Goal: Task Accomplishment & Management: Use online tool/utility

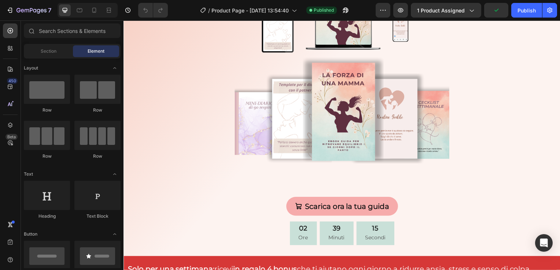
scroll to position [152, 0]
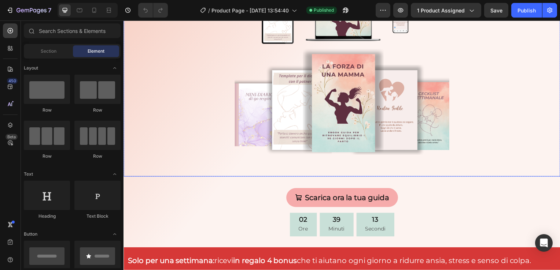
click at [441, 92] on img at bounding box center [343, 87] width 216 height 181
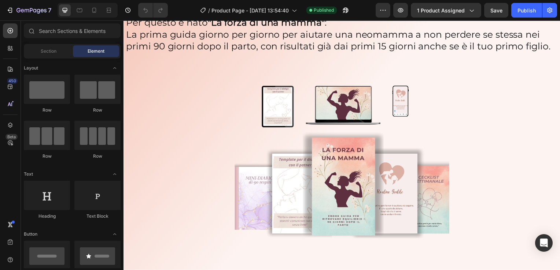
scroll to position [59, 0]
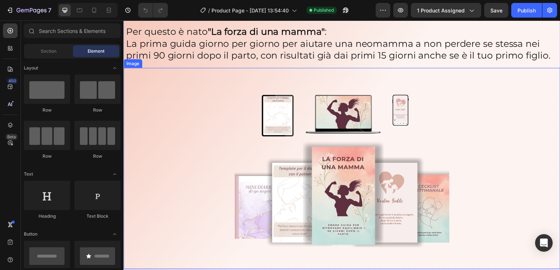
click at [428, 119] on img at bounding box center [343, 180] width 216 height 181
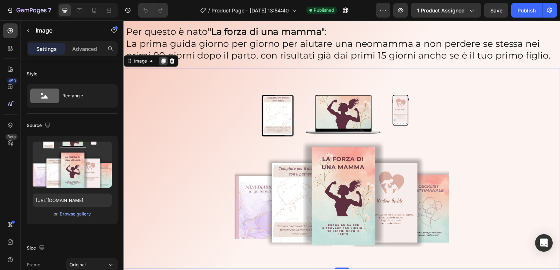
click at [163, 63] on icon at bounding box center [163, 62] width 6 height 6
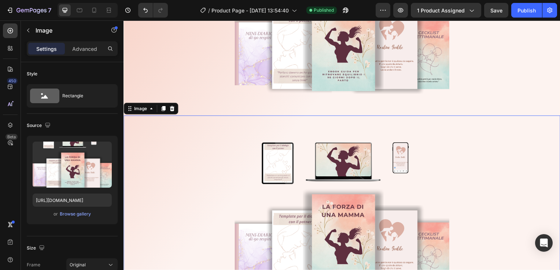
scroll to position [284, 0]
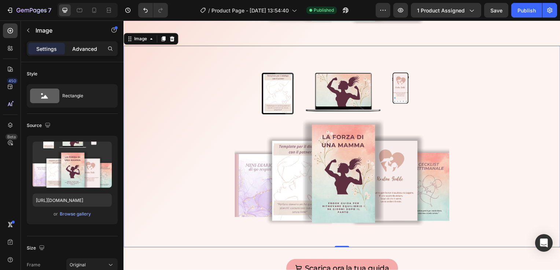
click at [92, 48] on p "Advanced" at bounding box center [84, 49] width 25 height 8
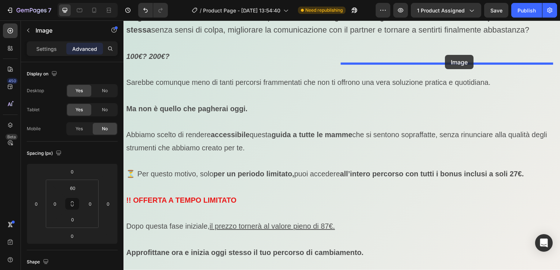
scroll to position [3946, 0]
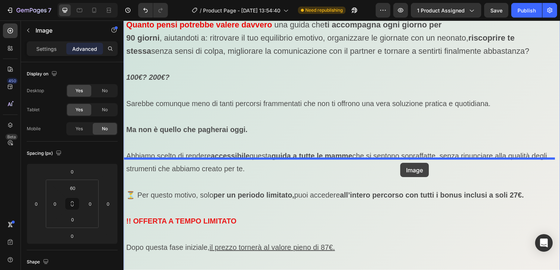
drag, startPoint x: 488, startPoint y: 105, endPoint x: 402, endPoint y: 164, distance: 104.3
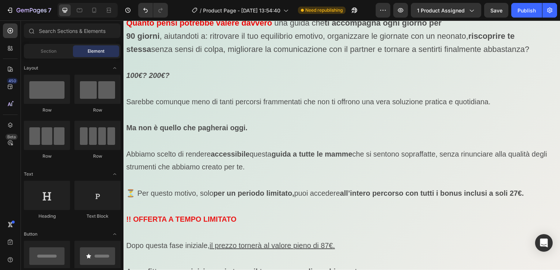
scroll to position [4158, 0]
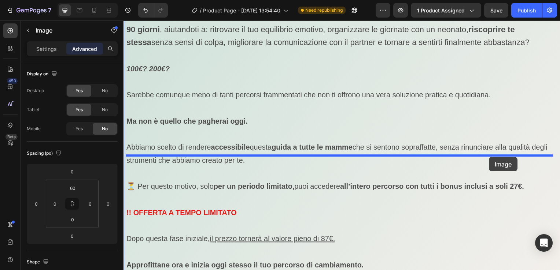
drag, startPoint x: 530, startPoint y: 116, endPoint x: 492, endPoint y: 159, distance: 56.8
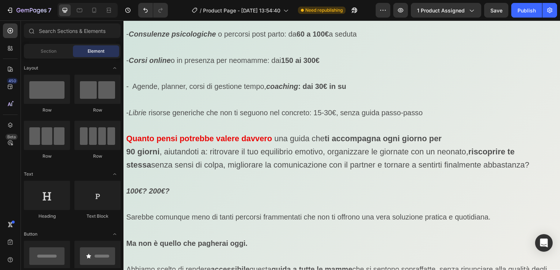
scroll to position [3780, 0]
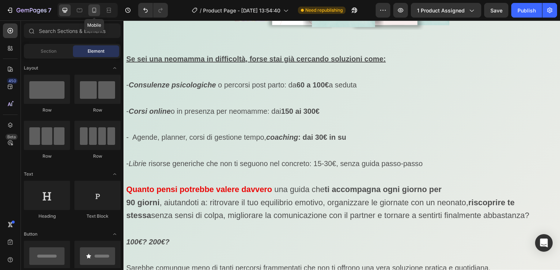
click at [92, 12] on icon at bounding box center [93, 10] width 7 height 7
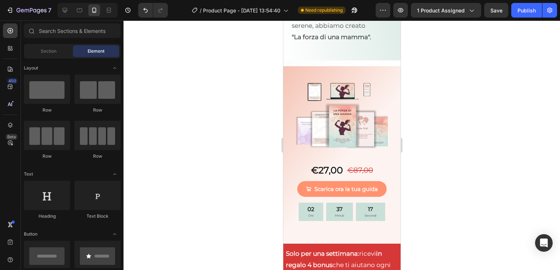
scroll to position [4086, 0]
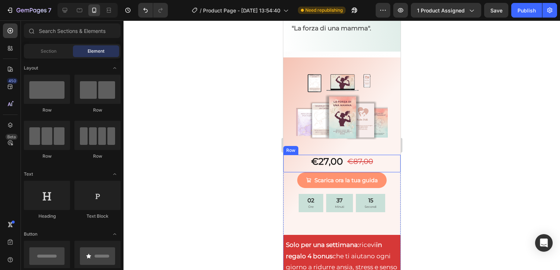
click at [374, 155] on div "€27,00 Product Price Product Price €87,00 Product Price Product Price Row" at bounding box center [341, 164] width 117 height 18
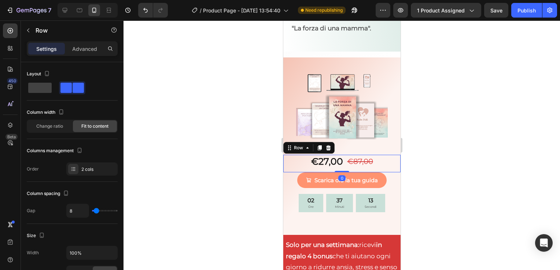
click at [374, 155] on div "€27,00 Product Price Product Price €87,00 Product Price Product Price Row 0" at bounding box center [341, 164] width 117 height 18
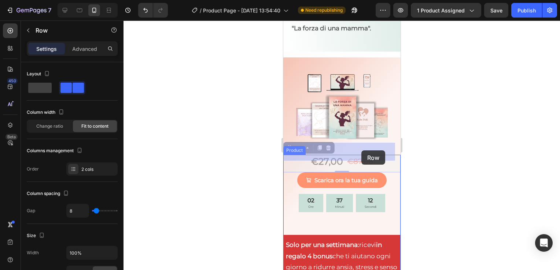
drag, startPoint x: 374, startPoint y: 151, endPoint x: 361, endPoint y: 151, distance: 13.2
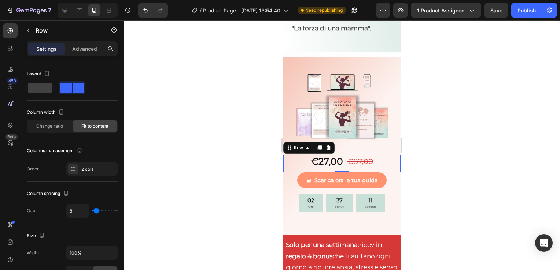
click at [371, 155] on div "€27,00 Product Price Product Price €87,00 Product Price Product Price Row 0" at bounding box center [341, 164] width 117 height 18
click at [370, 155] on div "€27,00 Product Price Product Price €87,00 Product Price Product Price Row 0" at bounding box center [341, 164] width 117 height 18
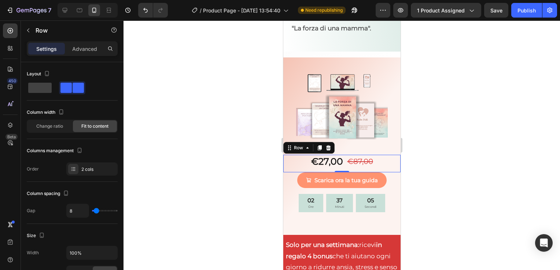
click at [370, 155] on div "€27,00 Product Price Product Price €87,00 Product Price Product Price Row 0" at bounding box center [341, 164] width 117 height 18
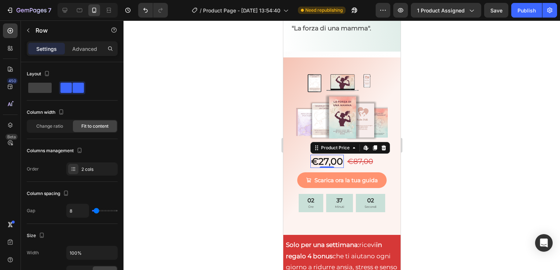
click at [333, 155] on div "€27,00" at bounding box center [326, 162] width 33 height 14
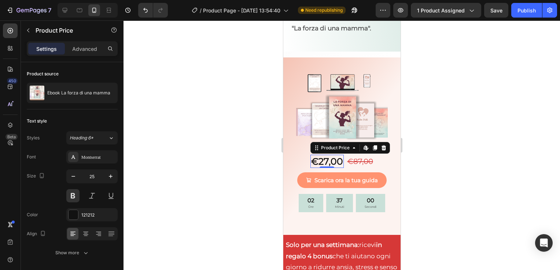
click at [320, 155] on div "€27,00" at bounding box center [326, 162] width 33 height 14
click at [339, 155] on div "€27,00" at bounding box center [326, 162] width 33 height 14
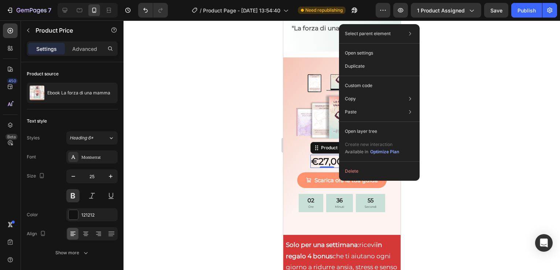
click at [327, 155] on div "€27,00" at bounding box center [326, 162] width 33 height 14
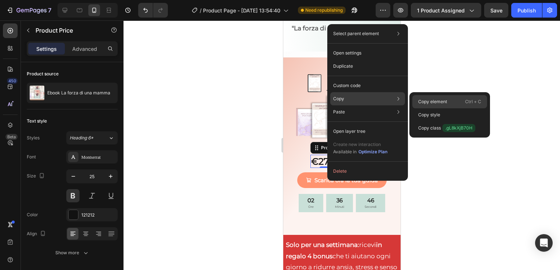
click at [420, 101] on p "Copy element" at bounding box center [432, 102] width 29 height 7
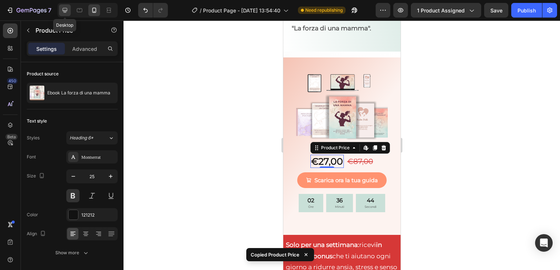
click at [65, 10] on icon at bounding box center [64, 10] width 7 height 7
type input "35"
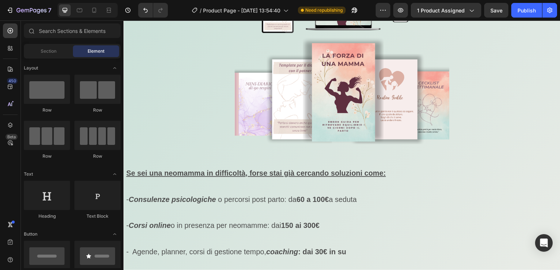
scroll to position [3944, 0]
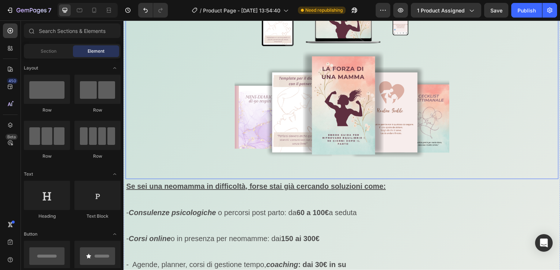
click at [383, 159] on img at bounding box center [343, 89] width 216 height 181
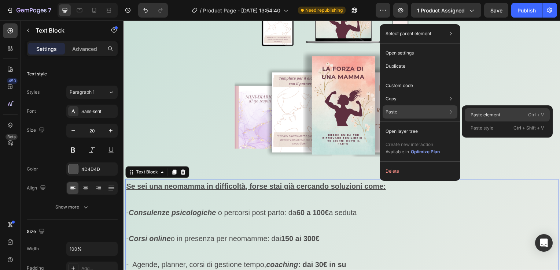
click at [476, 122] on div "Paste element Ctrl + V" at bounding box center [506, 128] width 85 height 13
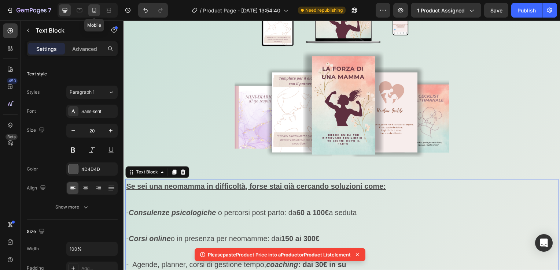
click at [96, 12] on icon at bounding box center [93, 10] width 7 height 7
type input "14"
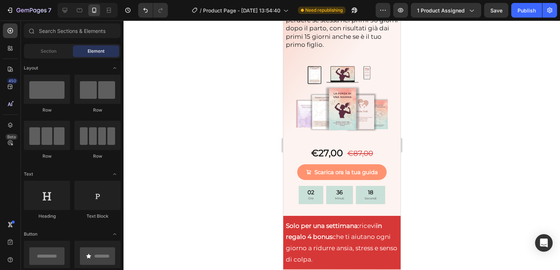
scroll to position [101, 0]
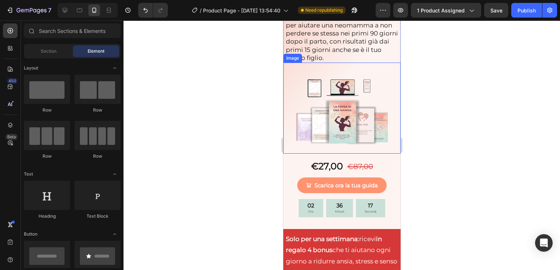
click at [356, 86] on img at bounding box center [342, 115] width 92 height 77
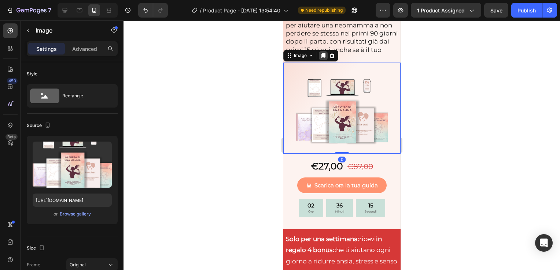
click at [324, 53] on icon at bounding box center [323, 55] width 4 height 5
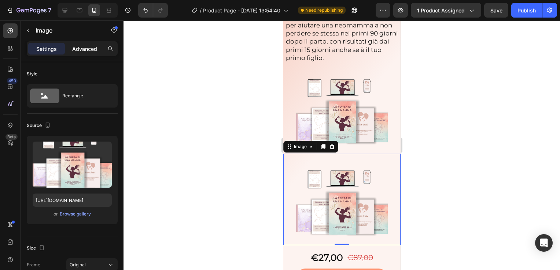
click at [95, 49] on p "Advanced" at bounding box center [84, 49] width 25 height 8
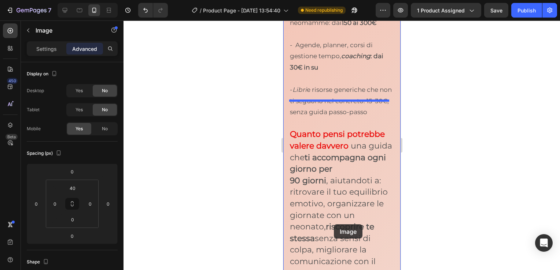
scroll to position [4095, 0]
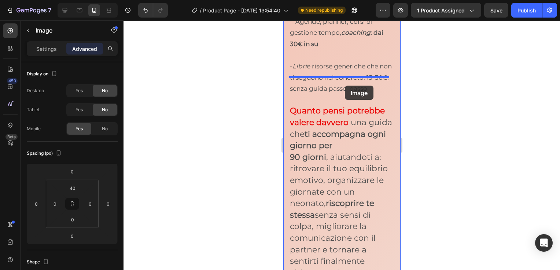
drag, startPoint x: 342, startPoint y: 186, endPoint x: 344, endPoint y: 86, distance: 99.7
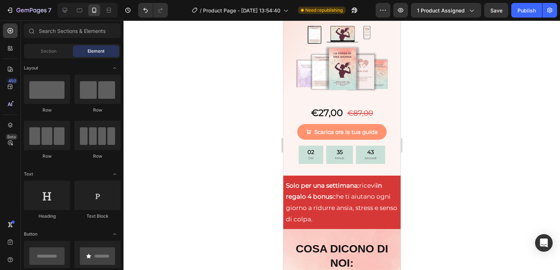
scroll to position [147, 0]
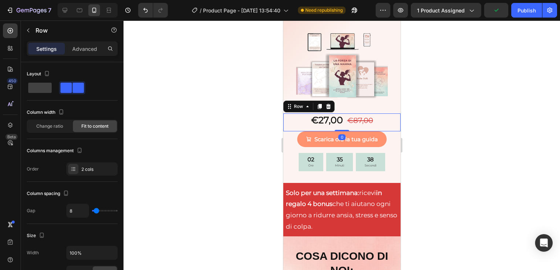
click at [382, 116] on div "€27,00 Product Price Product Price €87,00 Product Price Product Price Row 0" at bounding box center [341, 123] width 117 height 18
click at [318, 104] on icon at bounding box center [319, 106] width 4 height 5
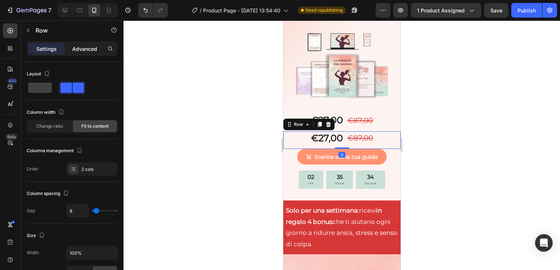
click at [97, 52] on p "Advanced" at bounding box center [84, 49] width 25 height 8
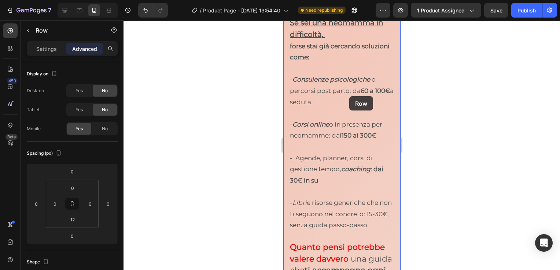
scroll to position [4214, 0]
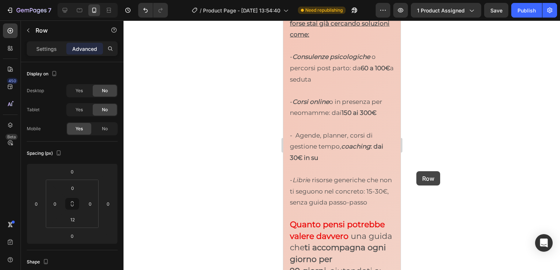
drag, startPoint x: 304, startPoint y: 133, endPoint x: 416, endPoint y: 171, distance: 118.5
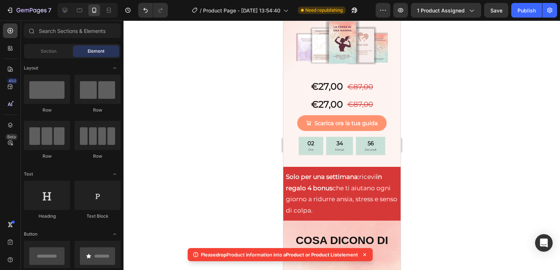
scroll to position [167, 0]
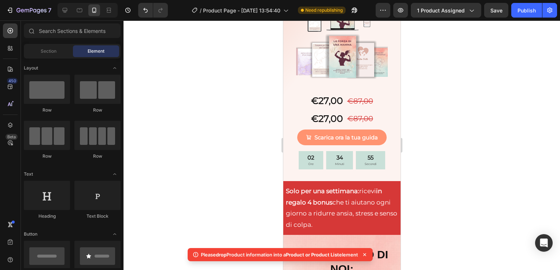
drag, startPoint x: 396, startPoint y: 205, endPoint x: 695, endPoint y: 60, distance: 332.1
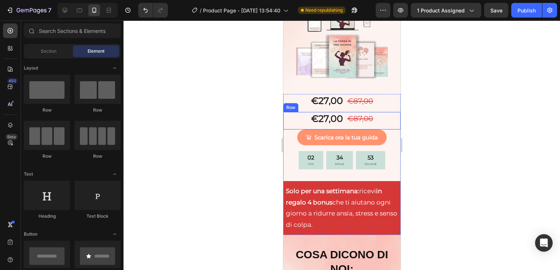
click at [386, 112] on div "€27,00 Product Price Product Price €87,00 Product Price Product Price Row" at bounding box center [341, 121] width 117 height 18
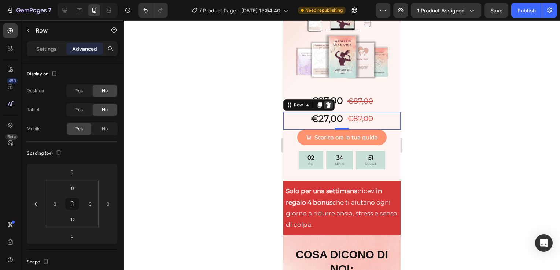
click at [329, 103] on icon at bounding box center [328, 105] width 5 height 5
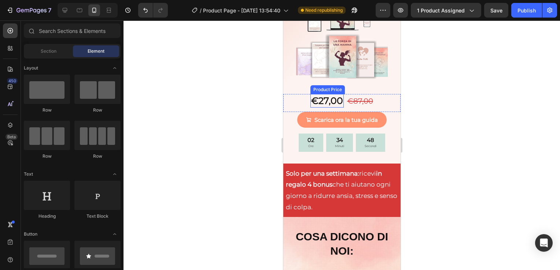
click at [333, 95] on div "€27,00" at bounding box center [326, 101] width 33 height 14
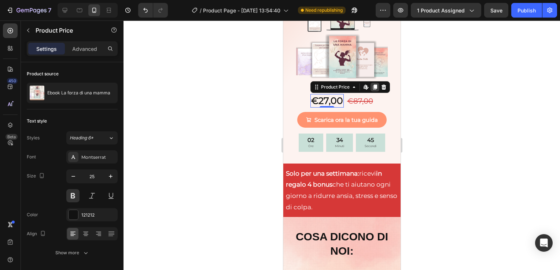
click at [372, 85] on icon at bounding box center [374, 87] width 4 height 5
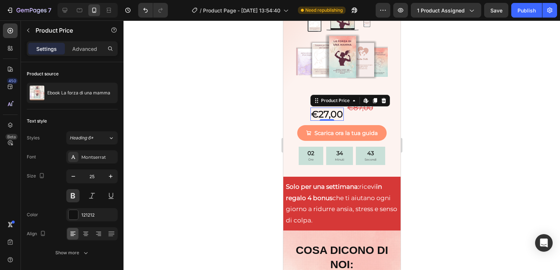
click at [439, 125] on div at bounding box center [341, 146] width 436 height 250
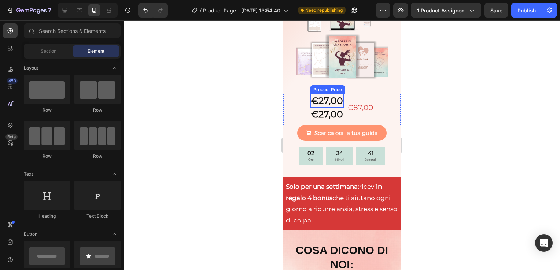
click at [336, 94] on div "€27,00" at bounding box center [326, 101] width 33 height 14
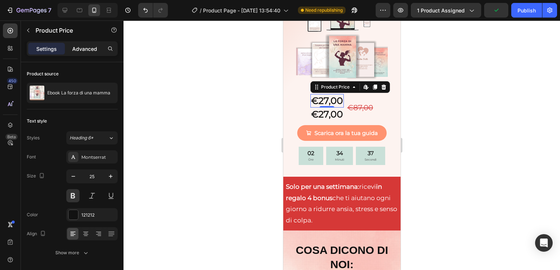
click at [94, 51] on p "Advanced" at bounding box center [84, 49] width 25 height 8
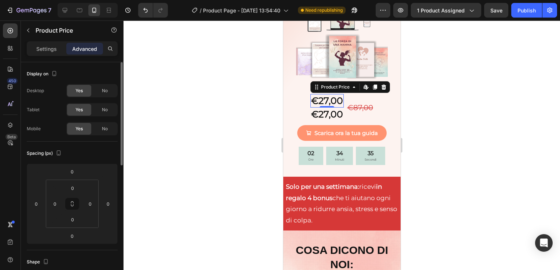
click at [108, 103] on div "Desktop Yes No Tablet Yes No Mobile Yes No" at bounding box center [72, 109] width 91 height 51
click at [107, 107] on span "No" at bounding box center [105, 110] width 6 height 7
click at [107, 93] on span "No" at bounding box center [105, 91] width 6 height 7
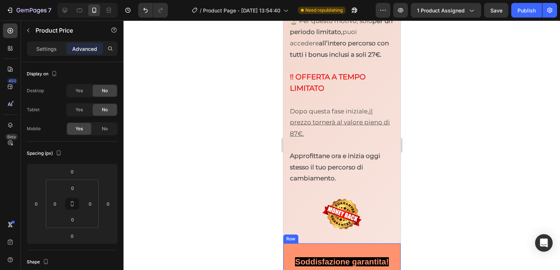
scroll to position [4829, 0]
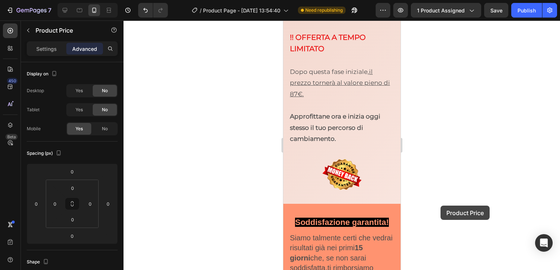
drag, startPoint x: 334, startPoint y: 95, endPoint x: 441, endPoint y: 205, distance: 153.1
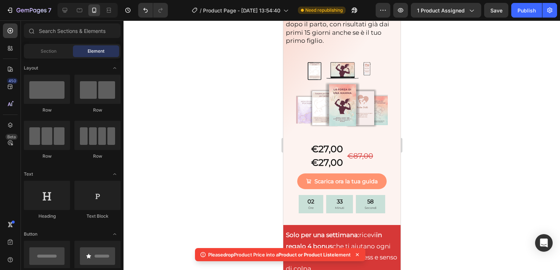
scroll to position [111, 0]
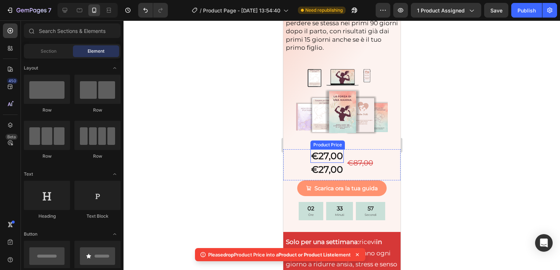
click at [332, 149] on div "€27,00" at bounding box center [326, 156] width 33 height 14
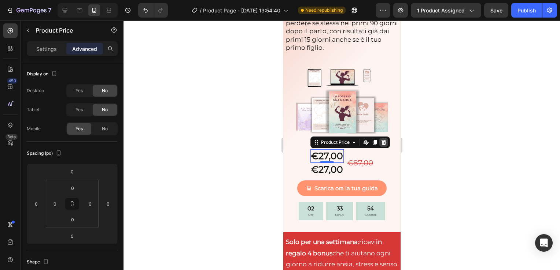
click at [381, 140] on icon at bounding box center [383, 142] width 5 height 5
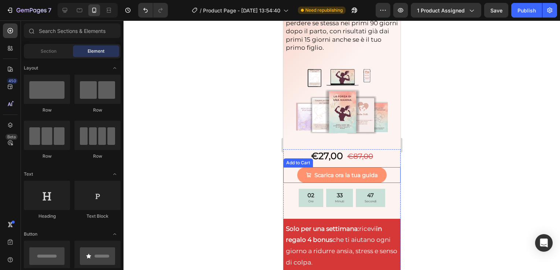
click at [389, 171] on div "Scarica ora la tua guida Add to Cart" at bounding box center [341, 175] width 117 height 16
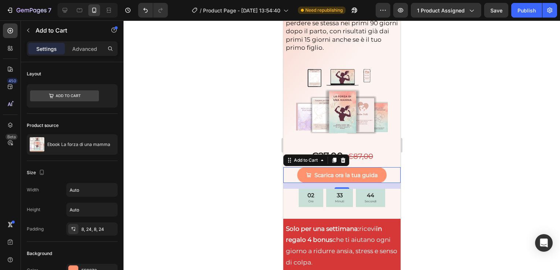
click at [443, 171] on div at bounding box center [341, 146] width 436 height 250
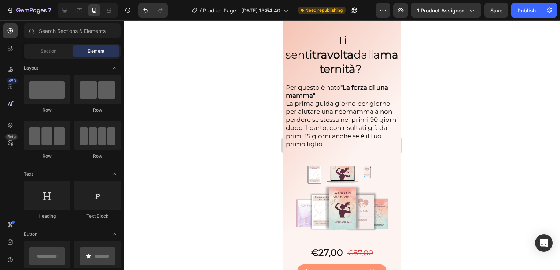
scroll to position [0, 0]
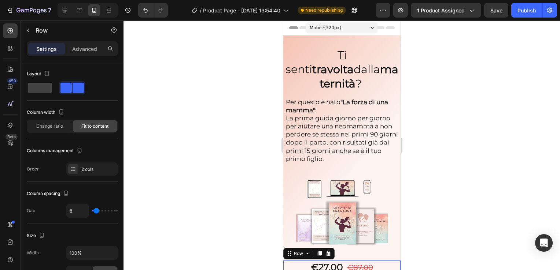
click at [381, 265] on div "€27,00 Product Price Product Price €87,00 Product Price Product Price Row 0" at bounding box center [341, 270] width 117 height 18
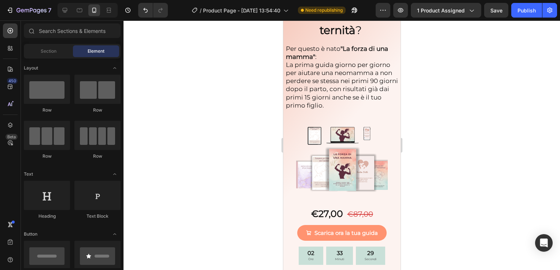
scroll to position [75, 0]
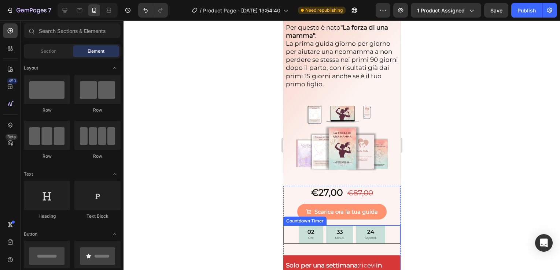
click at [390, 226] on div "02 Ore 33 Minuti 24 Secondi" at bounding box center [341, 235] width 117 height 18
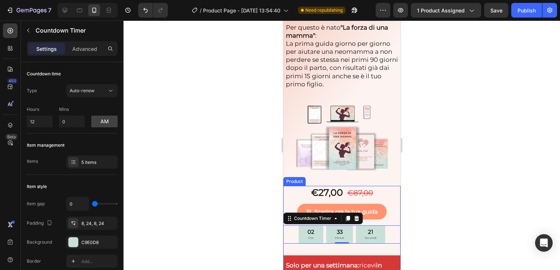
click at [390, 214] on div "Scarica ora la tua guida Add to Cart" at bounding box center [341, 215] width 117 height 22
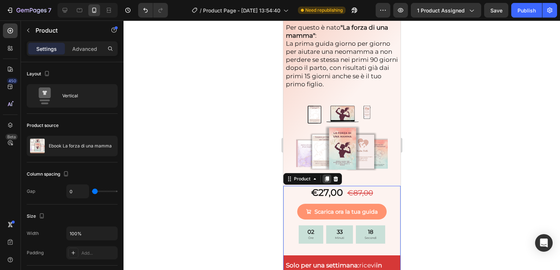
click at [329, 176] on icon at bounding box center [326, 179] width 6 height 6
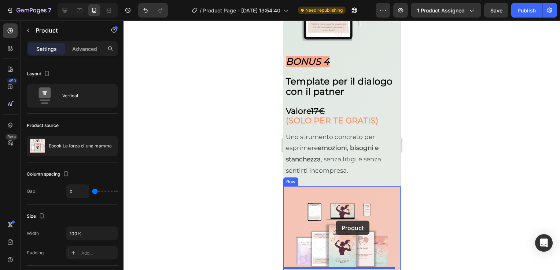
scroll to position [4032, 0]
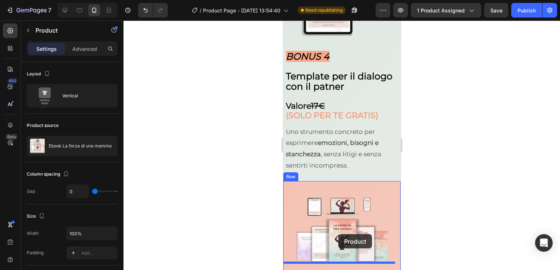
drag, startPoint x: 388, startPoint y: 122, endPoint x: 338, endPoint y: 234, distance: 123.6
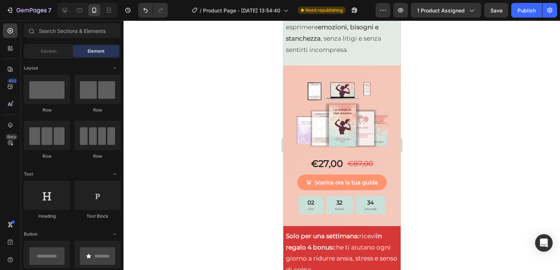
scroll to position [4163, 0]
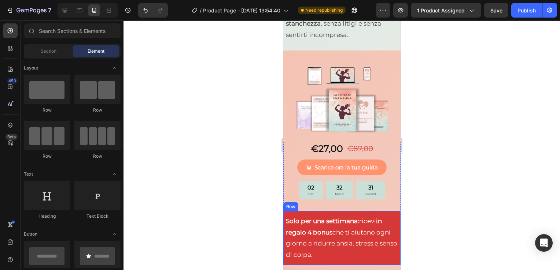
click at [384, 211] on div "Solo per una settimana: ricevi in regalo 4 bonus che ti aiutano ogni giorno a r…" at bounding box center [341, 237] width 117 height 53
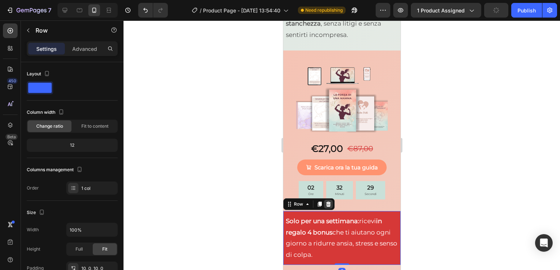
click at [329, 202] on icon at bounding box center [328, 204] width 5 height 5
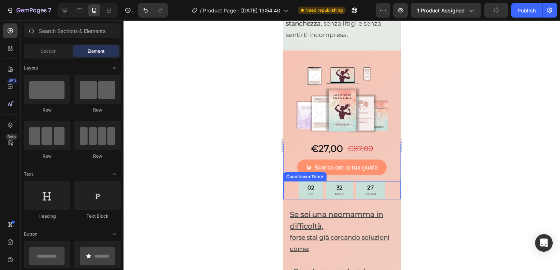
click at [387, 182] on div "02 Ore 32 Minuti 27 Secondi" at bounding box center [341, 190] width 117 height 18
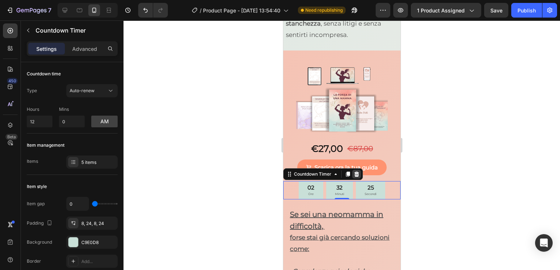
click at [358, 172] on icon at bounding box center [356, 174] width 5 height 5
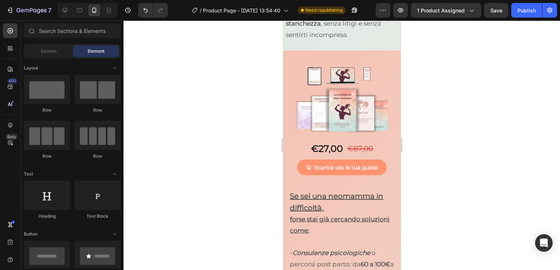
scroll to position [4130, 0]
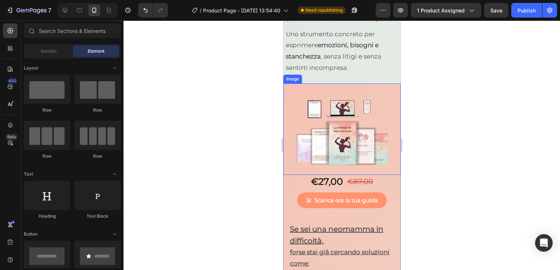
click at [379, 164] on img at bounding box center [342, 136] width 92 height 77
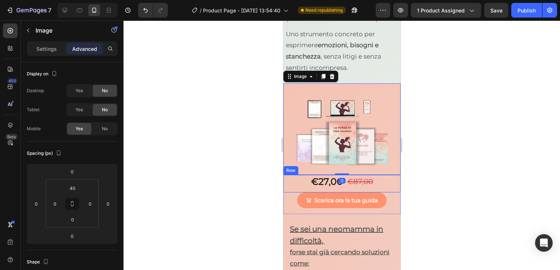
click at [378, 177] on div "€27,00 Product Price Product Price €87,00 Product Price Product Price Row" at bounding box center [341, 184] width 117 height 18
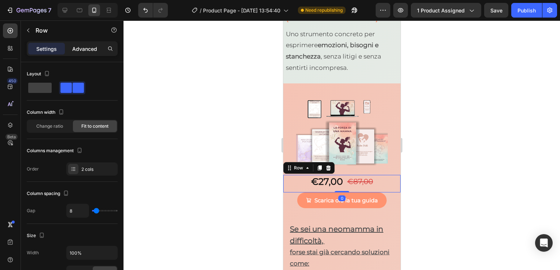
click at [95, 46] on p "Advanced" at bounding box center [84, 49] width 25 height 8
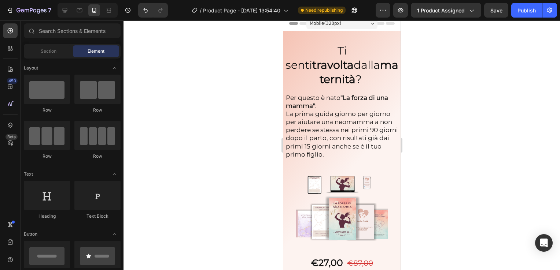
scroll to position [0, 0]
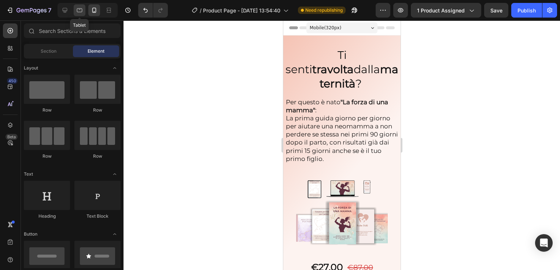
click at [77, 8] on icon at bounding box center [79, 10] width 5 height 4
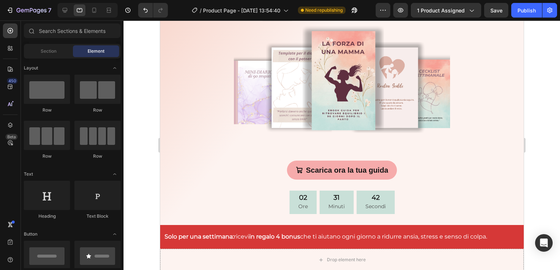
scroll to position [192, 0]
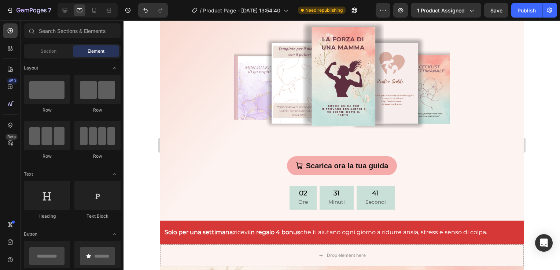
drag, startPoint x: 521, startPoint y: 38, endPoint x: 685, endPoint y: 73, distance: 167.3
click at [66, 14] on icon at bounding box center [64, 10] width 7 height 7
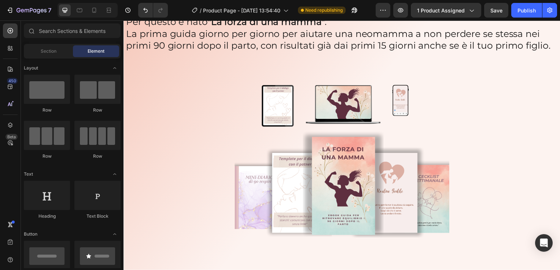
scroll to position [53, 0]
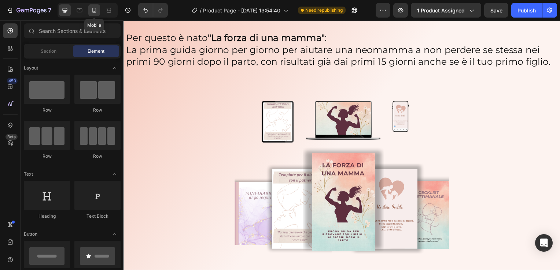
click at [93, 13] on icon at bounding box center [93, 10] width 7 height 7
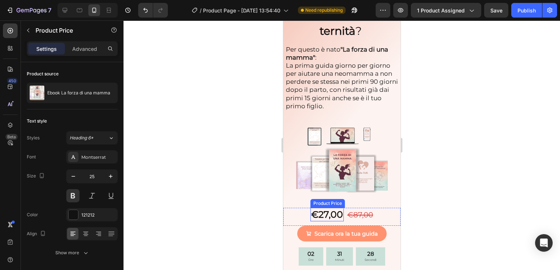
click at [310, 208] on div "€27,00" at bounding box center [326, 215] width 33 height 14
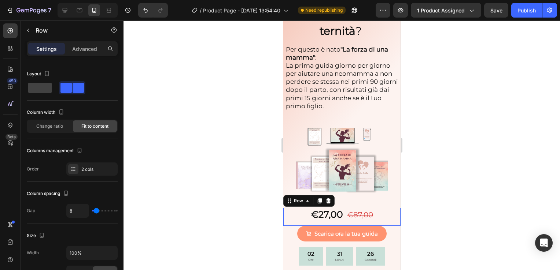
click at [298, 208] on div "€27,00 Product Price Product Price €87,00 Product Price Product Price Row 0" at bounding box center [341, 217] width 117 height 18
click at [95, 53] on div "Advanced" at bounding box center [84, 49] width 37 height 12
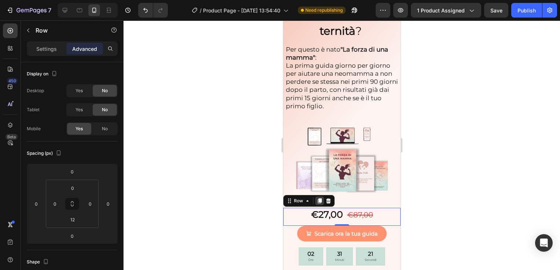
click at [316, 198] on icon at bounding box center [319, 201] width 6 height 6
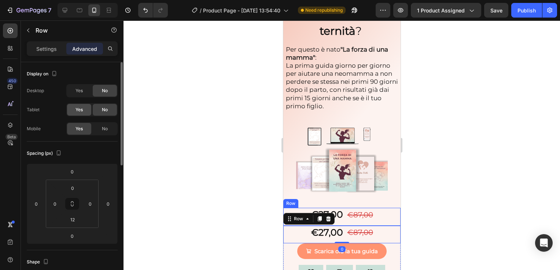
click at [84, 108] on div "Yes" at bounding box center [79, 110] width 24 height 12
click at [82, 97] on div "Yes No" at bounding box center [91, 90] width 51 height 13
click at [82, 93] on span "Yes" at bounding box center [78, 91] width 7 height 7
click at [107, 129] on span "No" at bounding box center [105, 129] width 6 height 7
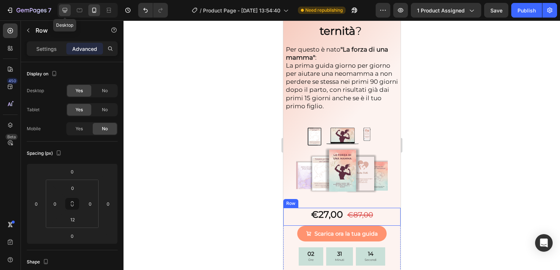
click at [65, 9] on icon at bounding box center [64, 10] width 7 height 7
type input "0"
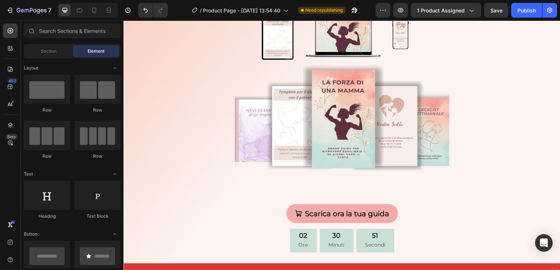
scroll to position [175, 0]
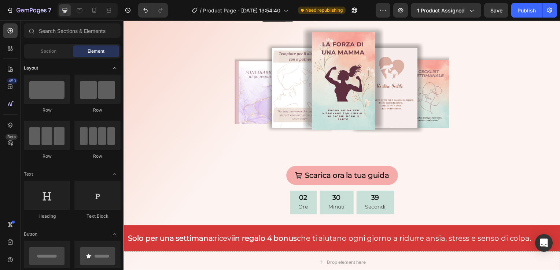
click at [105, 171] on div "Layout" at bounding box center [72, 174] width 97 height 7
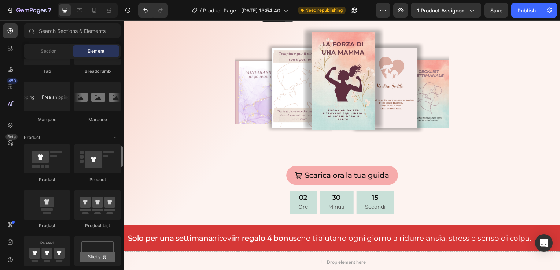
scroll to position [779, 0]
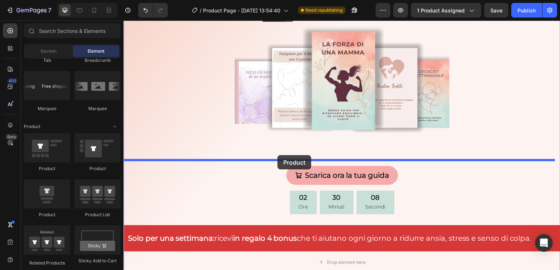
drag, startPoint x: 182, startPoint y: 222, endPoint x: 278, endPoint y: 156, distance: 116.5
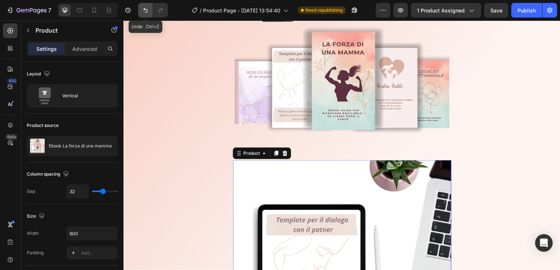
click at [142, 12] on icon "Undo/Redo" at bounding box center [145, 10] width 7 height 7
click at [283, 156] on icon at bounding box center [285, 154] width 5 height 5
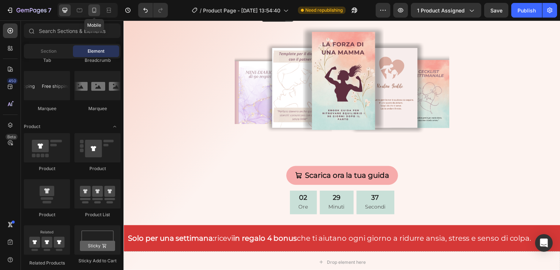
click at [92, 12] on icon at bounding box center [93, 10] width 7 height 7
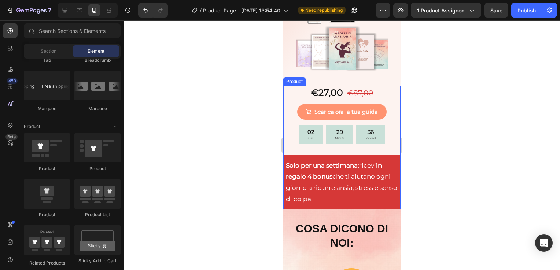
scroll to position [187, 0]
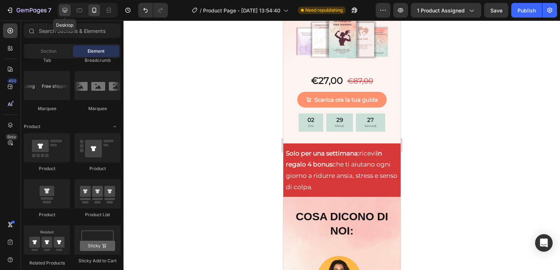
click at [67, 13] on icon at bounding box center [64, 10] width 7 height 7
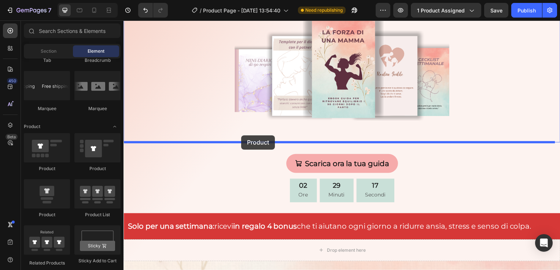
drag, startPoint x: 228, startPoint y: 174, endPoint x: 242, endPoint y: 136, distance: 39.7
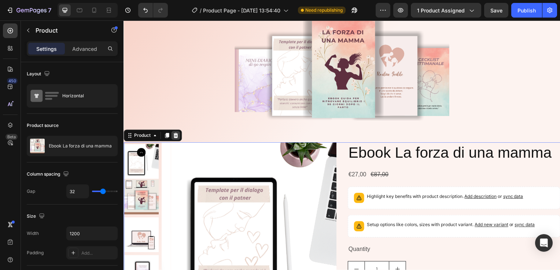
click at [177, 138] on icon at bounding box center [176, 136] width 5 height 5
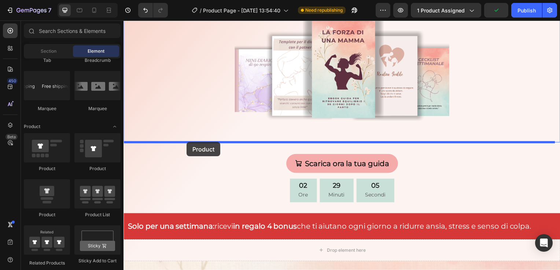
drag, startPoint x: 235, startPoint y: 168, endPoint x: 187, endPoint y: 143, distance: 54.2
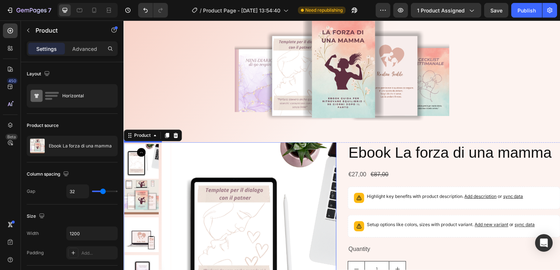
click at [220, 170] on img at bounding box center [259, 232] width 176 height 176
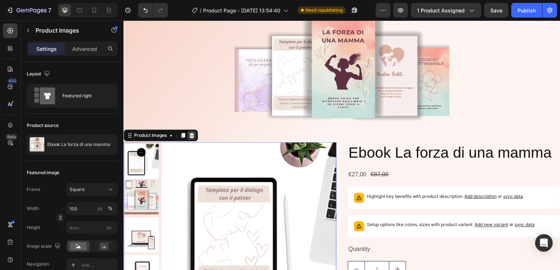
click at [191, 139] on icon at bounding box center [192, 137] width 6 height 6
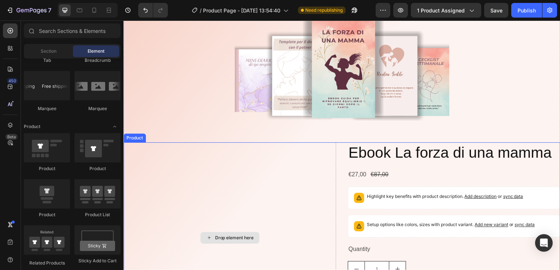
click at [308, 181] on div "Drop element here" at bounding box center [230, 240] width 214 height 192
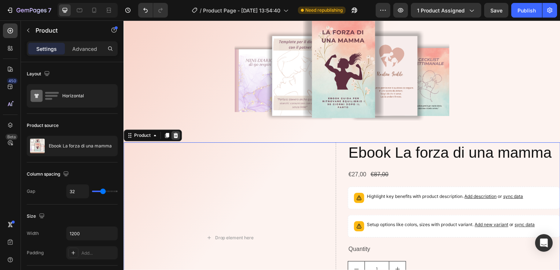
click at [176, 139] on icon at bounding box center [176, 137] width 6 height 6
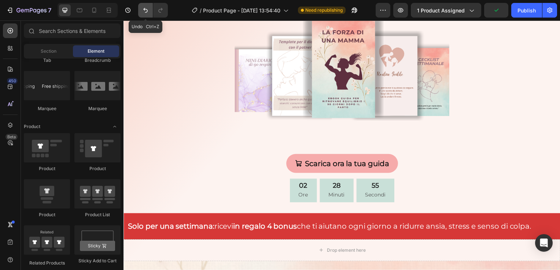
click at [140, 14] on button "Undo/Redo" at bounding box center [145, 10] width 15 height 15
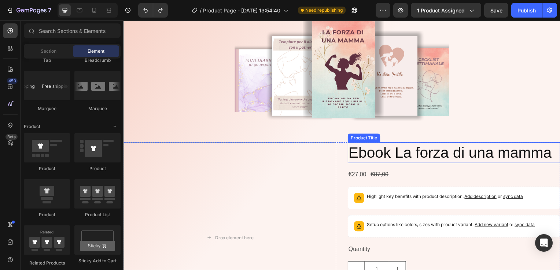
click at [380, 159] on h2 "Ebook La forza di una mamma" at bounding box center [456, 154] width 214 height 21
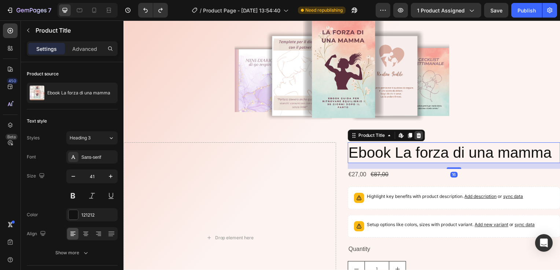
click at [421, 137] on div at bounding box center [420, 136] width 9 height 9
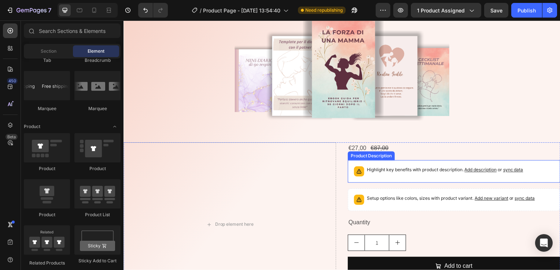
click at [380, 171] on p "Highlight key benefits with product description. Add description or sync data" at bounding box center [446, 171] width 157 height 7
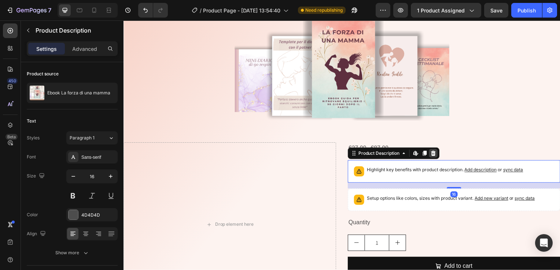
click at [433, 156] on icon at bounding box center [435, 154] width 5 height 5
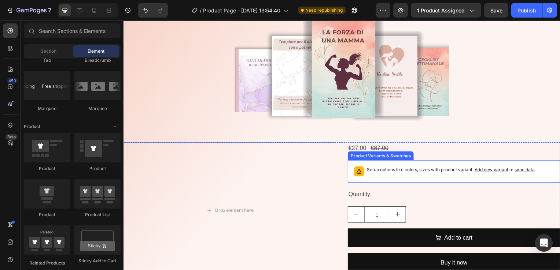
click at [413, 179] on div "Setup options like colors, sizes with product variant. Add new variant or sync …" at bounding box center [455, 173] width 207 height 16
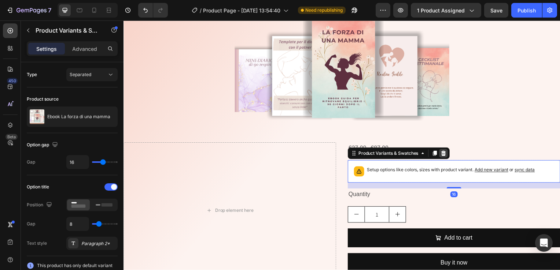
click at [442, 157] on icon at bounding box center [445, 155] width 6 height 6
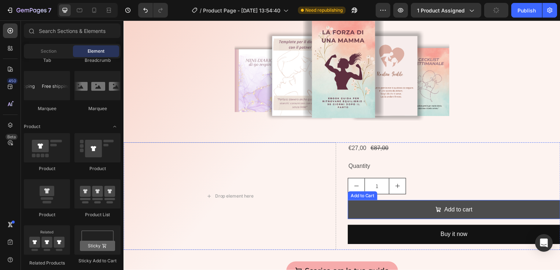
click at [406, 208] on button "Add to cart" at bounding box center [456, 211] width 214 height 19
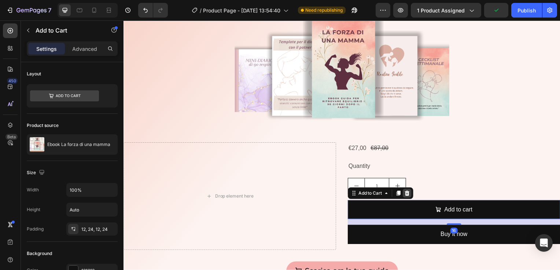
click at [406, 194] on icon at bounding box center [409, 195] width 6 height 6
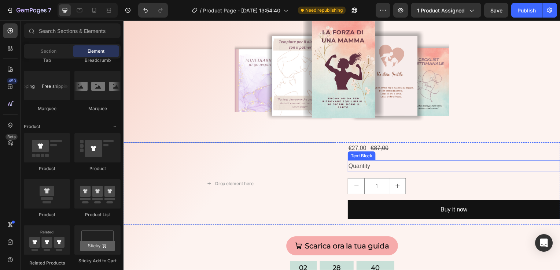
click at [362, 172] on div "Quantity" at bounding box center [456, 168] width 214 height 12
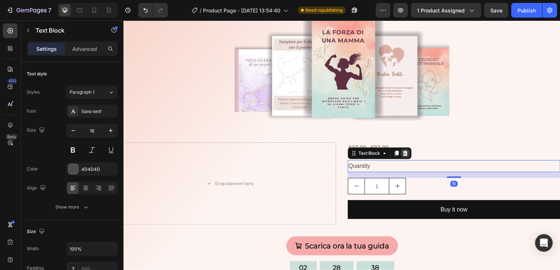
click at [405, 156] on icon at bounding box center [407, 154] width 5 height 5
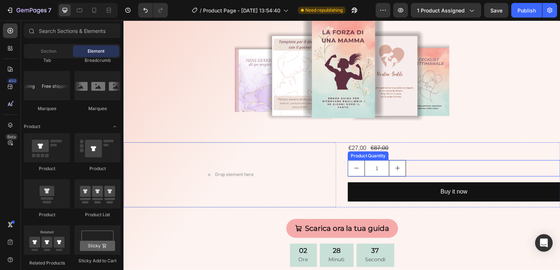
click at [419, 172] on div "1" at bounding box center [456, 170] width 214 height 16
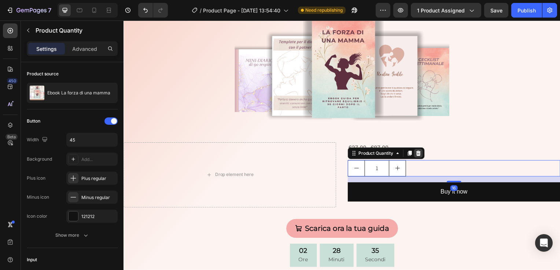
click at [417, 156] on icon at bounding box center [420, 155] width 6 height 6
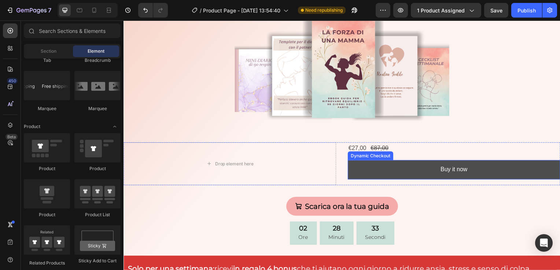
click at [361, 170] on button "Buy it now" at bounding box center [456, 171] width 214 height 19
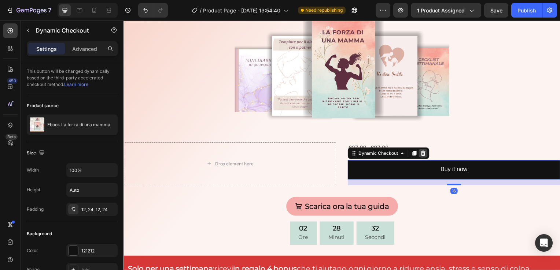
click at [422, 155] on icon at bounding box center [425, 155] width 6 height 6
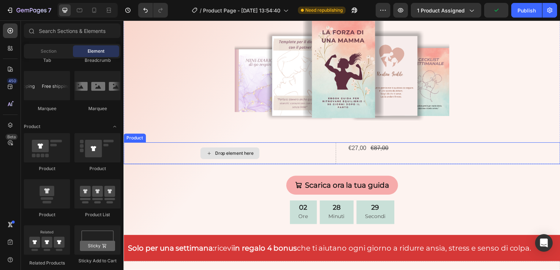
click at [257, 156] on div "Drop element here" at bounding box center [230, 155] width 59 height 12
click at [267, 149] on div "Drop element here" at bounding box center [230, 155] width 214 height 22
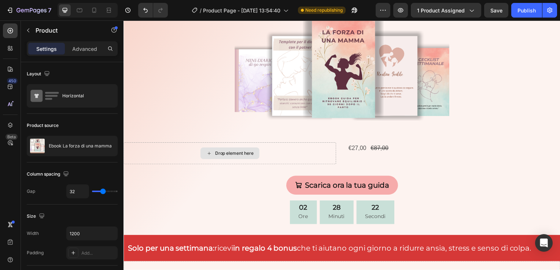
click at [221, 152] on div "Drop element here" at bounding box center [234, 155] width 39 height 6
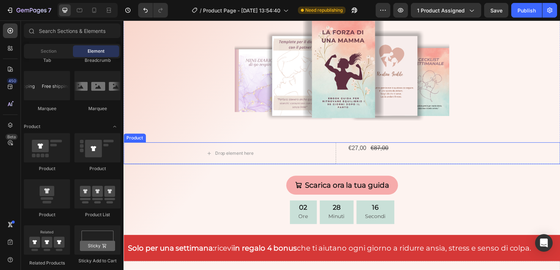
click at [336, 151] on div "Drop element here €27,00 Product Price Product Price €87,00 Product Price Produ…" at bounding box center [343, 155] width 440 height 22
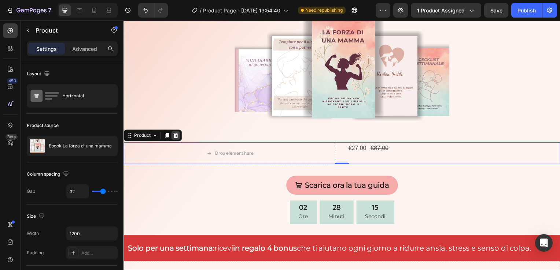
click at [178, 136] on icon at bounding box center [176, 137] width 6 height 6
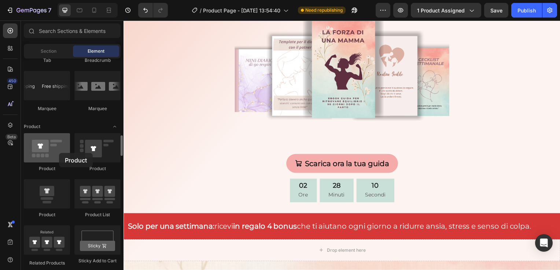
click at [59, 153] on div at bounding box center [47, 147] width 46 height 29
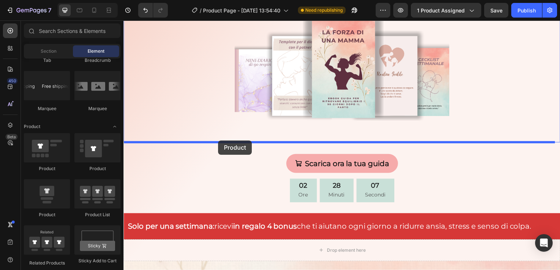
drag, startPoint x: 181, startPoint y: 218, endPoint x: 219, endPoint y: 141, distance: 85.8
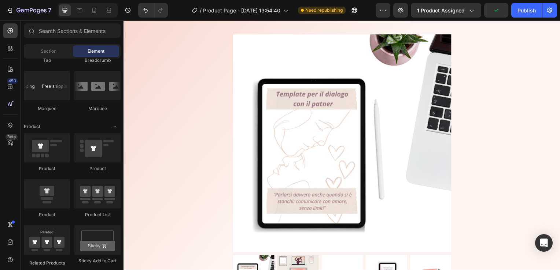
scroll to position [289, 0]
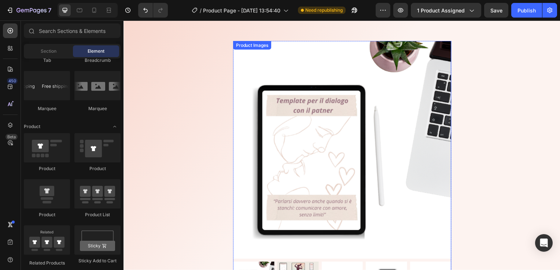
click at [403, 111] on img at bounding box center [343, 151] width 220 height 220
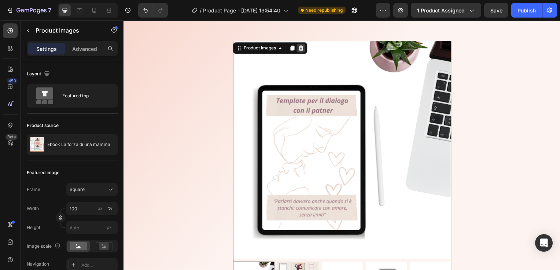
click at [300, 50] on icon at bounding box center [302, 48] width 5 height 5
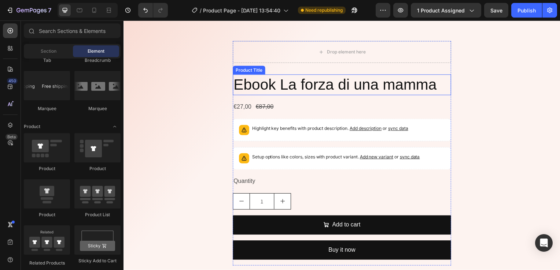
click at [297, 88] on h2 "Ebook La forza di una mamma" at bounding box center [343, 85] width 220 height 21
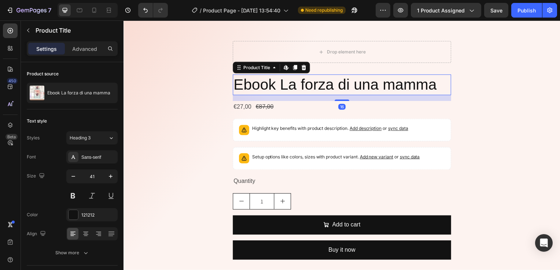
click at [304, 73] on div "Product Title Edit content in Shopify" at bounding box center [272, 68] width 78 height 12
click at [304, 70] on icon at bounding box center [305, 68] width 6 height 6
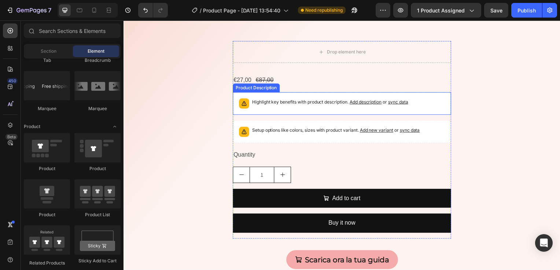
click at [267, 104] on p "Highlight key benefits with product description. Add description or sync data" at bounding box center [331, 102] width 157 height 7
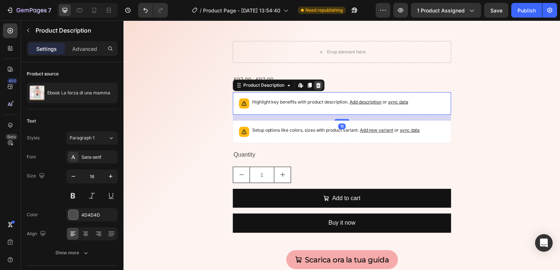
click at [318, 85] on icon at bounding box center [319, 86] width 5 height 5
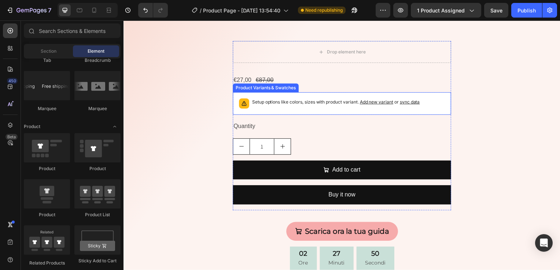
click at [310, 105] on p "Setup options like colors, sizes with product variant. Add new variant or sync …" at bounding box center [337, 102] width 169 height 7
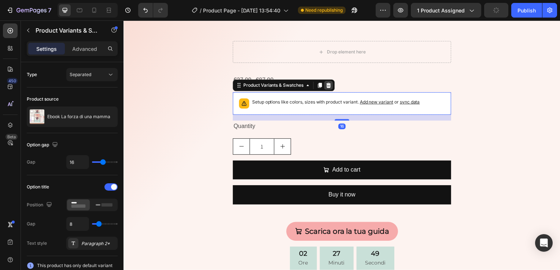
click at [327, 86] on icon at bounding box center [330, 86] width 6 height 6
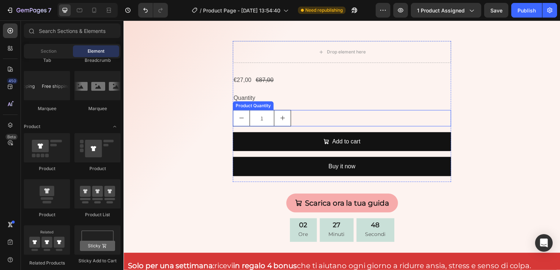
click at [293, 116] on div "1" at bounding box center [343, 119] width 220 height 16
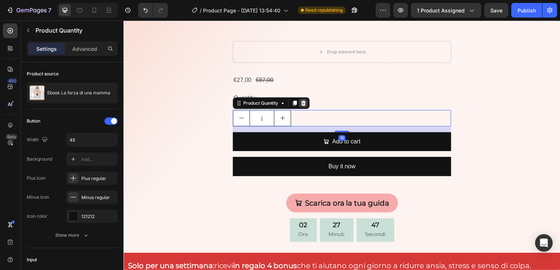
click at [301, 104] on icon at bounding box center [304, 104] width 6 height 6
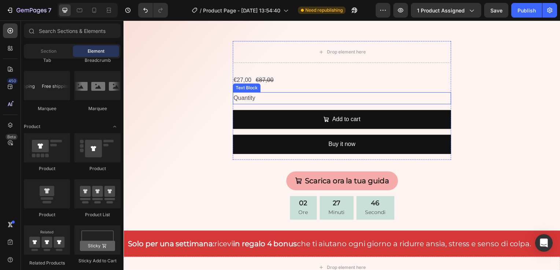
click at [262, 94] on div "Quantity" at bounding box center [343, 99] width 220 height 12
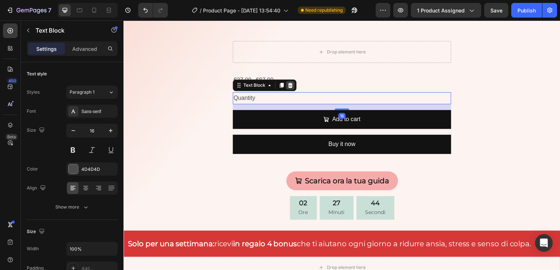
click at [289, 86] on icon at bounding box center [291, 86] width 6 height 6
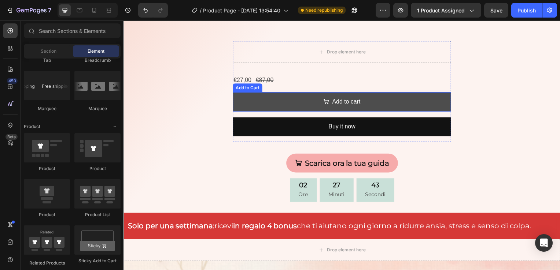
click at [287, 94] on button "Add to cart" at bounding box center [343, 102] width 220 height 19
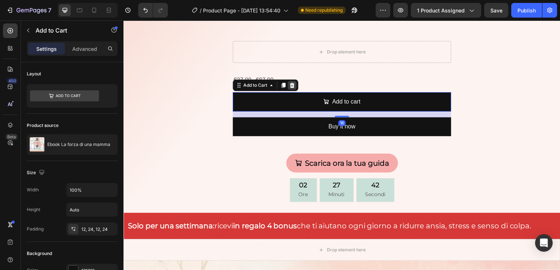
click at [292, 89] on div at bounding box center [293, 86] width 9 height 9
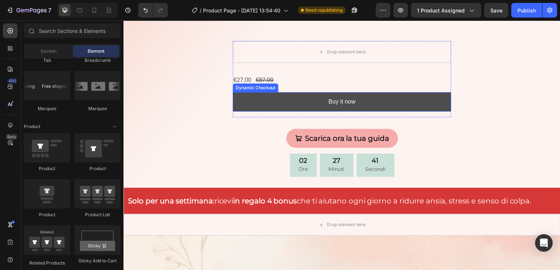
click at [289, 98] on button "Buy it now" at bounding box center [343, 102] width 220 height 19
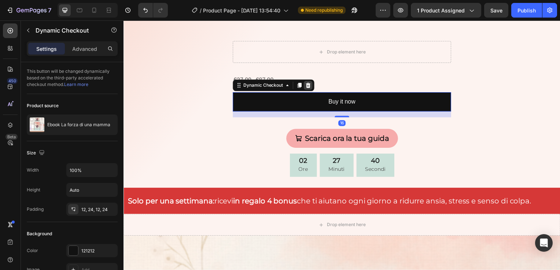
click at [306, 86] on icon at bounding box center [309, 86] width 6 height 6
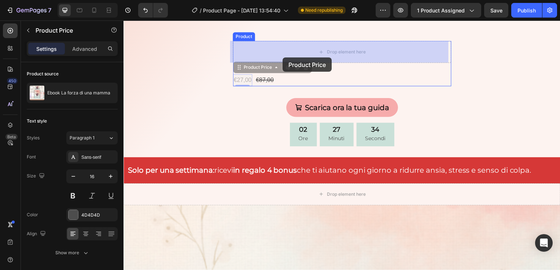
drag, startPoint x: 246, startPoint y: 83, endPoint x: 284, endPoint y: 58, distance: 45.4
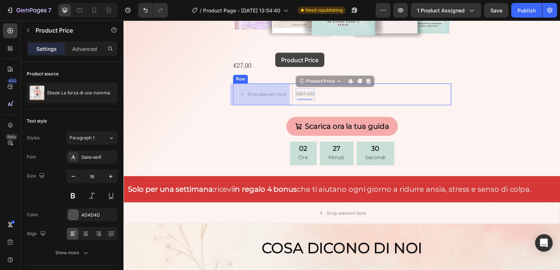
scroll to position [263, 0]
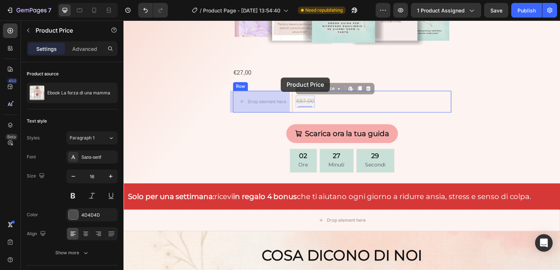
drag, startPoint x: 308, startPoint y: 75, endPoint x: 282, endPoint y: 78, distance: 26.9
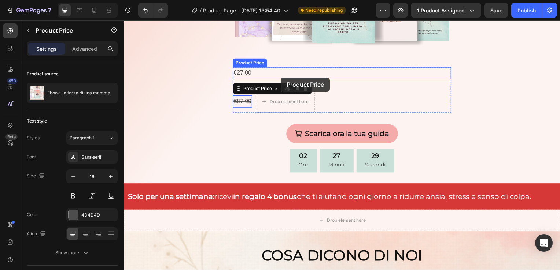
click at [282, 78] on div "€27,00" at bounding box center [343, 74] width 220 height 12
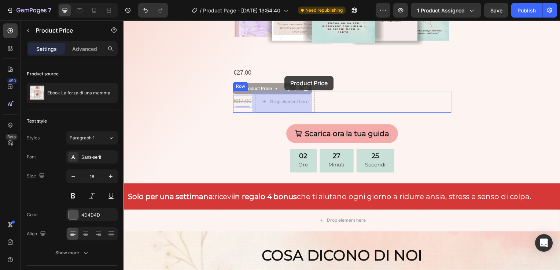
drag, startPoint x: 246, startPoint y: 101, endPoint x: 285, endPoint y: 77, distance: 46.4
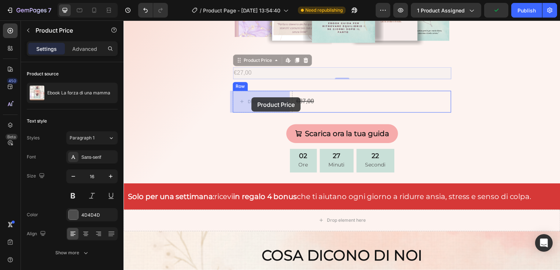
drag, startPoint x: 245, startPoint y: 73, endPoint x: 252, endPoint y: 99, distance: 26.8
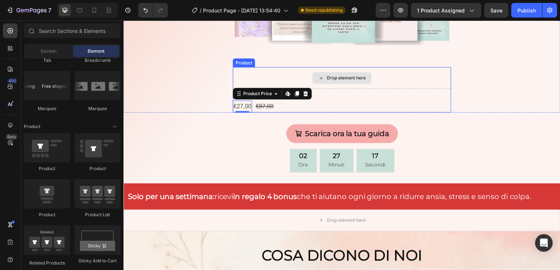
click at [328, 77] on div "Drop element here" at bounding box center [347, 79] width 39 height 6
click at [248, 84] on div "Drop element here" at bounding box center [343, 79] width 220 height 22
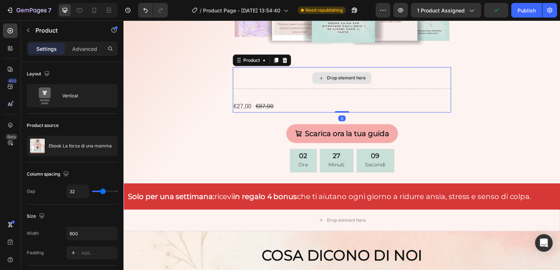
drag, startPoint x: 338, startPoint y: 112, endPoint x: 337, endPoint y: 83, distance: 29.3
click at [337, 83] on div "Drop element here €27,00 Product Price Product Price €87,00 Product Price Produ…" at bounding box center [343, 91] width 220 height 46
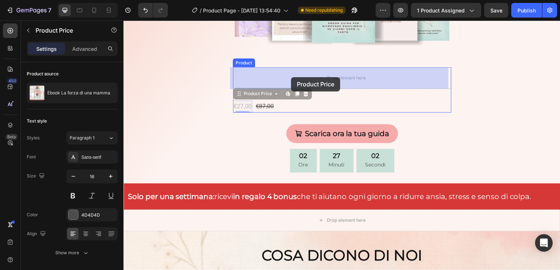
drag, startPoint x: 244, startPoint y: 105, endPoint x: 292, endPoint y: 78, distance: 54.8
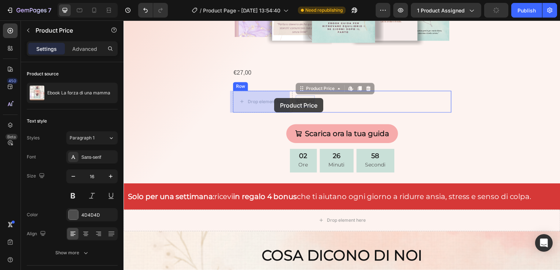
drag, startPoint x: 300, startPoint y: 105, endPoint x: 275, endPoint y: 99, distance: 25.4
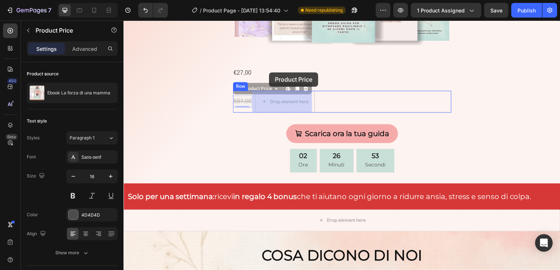
drag, startPoint x: 241, startPoint y: 97, endPoint x: 267, endPoint y: 71, distance: 37.0
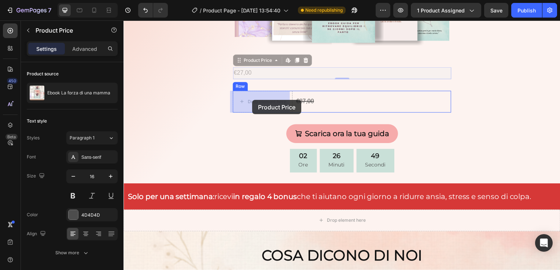
drag, startPoint x: 246, startPoint y: 75, endPoint x: 253, endPoint y: 101, distance: 27.0
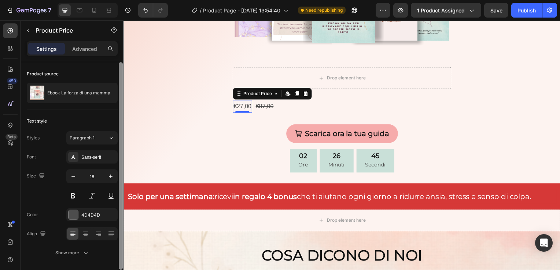
scroll to position [24, 0]
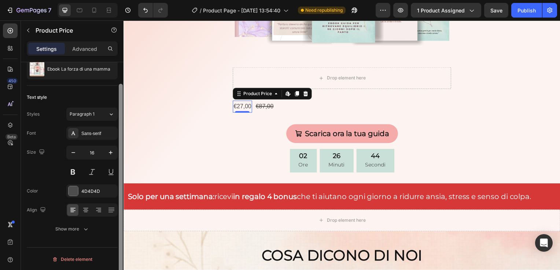
drag, startPoint x: 121, startPoint y: 95, endPoint x: 119, endPoint y: 172, distance: 76.6
click at [119, 172] on div at bounding box center [121, 188] width 4 height 208
click at [86, 211] on icon at bounding box center [85, 210] width 7 height 7
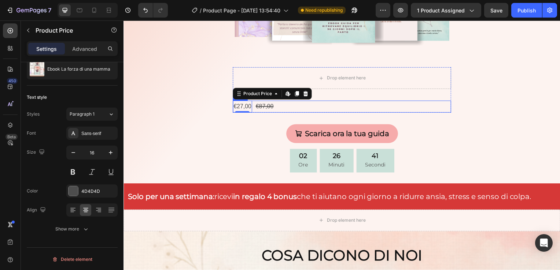
click at [301, 110] on div "€27,00 Product Price Edit content in Shopify 0 Product Price Edit content in Sh…" at bounding box center [343, 107] width 220 height 12
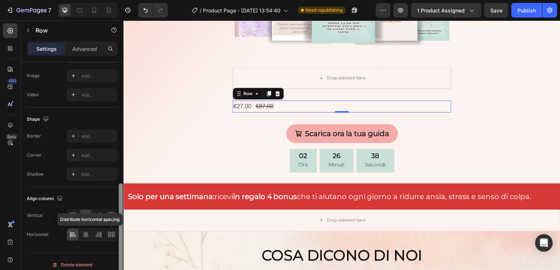
scroll to position [300, 0]
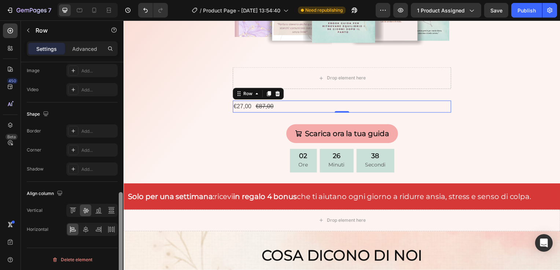
drag, startPoint x: 120, startPoint y: 113, endPoint x: 111, endPoint y: 249, distance: 135.8
click at [111, 249] on div "Layout Column width Change ratio Fit to content Columns management Order 2 cols…" at bounding box center [72, 176] width 103 height 229
click at [87, 229] on icon at bounding box center [85, 229] width 5 height 7
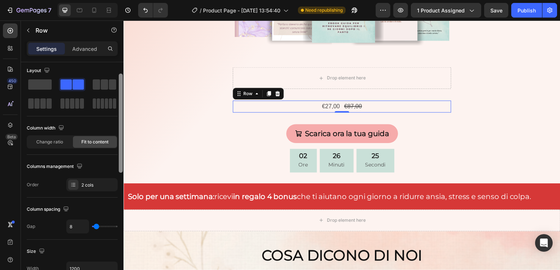
scroll to position [0, 0]
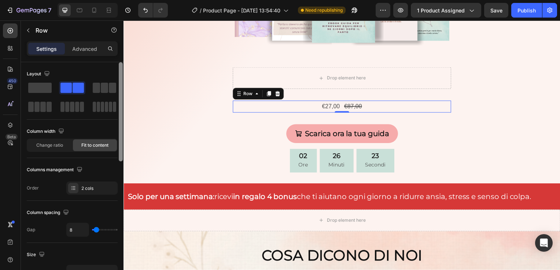
drag, startPoint x: 120, startPoint y: 203, endPoint x: 115, endPoint y: 60, distance: 143.3
click at [115, 60] on div "Settings Advanced Layout Column width Change ratio Fit to content Columns manag…" at bounding box center [72, 166] width 103 height 250
click at [329, 108] on div "€27,00" at bounding box center [331, 107] width 19 height 12
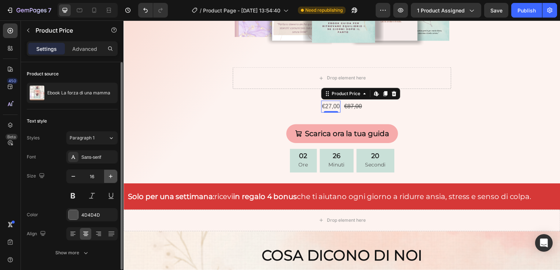
click at [110, 179] on icon "button" at bounding box center [110, 176] width 7 height 7
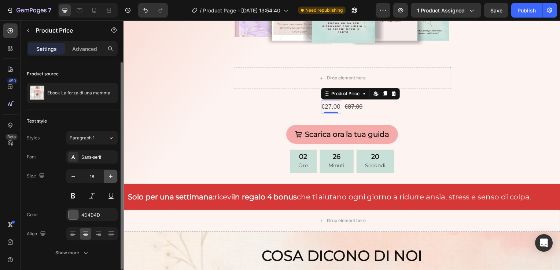
click at [110, 179] on icon "button" at bounding box center [110, 176] width 7 height 7
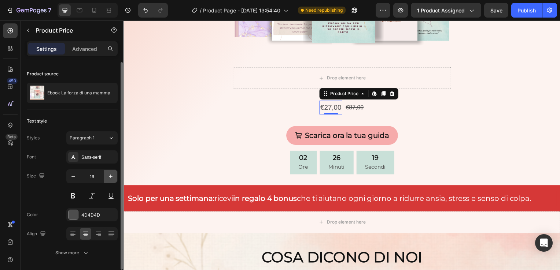
click at [110, 179] on icon "button" at bounding box center [110, 176] width 7 height 7
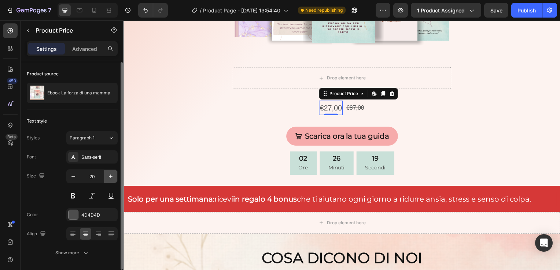
click at [110, 179] on icon "button" at bounding box center [110, 176] width 7 height 7
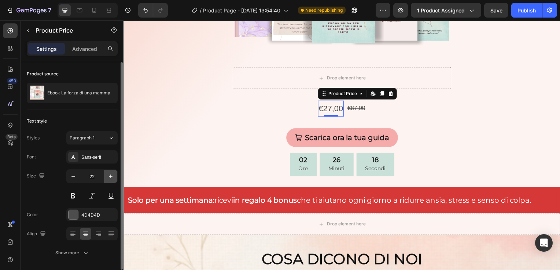
click at [110, 179] on icon "button" at bounding box center [110, 176] width 7 height 7
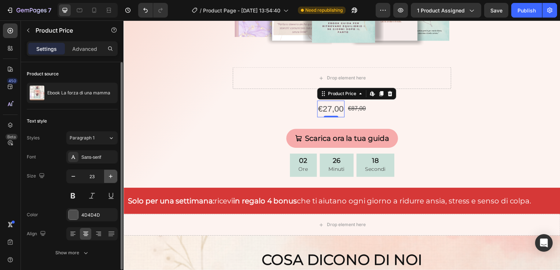
click at [110, 179] on icon "button" at bounding box center [110, 176] width 7 height 7
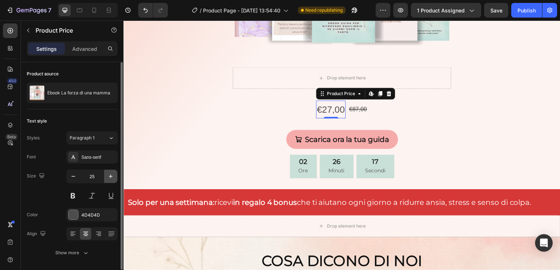
click at [110, 179] on icon "button" at bounding box center [110, 176] width 7 height 7
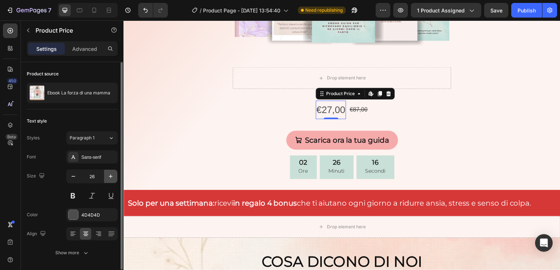
click at [110, 179] on icon "button" at bounding box center [110, 176] width 7 height 7
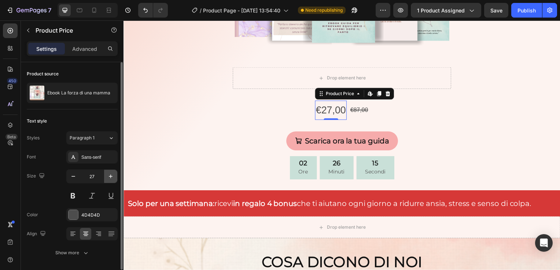
click at [110, 179] on icon "button" at bounding box center [110, 176] width 7 height 7
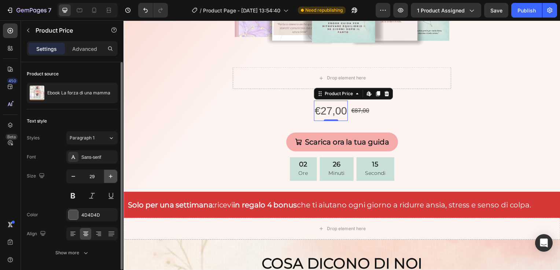
click at [110, 179] on icon "button" at bounding box center [110, 176] width 7 height 7
type input "30"
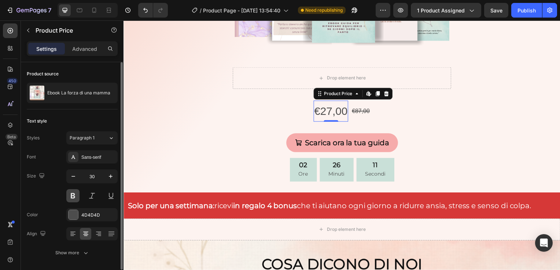
click at [75, 189] on button at bounding box center [72, 195] width 13 height 13
click at [99, 162] on div "Sans-serif" at bounding box center [91, 157] width 51 height 13
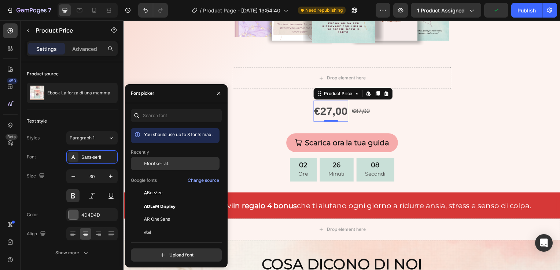
click at [147, 164] on span "Montserrat" at bounding box center [156, 163] width 25 height 7
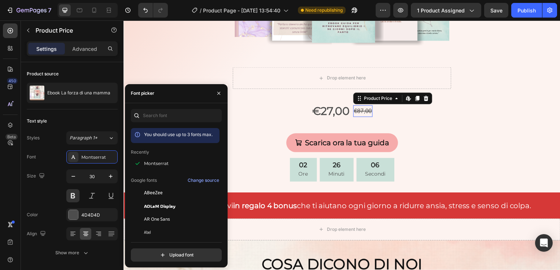
click at [367, 112] on div "€87,00" at bounding box center [364, 112] width 19 height 12
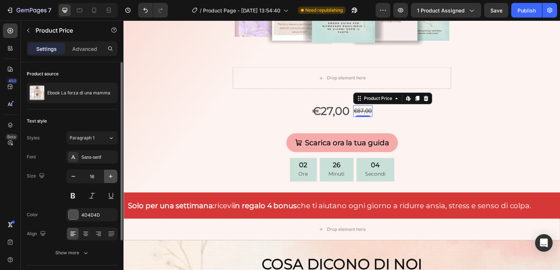
click at [112, 173] on icon "button" at bounding box center [110, 176] width 7 height 7
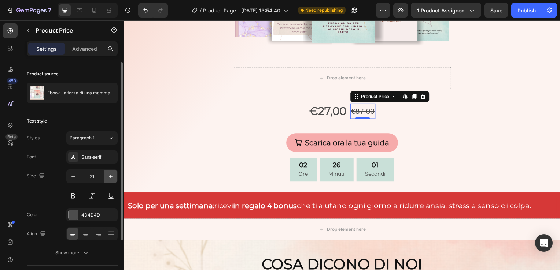
click at [112, 173] on icon "button" at bounding box center [110, 176] width 7 height 7
type input "25"
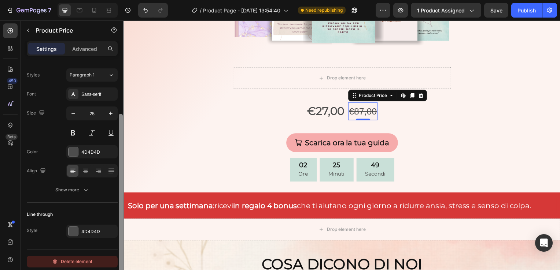
scroll to position [64, 0]
drag, startPoint x: 120, startPoint y: 210, endPoint x: 117, endPoint y: 260, distance: 50.6
click at [117, 260] on div "Product source Ebook La forza di una mamma Text style Styles Paragraph 1 Font S…" at bounding box center [72, 176] width 103 height 229
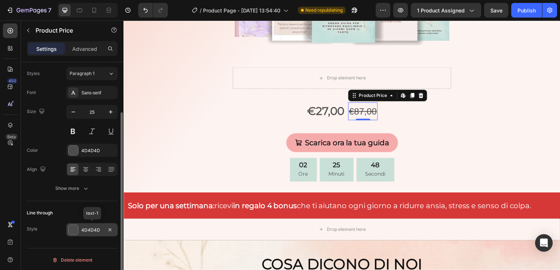
click at [85, 229] on div "4D4D4D" at bounding box center [91, 230] width 21 height 7
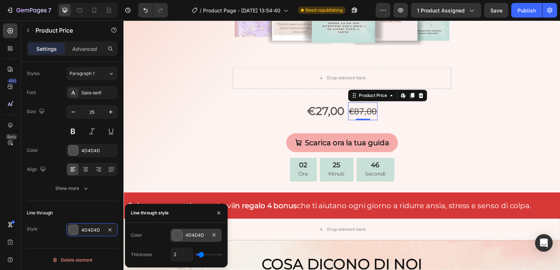
click at [179, 235] on div at bounding box center [178, 236] width 10 height 10
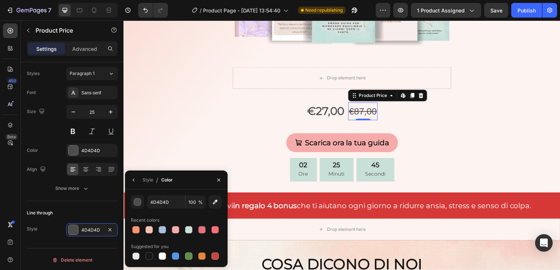
click at [179, 235] on div at bounding box center [175, 230] width 10 height 10
click at [220, 259] on div at bounding box center [215, 256] width 10 height 10
type input "C5453F"
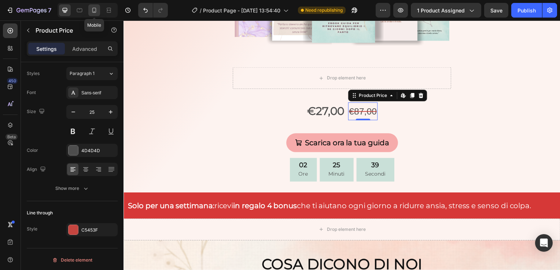
click at [92, 8] on icon at bounding box center [93, 10] width 7 height 7
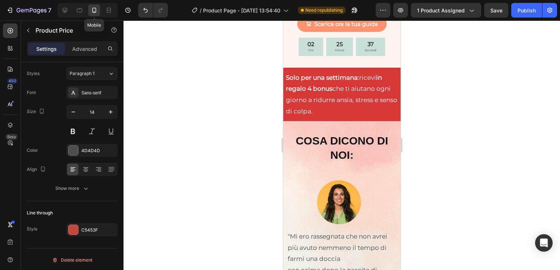
scroll to position [237, 0]
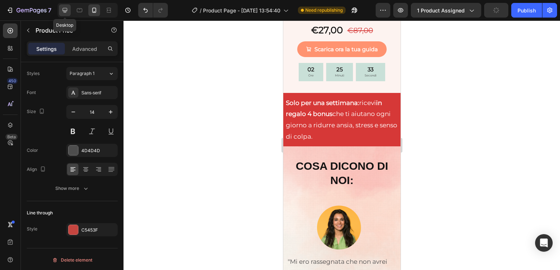
click at [65, 10] on icon at bounding box center [64, 10] width 7 height 7
type input "25"
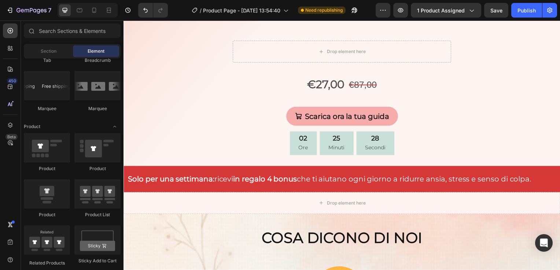
scroll to position [283, 0]
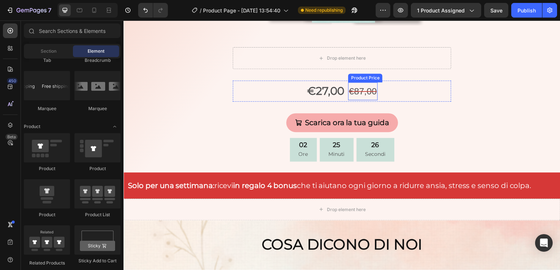
click at [359, 93] on div "€87,00" at bounding box center [363, 92] width 29 height 18
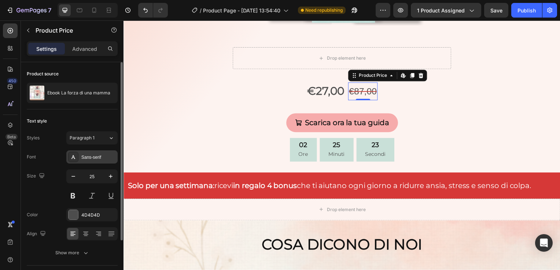
click at [101, 161] on div "Sans-serif" at bounding box center [91, 157] width 51 height 13
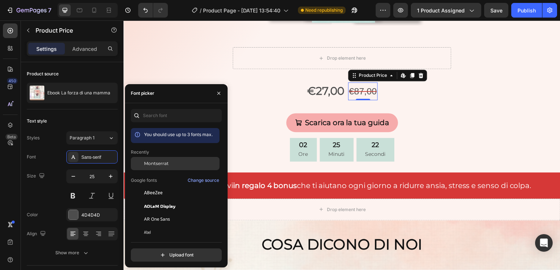
click at [159, 166] on span "Montserrat" at bounding box center [156, 163] width 25 height 7
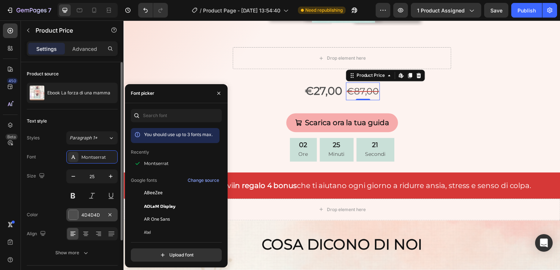
click at [74, 220] on div "4D4D4D" at bounding box center [91, 214] width 51 height 13
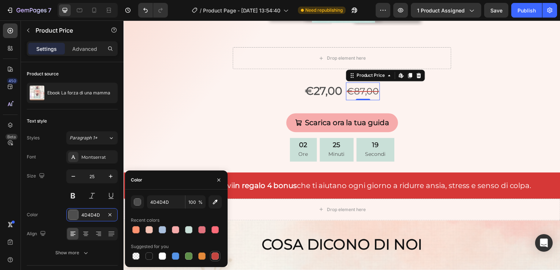
click at [215, 255] on div at bounding box center [214, 256] width 7 height 7
type input "C5453F"
click at [216, 182] on icon "button" at bounding box center [219, 180] width 6 height 6
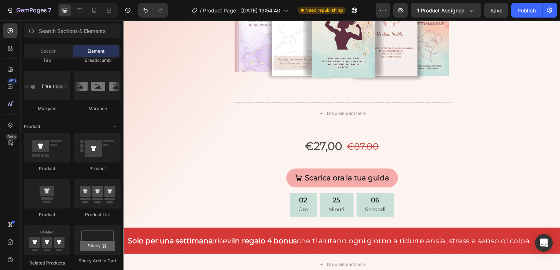
scroll to position [221, 0]
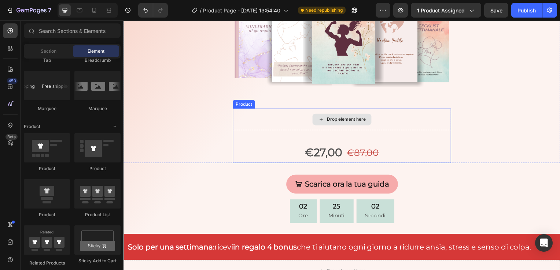
click at [405, 121] on div "Drop element here" at bounding box center [343, 121] width 220 height 22
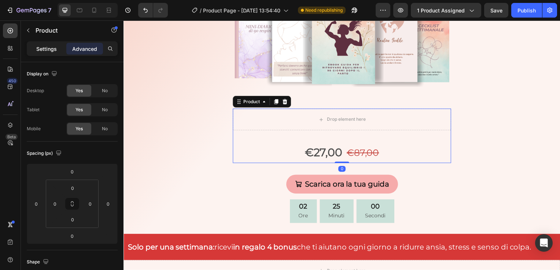
click at [53, 53] on div "Settings" at bounding box center [46, 49] width 37 height 12
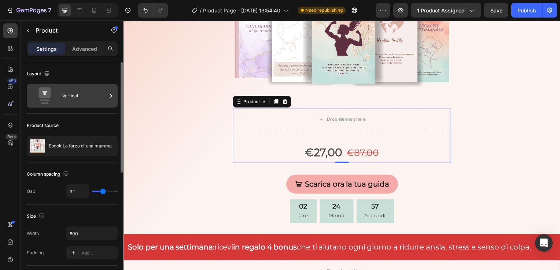
click at [100, 90] on div "Vertical" at bounding box center [84, 96] width 45 height 17
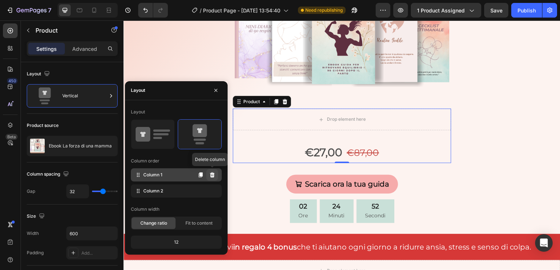
click at [212, 177] on icon at bounding box center [212, 174] width 5 height 5
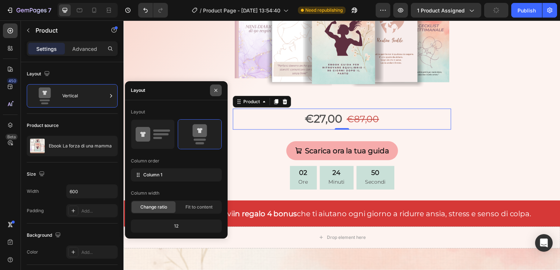
click at [214, 90] on icon "button" at bounding box center [216, 91] width 6 height 6
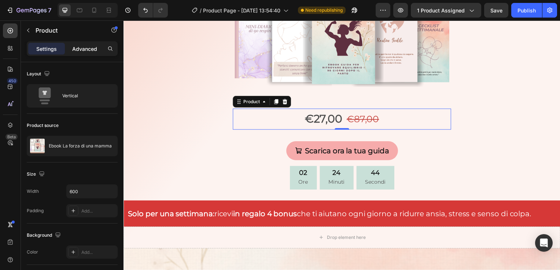
click at [91, 46] on p "Advanced" at bounding box center [84, 49] width 25 height 8
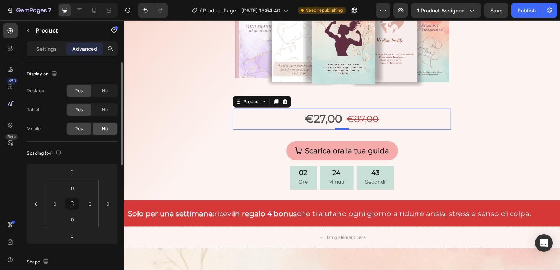
click at [101, 123] on div "No" at bounding box center [105, 129] width 24 height 12
click at [275, 103] on icon at bounding box center [277, 102] width 4 height 5
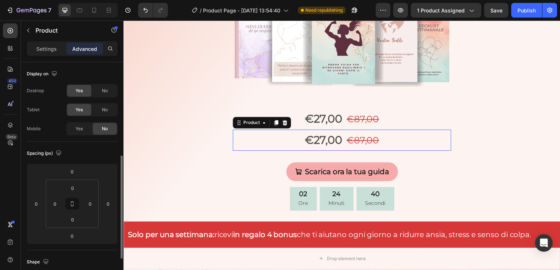
scroll to position [64, 0]
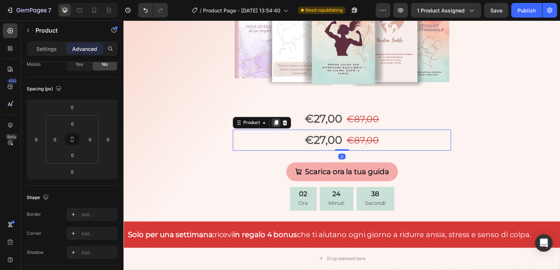
click at [275, 122] on icon at bounding box center [277, 123] width 4 height 5
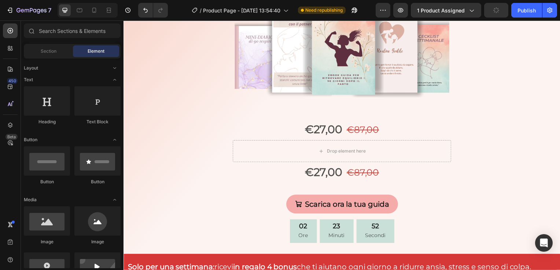
scroll to position [256, 0]
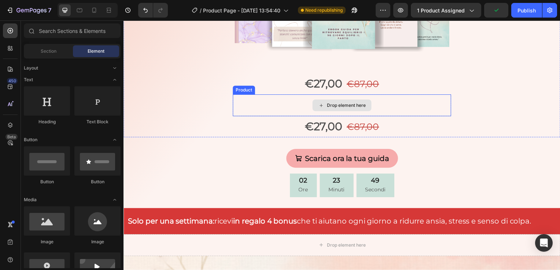
click at [407, 107] on div "Drop element here" at bounding box center [343, 106] width 220 height 22
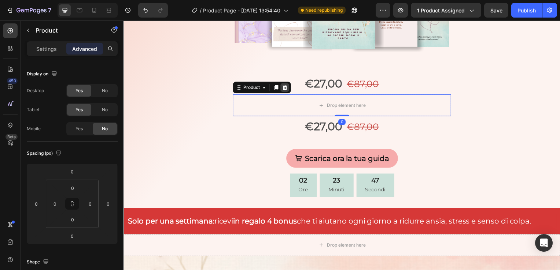
click at [283, 91] on div at bounding box center [285, 88] width 9 height 9
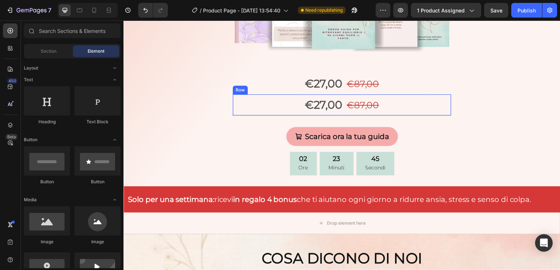
click at [382, 100] on div "€27,00 Product Price Product Price €87,00 Product Price Product Price Row" at bounding box center [343, 105] width 220 height 21
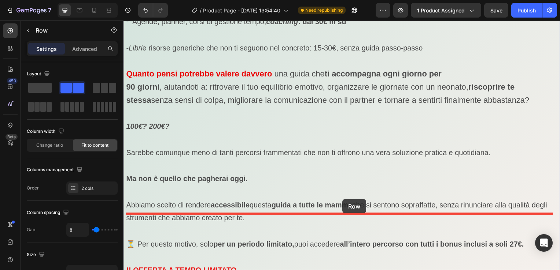
scroll to position [3962, 0]
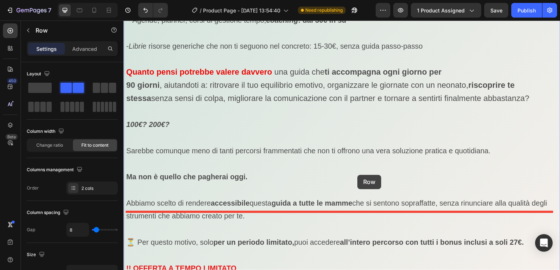
drag, startPoint x: 393, startPoint y: 108, endPoint x: 359, endPoint y: 177, distance: 76.8
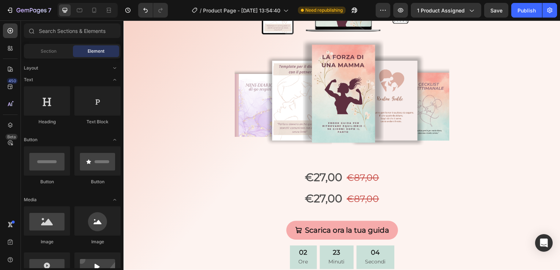
scroll to position [149, 0]
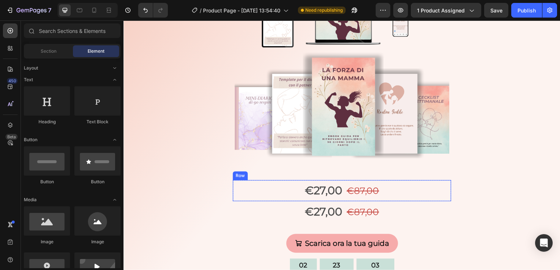
click at [395, 200] on div "€27,00 Product Price Product Price €87,00 Product Price Product Price Row" at bounding box center [343, 192] width 220 height 21
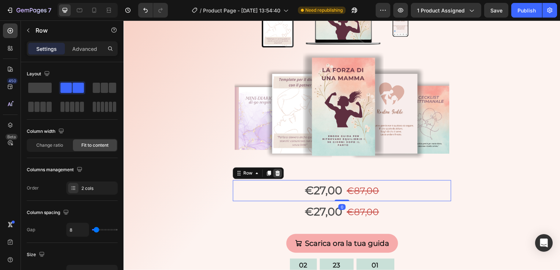
click at [277, 175] on icon at bounding box center [278, 174] width 5 height 5
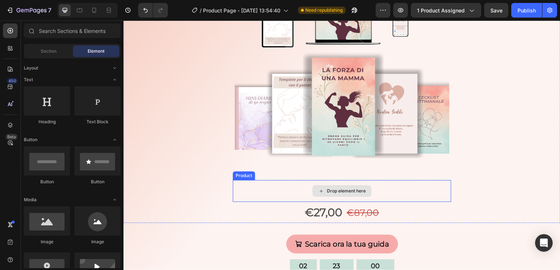
click at [275, 192] on div "Drop element here" at bounding box center [343, 193] width 220 height 22
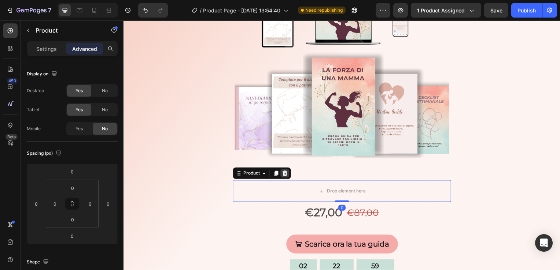
click at [284, 175] on icon at bounding box center [285, 174] width 5 height 5
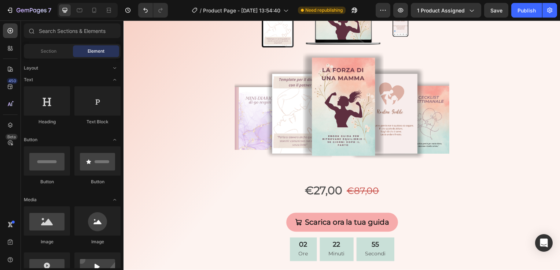
scroll to position [393, 0]
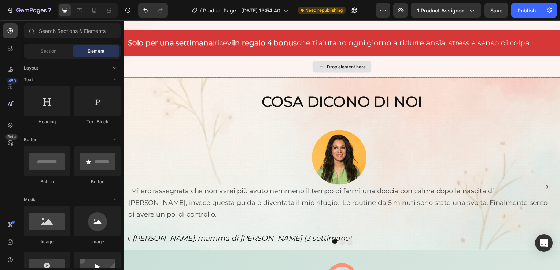
click at [411, 67] on div "Drop element here" at bounding box center [343, 67] width 440 height 22
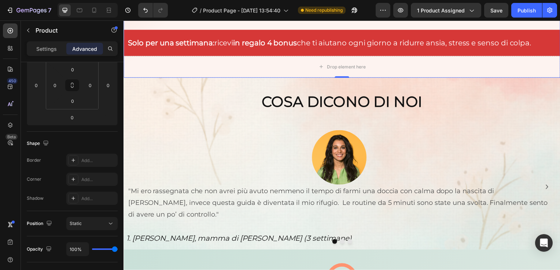
scroll to position [0, 0]
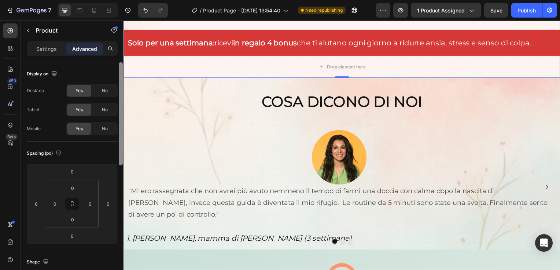
drag, startPoint x: 119, startPoint y: 123, endPoint x: 107, endPoint y: 78, distance: 45.9
click at [107, 78] on div "Display on Desktop Yes No Tablet Yes No Mobile Yes No Spacing (px) 0 0 0 0 0 0 …" at bounding box center [72, 176] width 103 height 229
click at [52, 46] on p "Settings" at bounding box center [46, 49] width 21 height 8
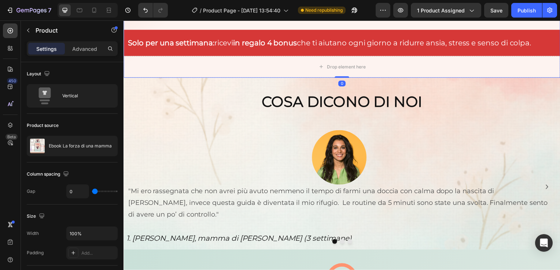
click at [52, 46] on p "Settings" at bounding box center [46, 49] width 21 height 8
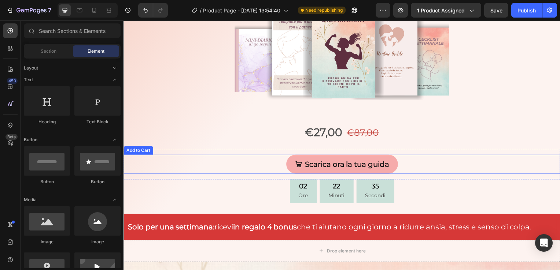
scroll to position [220, 0]
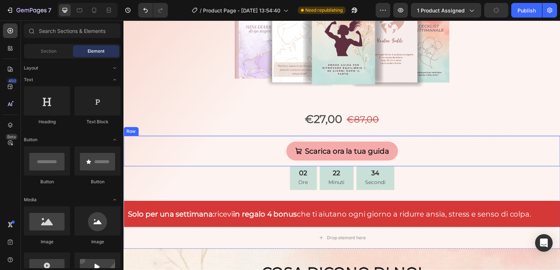
click at [410, 141] on div "Scarica ora la tua guida Add to Cart Row" at bounding box center [343, 152] width 440 height 31
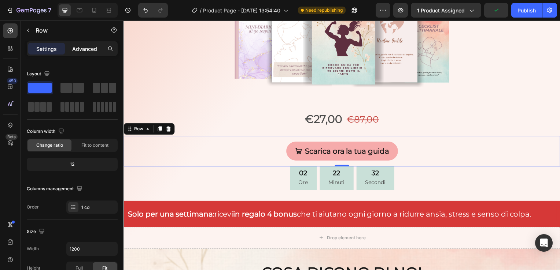
click at [86, 52] on div "Advanced" at bounding box center [84, 49] width 37 height 12
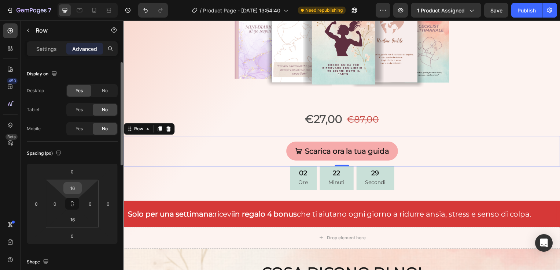
click at [76, 190] on input "16" at bounding box center [72, 188] width 15 height 11
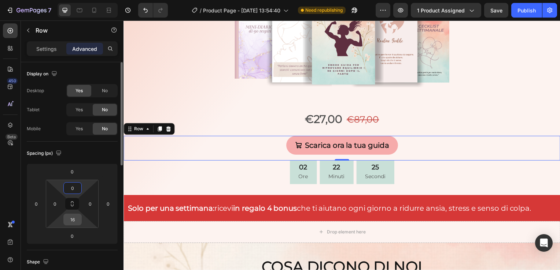
type input "0"
click at [75, 215] on input "16" at bounding box center [72, 219] width 15 height 11
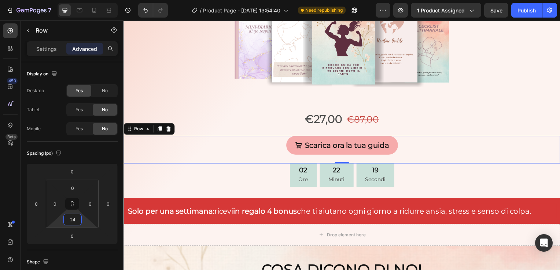
type input "2"
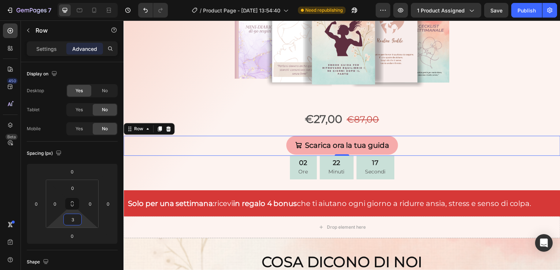
type input "30"
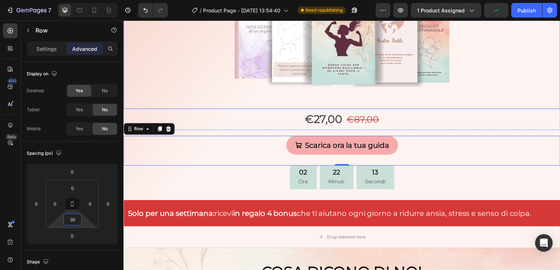
click at [378, 94] on img at bounding box center [343, 19] width 216 height 181
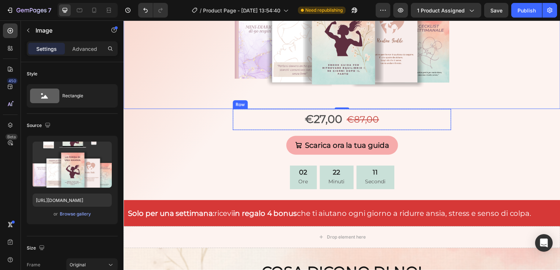
click at [283, 119] on div "€27,00 Product Price Product Price €87,00 Product Price Product Price Row" at bounding box center [343, 120] width 220 height 21
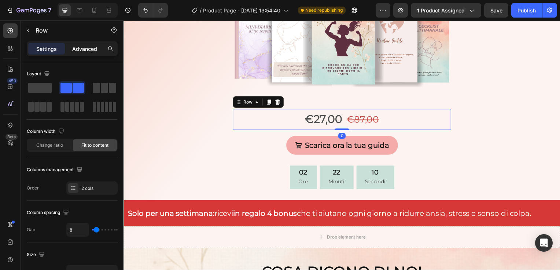
click at [90, 51] on p "Advanced" at bounding box center [84, 49] width 25 height 8
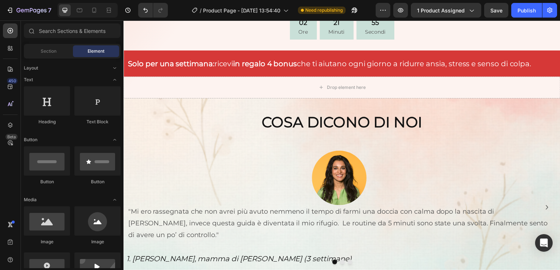
scroll to position [365, 0]
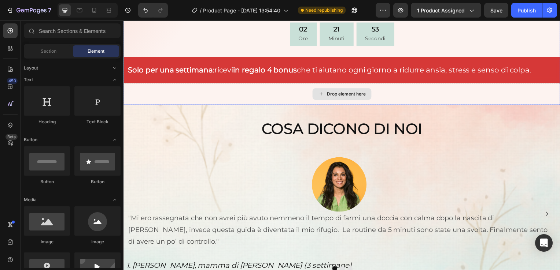
click at [502, 96] on div "Drop element here" at bounding box center [343, 95] width 440 height 22
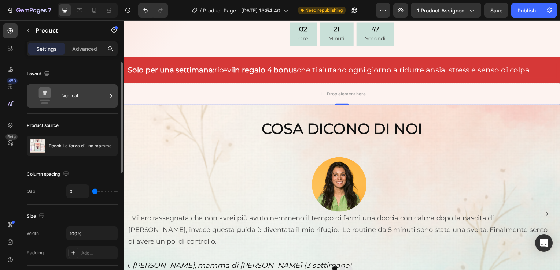
click at [88, 99] on div "Vertical" at bounding box center [84, 96] width 45 height 17
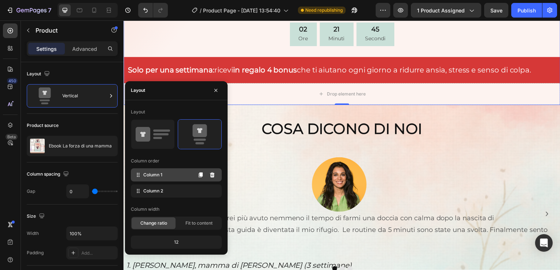
click at [165, 177] on div "Column 1" at bounding box center [176, 174] width 91 height 13
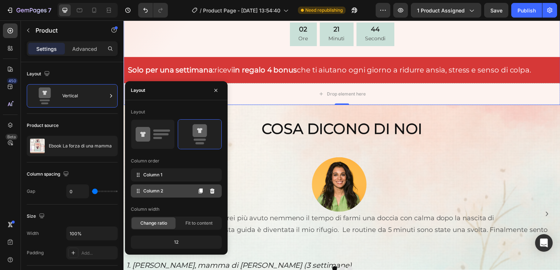
click at [169, 192] on div "Column 2" at bounding box center [176, 191] width 91 height 13
click at [212, 191] on icon at bounding box center [212, 190] width 5 height 5
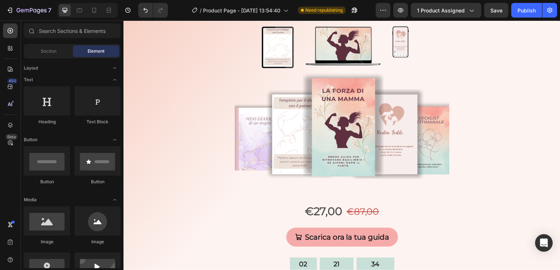
scroll to position [0, 0]
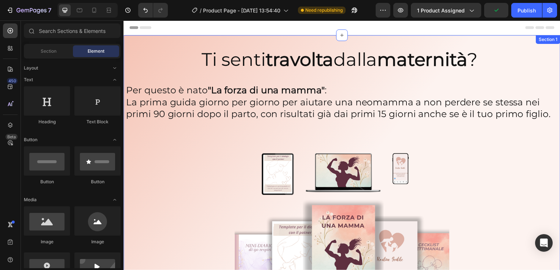
click at [518, 41] on div "Ti senti travolta dalla maternità ? Heading Ti senti travolta dalla maternità ?…" at bounding box center [343, 242] width 440 height 413
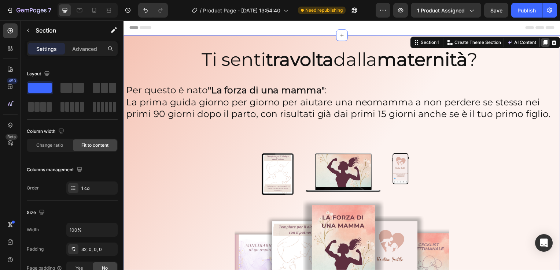
click at [546, 42] on icon at bounding box center [548, 42] width 4 height 5
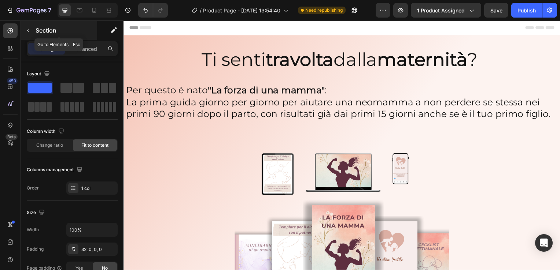
scroll to position [402, 0]
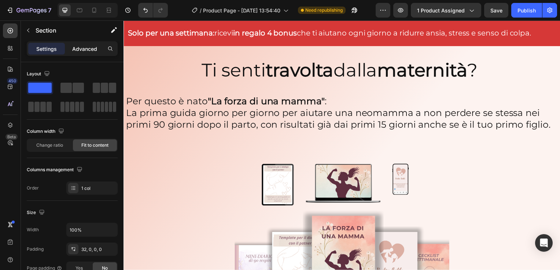
click at [82, 51] on p "Advanced" at bounding box center [84, 49] width 25 height 8
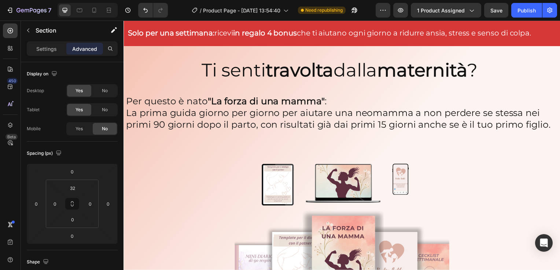
click at [216, 50] on div "Ti senti travolta dalla maternità ? Heading Ti senti travolta dalla maternità ?…" at bounding box center [343, 253] width 440 height 413
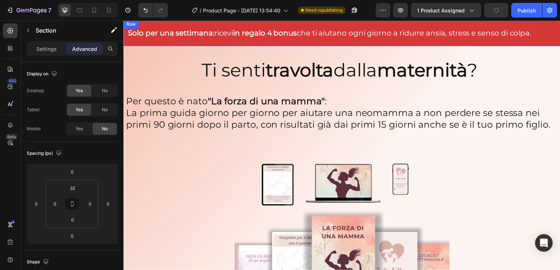
click at [548, 42] on div "Solo per una settimana: ricevi in regalo 4 bonus che ti aiutano ogni giorno a r…" at bounding box center [343, 33] width 440 height 26
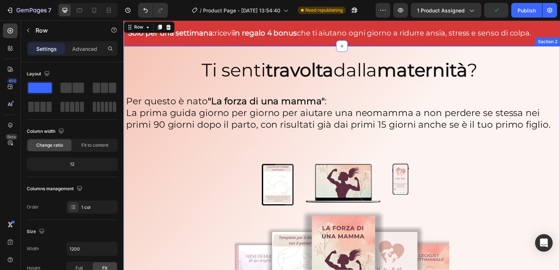
click at [553, 55] on div "Ti senti travolta dalla maternità ? Heading Ti senti travolta dalla maternità ?…" at bounding box center [343, 253] width 440 height 413
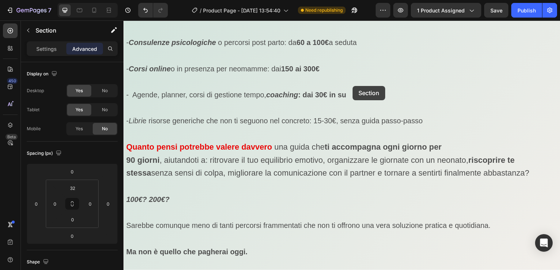
scroll to position [4235, 0]
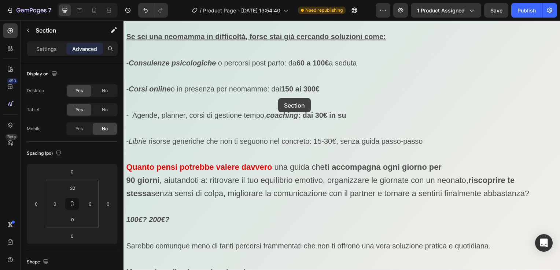
drag, startPoint x: 553, startPoint y: 55, endPoint x: 279, endPoint y: 99, distance: 277.1
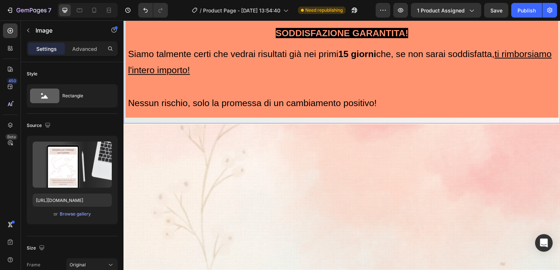
drag, startPoint x: 314, startPoint y: 101, endPoint x: 563, endPoint y: 215, distance: 273.7
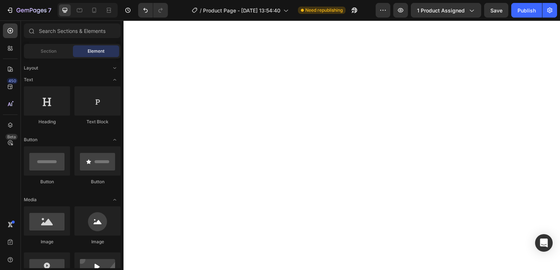
scroll to position [0, 0]
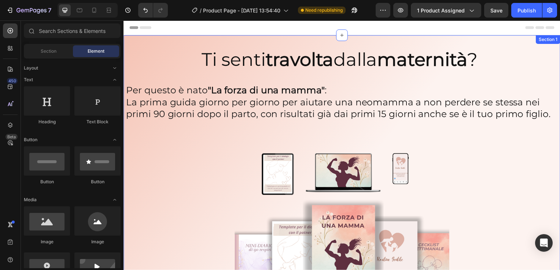
click at [518, 40] on div "Ti senti travolta dalla maternità ? Heading Ti senti travolta dalla maternità ?…" at bounding box center [343, 242] width 440 height 413
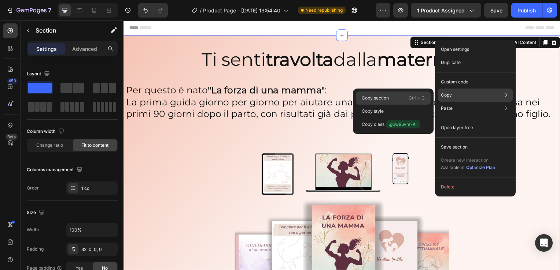
click at [416, 99] on p "Ctrl + C" at bounding box center [416, 97] width 16 height 7
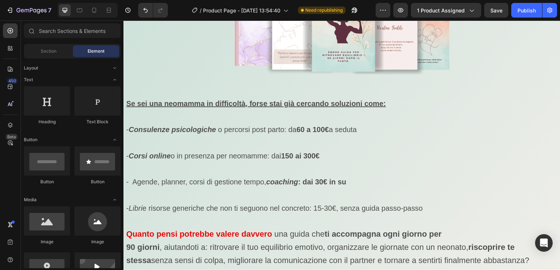
scroll to position [3819, 0]
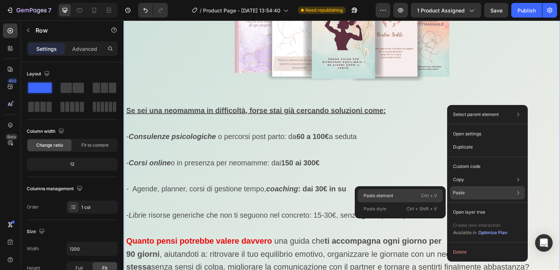
drag, startPoint x: 426, startPoint y: 198, endPoint x: 297, endPoint y: 108, distance: 157.3
click at [426, 198] on p "Ctrl + V" at bounding box center [429, 195] width 16 height 7
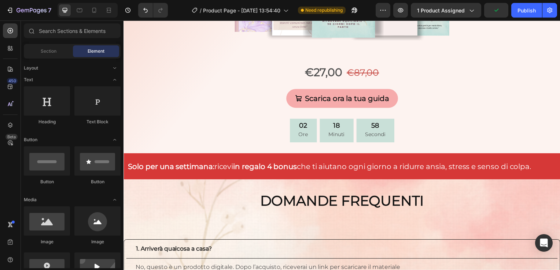
scroll to position [5367, 0]
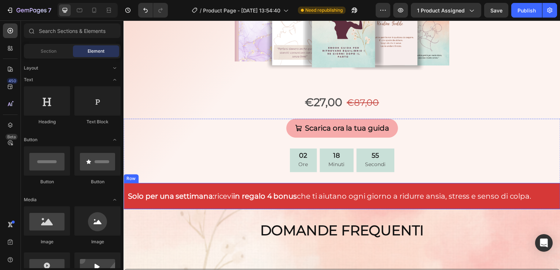
click at [540, 186] on div "Solo per una settimana: ricevi in regalo 4 bonus che ti aiutano ogni giorno a r…" at bounding box center [343, 198] width 440 height 26
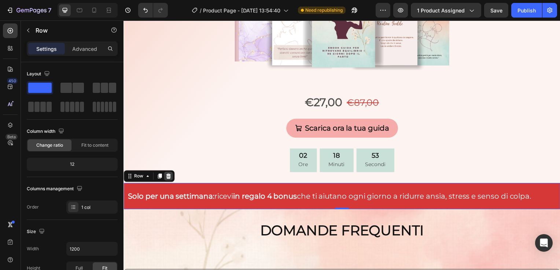
click at [170, 175] on icon at bounding box center [169, 178] width 6 height 6
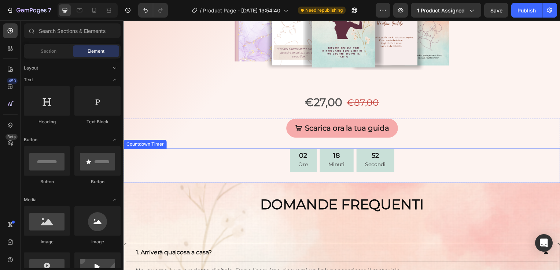
click at [238, 163] on div "02 Ore 18 Minuti 52 Secondi" at bounding box center [343, 162] width 440 height 24
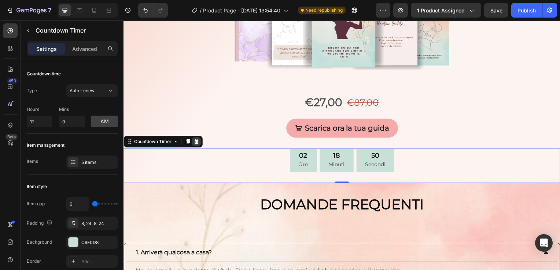
click at [198, 144] on icon at bounding box center [196, 142] width 5 height 5
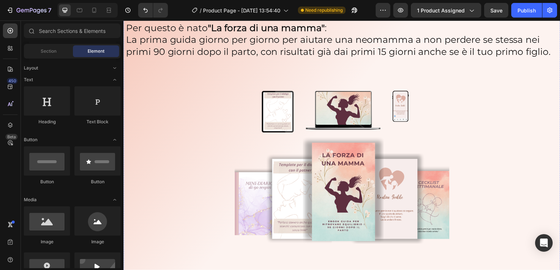
scroll to position [5118, 0]
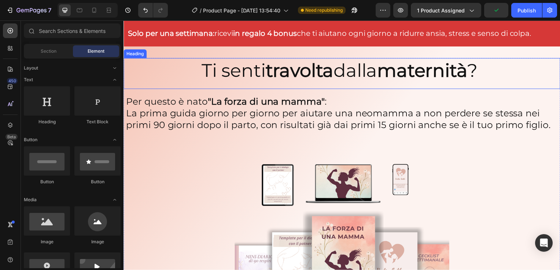
click at [375, 75] on h2 "Ti senti travolta dalla maternità ?" at bounding box center [343, 71] width 436 height 25
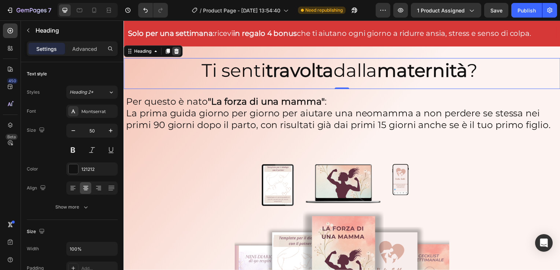
click at [176, 52] on icon at bounding box center [176, 51] width 5 height 5
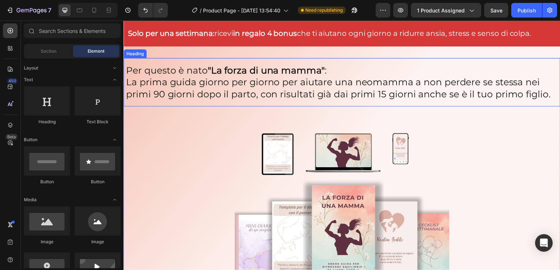
click at [215, 82] on h2 "Per questo è nato "La forza di una mamma" : La prima guida giorno per giorno pe…" at bounding box center [343, 82] width 436 height 37
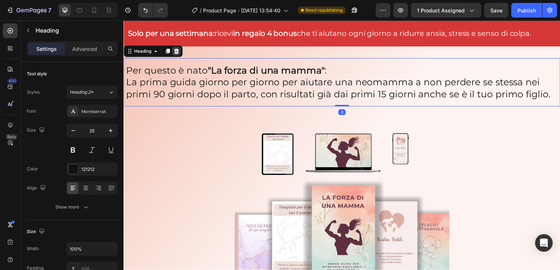
click at [178, 50] on icon at bounding box center [176, 51] width 5 height 5
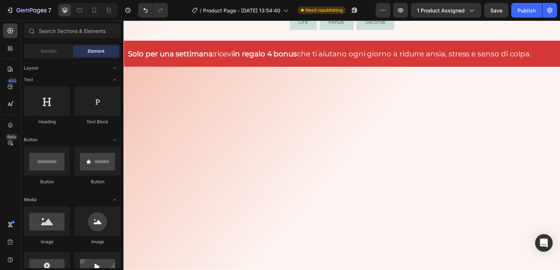
scroll to position [4712, 0]
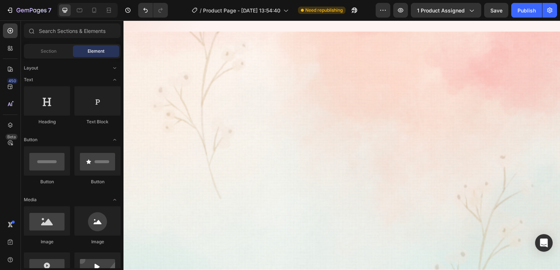
scroll to position [4678, 0]
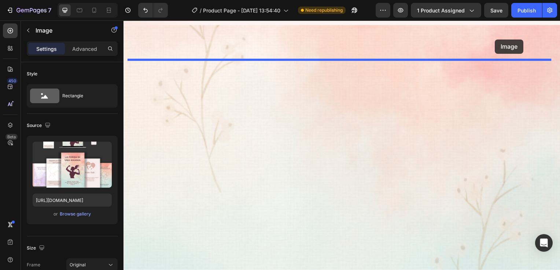
drag, startPoint x: 503, startPoint y: 100, endPoint x: 497, endPoint y: 40, distance: 60.7
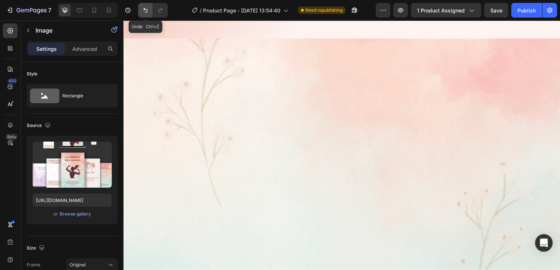
click at [147, 15] on button "Undo/Redo" at bounding box center [145, 10] width 15 height 15
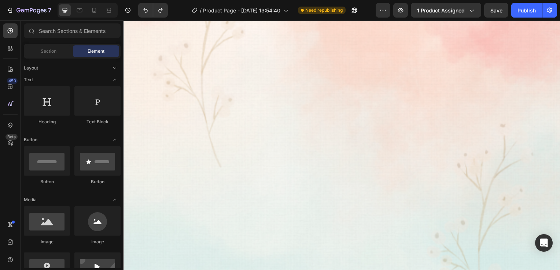
scroll to position [4576, 0]
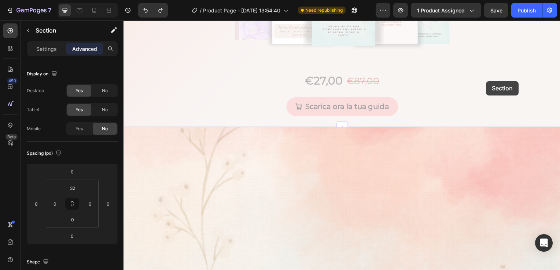
drag, startPoint x: 487, startPoint y: 185, endPoint x: 444, endPoint y: 187, distance: 43.3
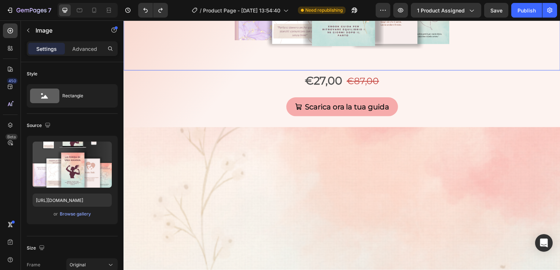
drag, startPoint x: 473, startPoint y: 193, endPoint x: 504, endPoint y: 213, distance: 37.4
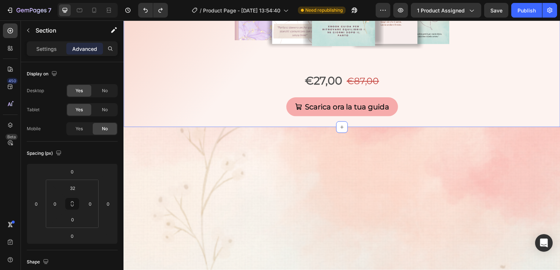
drag, startPoint x: 491, startPoint y: 184, endPoint x: 508, endPoint y: 74, distance: 110.9
drag, startPoint x: 512, startPoint y: 185, endPoint x: 511, endPoint y: 79, distance: 106.2
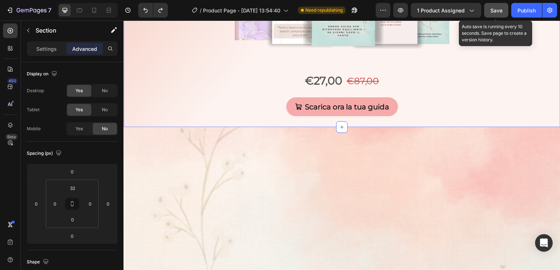
click at [500, 10] on span "Save" at bounding box center [496, 10] width 12 height 6
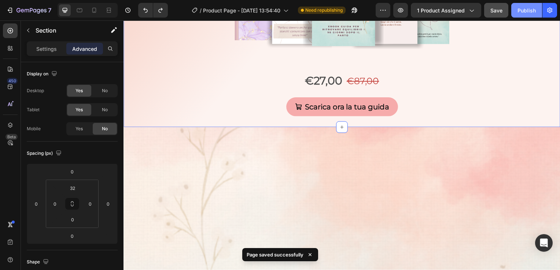
click at [531, 10] on div "Publish" at bounding box center [526, 11] width 18 height 8
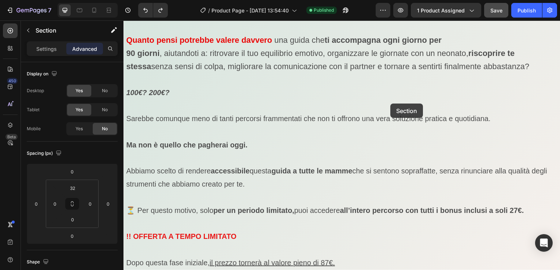
scroll to position [4015, 0]
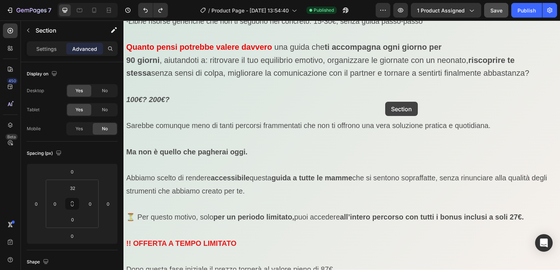
drag, startPoint x: 440, startPoint y: 182, endPoint x: 387, endPoint y: 103, distance: 95.7
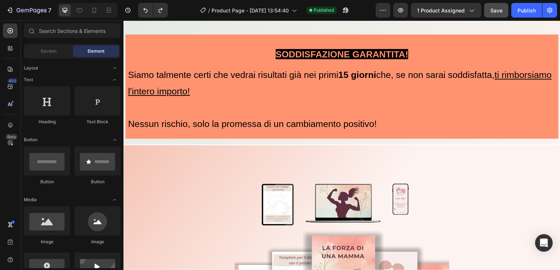
scroll to position [4679, 0]
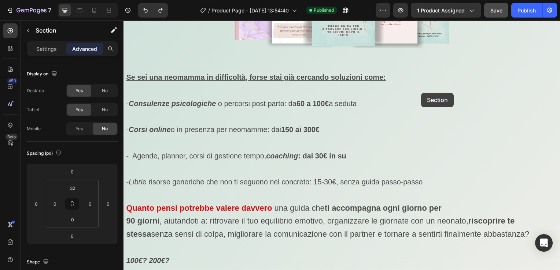
scroll to position [3843, 0]
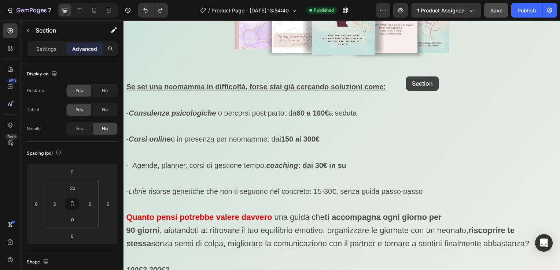
drag, startPoint x: 479, startPoint y: 77, endPoint x: 408, endPoint y: 77, distance: 70.7
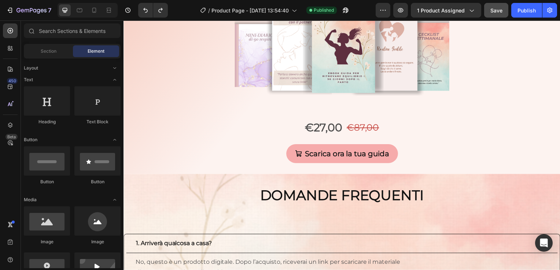
scroll to position [4828, 0]
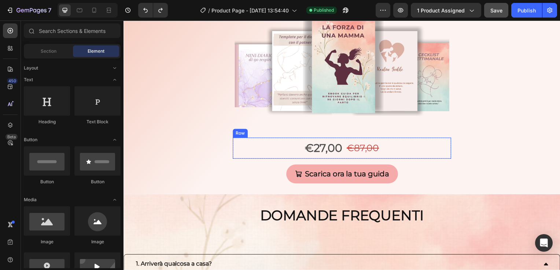
click at [405, 151] on div "€27,00 Product Price Product Price €87,00 Product Price Product Price Row" at bounding box center [343, 149] width 220 height 21
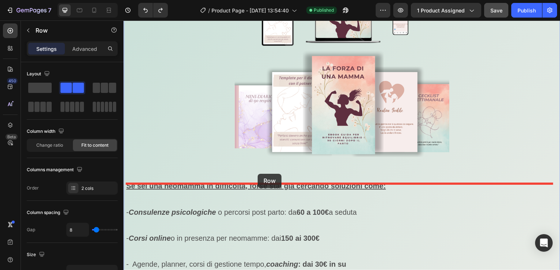
scroll to position [3729, 0]
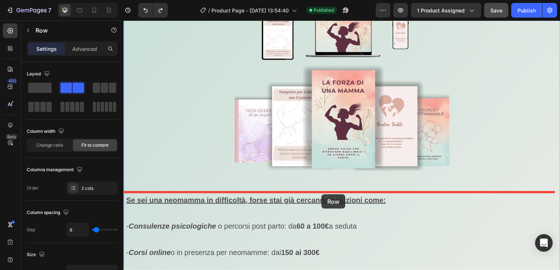
drag, startPoint x: 404, startPoint y: 151, endPoint x: 323, endPoint y: 196, distance: 93.3
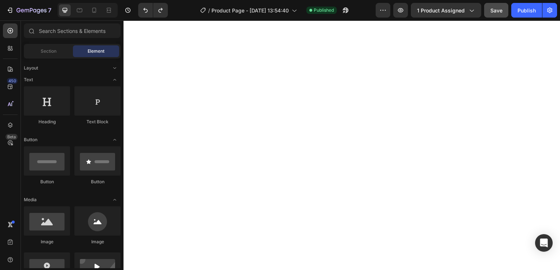
scroll to position [4907, 0]
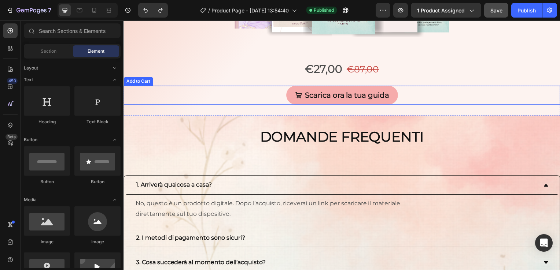
click at [400, 99] on div "Scarica ora la tua guida Add to Cart" at bounding box center [343, 95] width 440 height 19
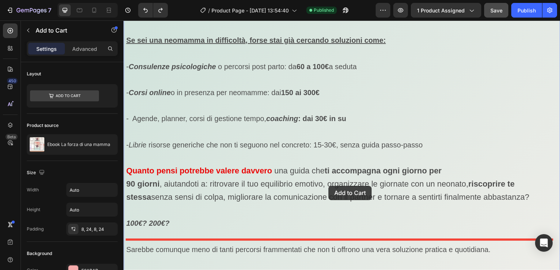
scroll to position [3839, 0]
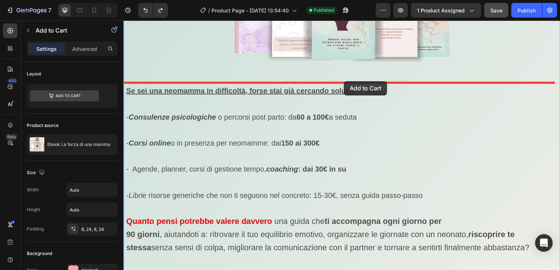
drag, startPoint x: 400, startPoint y: 99, endPoint x: 345, endPoint y: 82, distance: 57.2
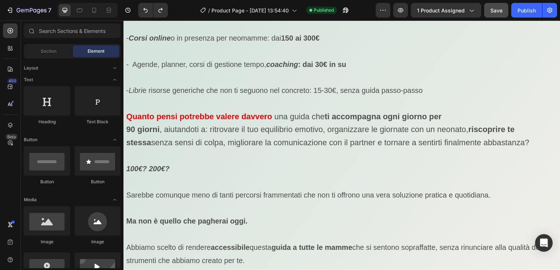
scroll to position [3952, 0]
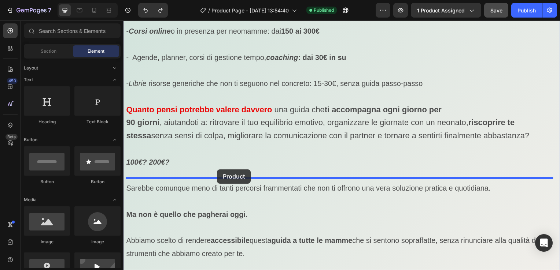
drag, startPoint x: 177, startPoint y: 169, endPoint x: 218, endPoint y: 171, distance: 40.7
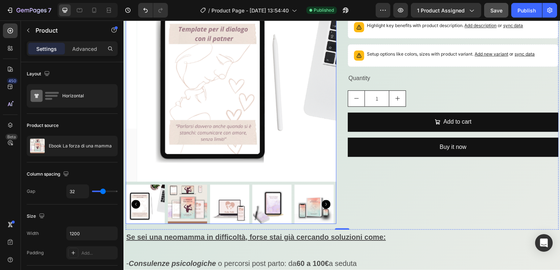
click at [229, 184] on img at bounding box center [242, 77] width 212 height 212
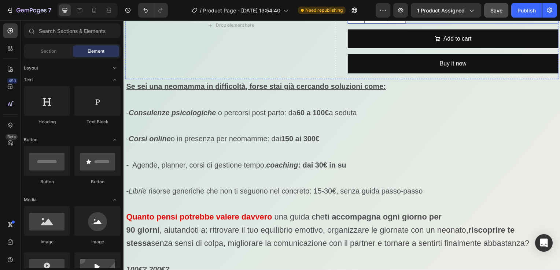
click at [383, 23] on input "1" at bounding box center [378, 16] width 25 height 16
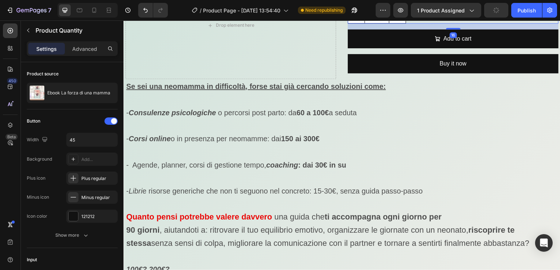
click at [420, 3] on icon at bounding box center [420, 0] width 6 height 6
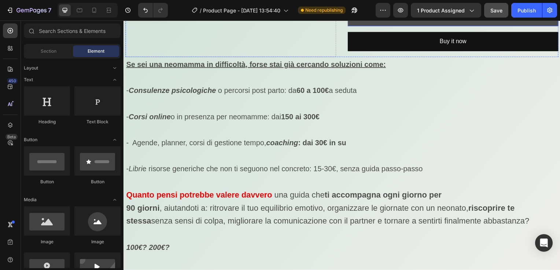
click at [420, 27] on button "Add to cart" at bounding box center [455, 16] width 212 height 19
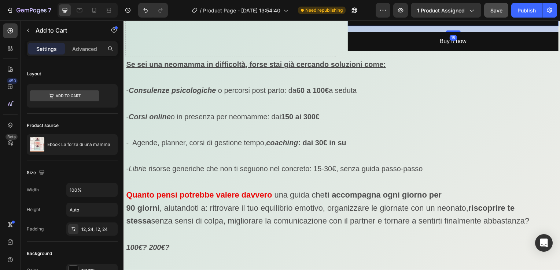
click at [407, 3] on icon at bounding box center [409, 0] width 5 height 5
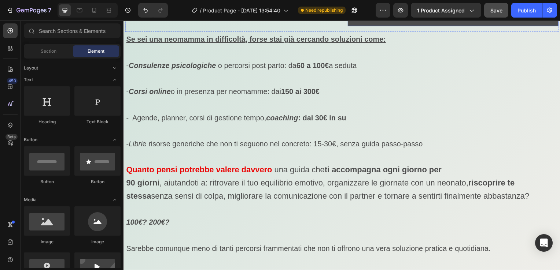
click at [402, 27] on button "Buy it now" at bounding box center [455, 16] width 212 height 19
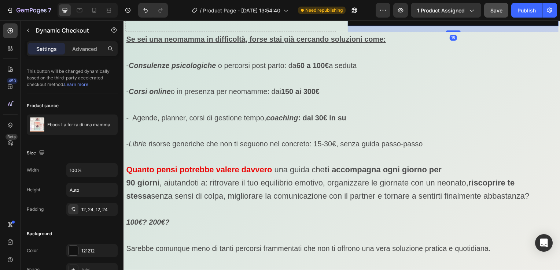
click at [424, 3] on icon at bounding box center [425, 0] width 6 height 6
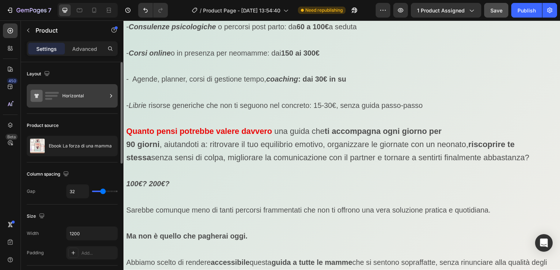
click at [79, 97] on div "Horizontal" at bounding box center [84, 96] width 45 height 17
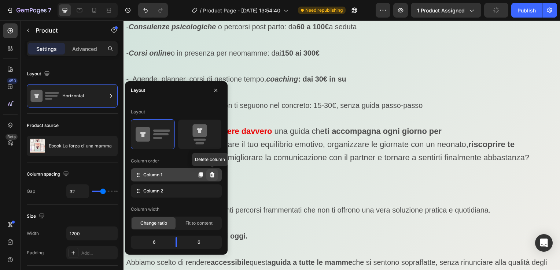
click at [210, 171] on button at bounding box center [212, 175] width 12 height 12
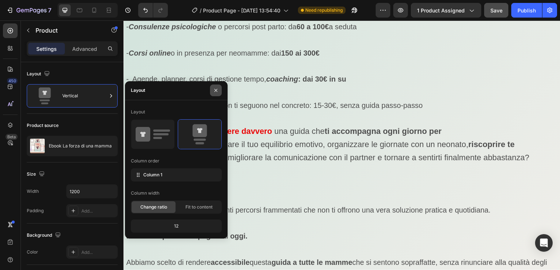
click at [217, 90] on icon "button" at bounding box center [216, 91] width 6 height 6
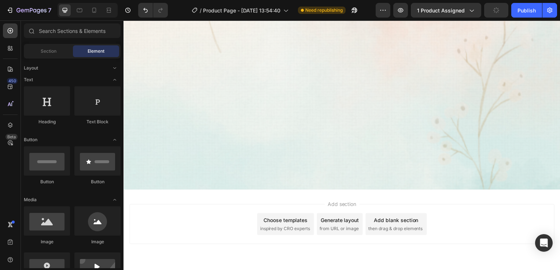
scroll to position [4646, 0]
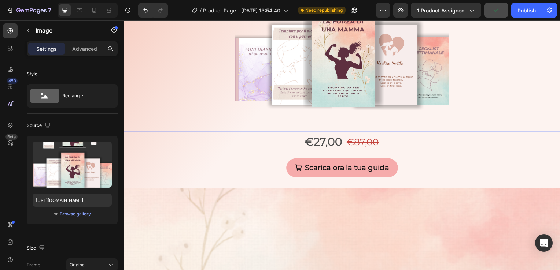
drag, startPoint x: 461, startPoint y: 218, endPoint x: 492, endPoint y: 224, distance: 31.4
click at [492, 133] on div at bounding box center [343, 42] width 440 height 181
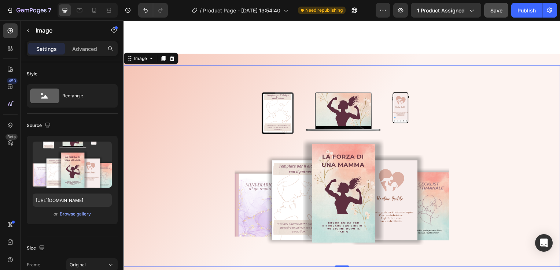
scroll to position [4822, 0]
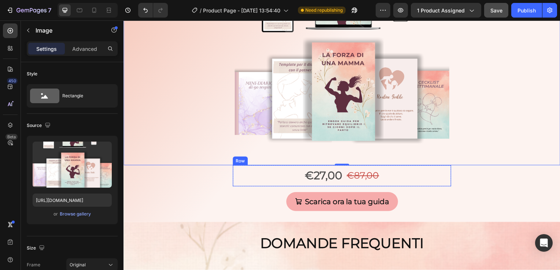
click at [378, 180] on div "€27,00 Product Price Product Price €87,00 Product Price Product Price Row" at bounding box center [343, 177] width 220 height 21
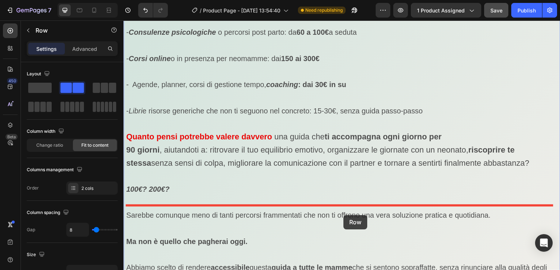
scroll to position [3959, 0]
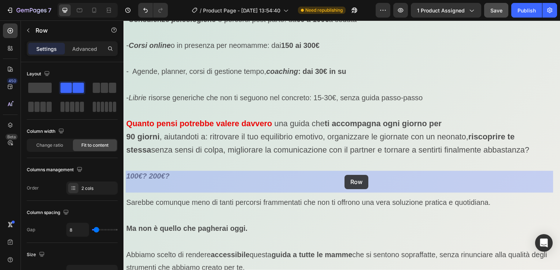
drag, startPoint x: 378, startPoint y: 180, endPoint x: 346, endPoint y: 176, distance: 32.4
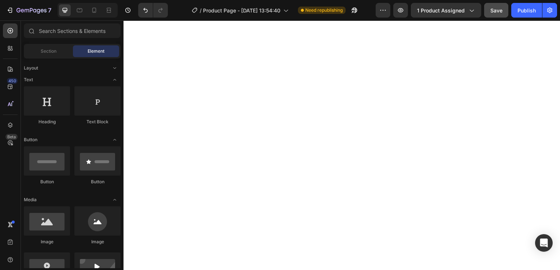
scroll to position [4978, 0]
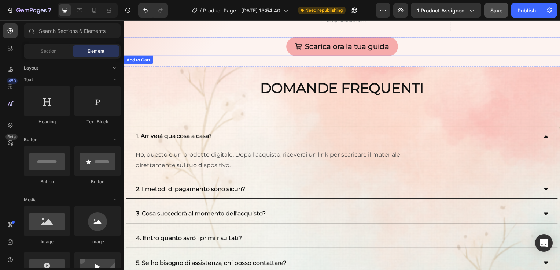
click at [398, 49] on div "Scarica ora la tua guida Add to Cart" at bounding box center [343, 46] width 440 height 19
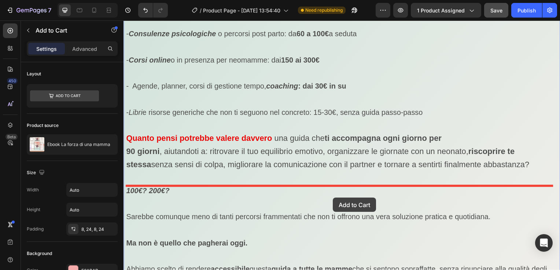
scroll to position [3920, 0]
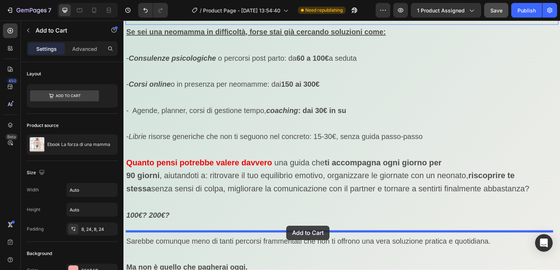
drag, startPoint x: 398, startPoint y: 49, endPoint x: 287, endPoint y: 227, distance: 209.8
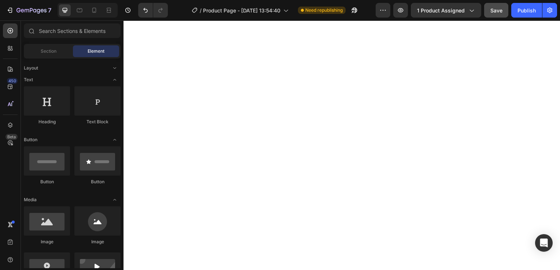
scroll to position [4958, 0]
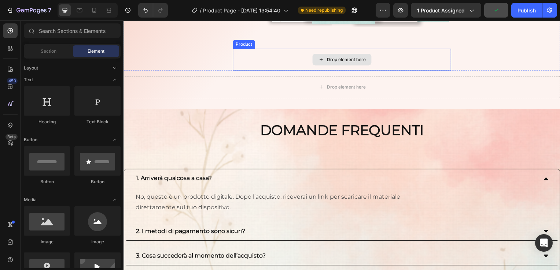
click at [431, 69] on div "Drop element here" at bounding box center [343, 60] width 220 height 22
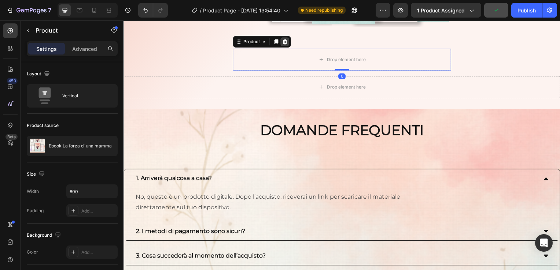
click at [285, 44] on icon at bounding box center [286, 42] width 6 height 6
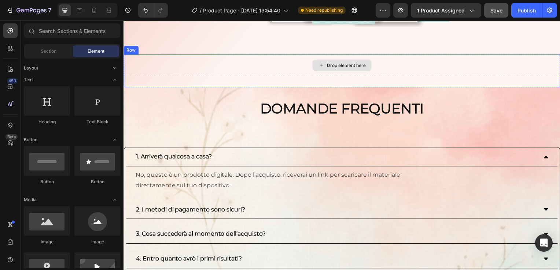
click at [293, 68] on div "Drop element here" at bounding box center [343, 66] width 440 height 22
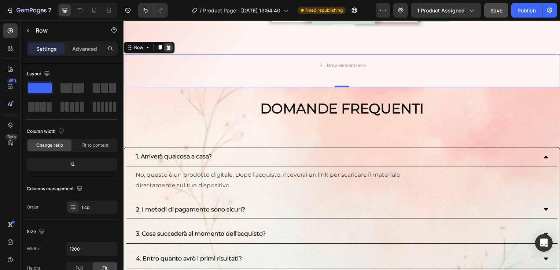
click at [169, 48] on icon at bounding box center [169, 48] width 6 height 6
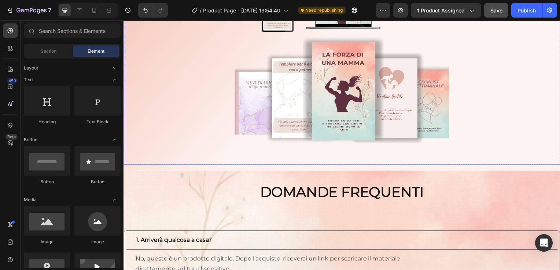
scroll to position [4826, 0]
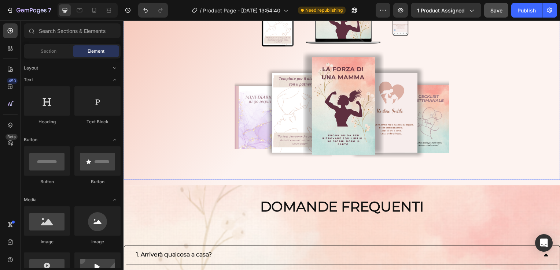
click at [427, 126] on div "Ti senti travolta dalla maternità ? Heading Per questo è nato "La forza di una …" at bounding box center [343, 76] width 440 height 221
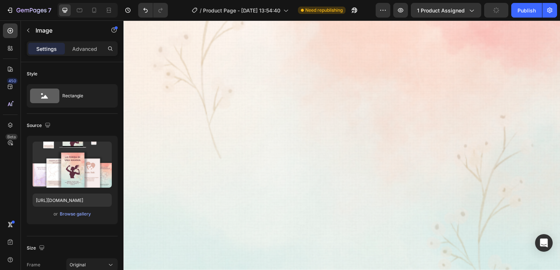
scroll to position [4650, 0]
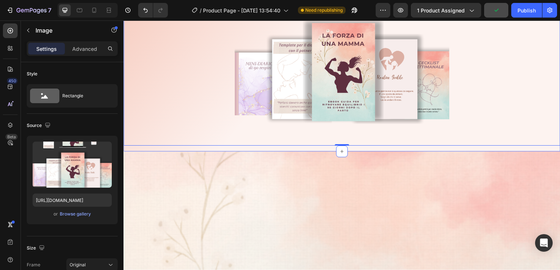
click at [398, 143] on div "Ti senti travolta dalla maternità ? Heading Per questo è nato "La forza di una …" at bounding box center [343, 42] width 440 height 221
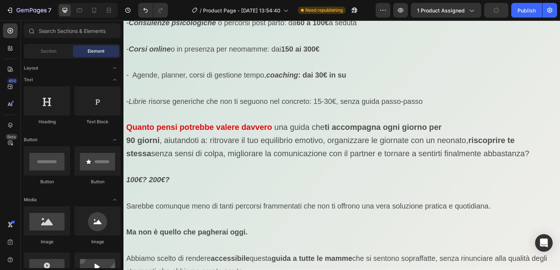
scroll to position [3989, 0]
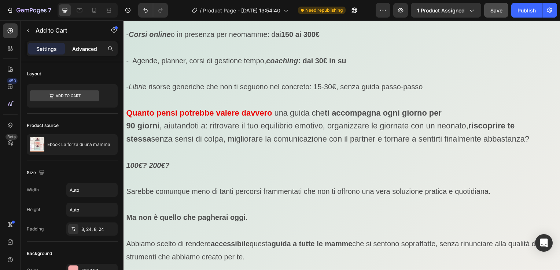
click at [98, 48] on div "Advanced" at bounding box center [84, 49] width 37 height 12
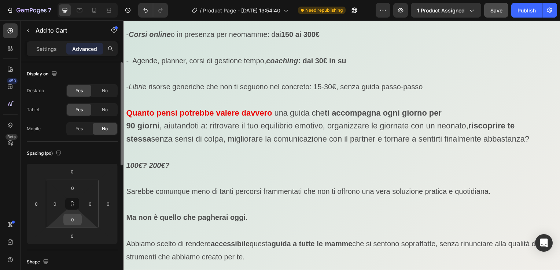
click at [76, 218] on input "0" at bounding box center [72, 219] width 15 height 11
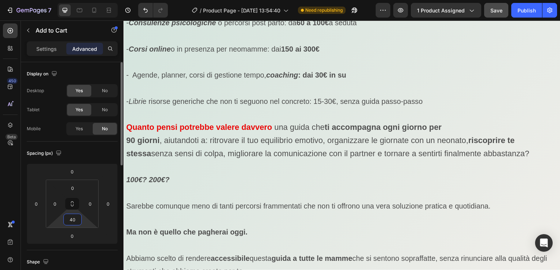
type input "4"
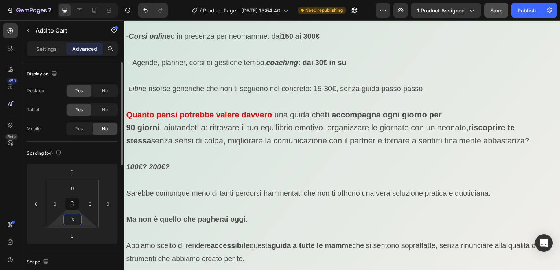
type input "50"
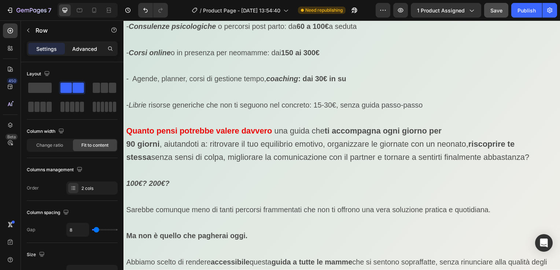
click at [89, 52] on p "Advanced" at bounding box center [84, 49] width 25 height 8
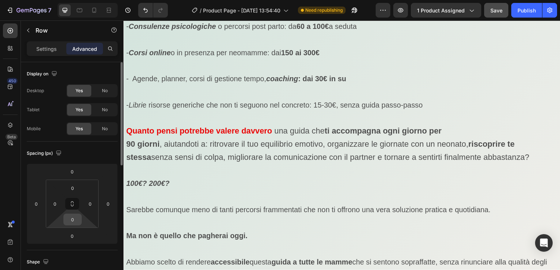
click at [77, 218] on input "0" at bounding box center [72, 219] width 15 height 11
type input "12"
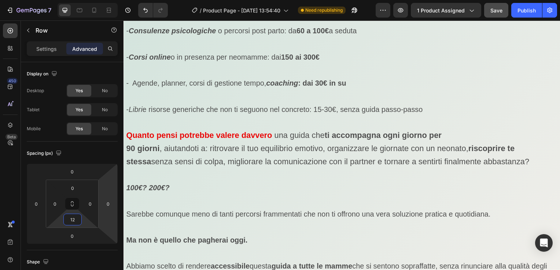
click at [545, 11] on p "Se sei una neomamma in difficoltà , forse stai già cercando soluzioni come:" at bounding box center [343, 4] width 434 height 13
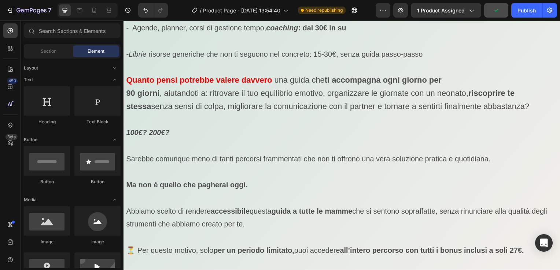
scroll to position [4051, 0]
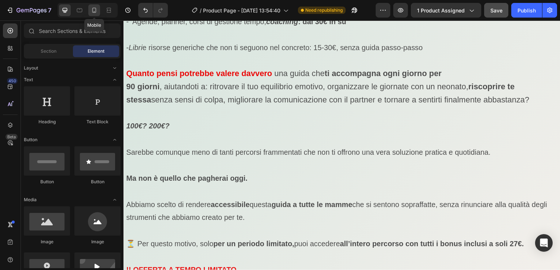
click at [93, 13] on icon at bounding box center [93, 10] width 7 height 7
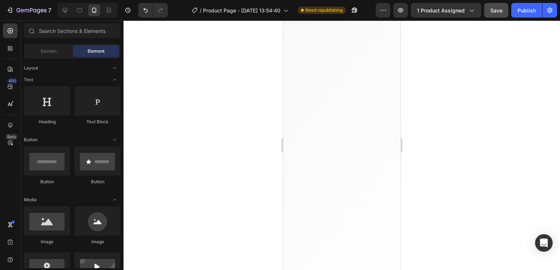
scroll to position [5400, 0]
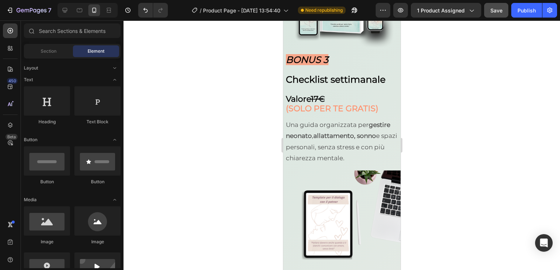
click at [453, 182] on div at bounding box center [341, 146] width 436 height 250
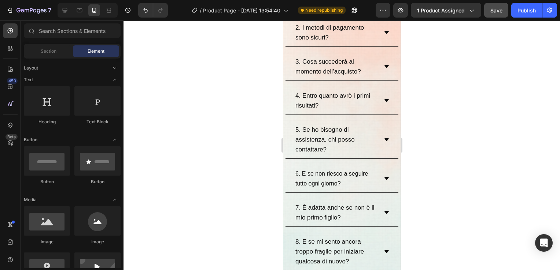
scroll to position [7055, 0]
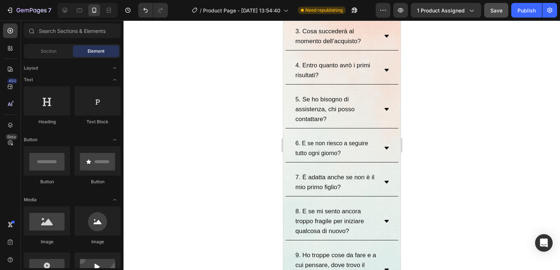
drag, startPoint x: 397, startPoint y: 202, endPoint x: 350, endPoint y: 29, distance: 179.1
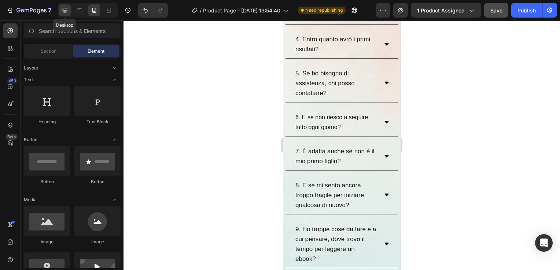
scroll to position [6878, 0]
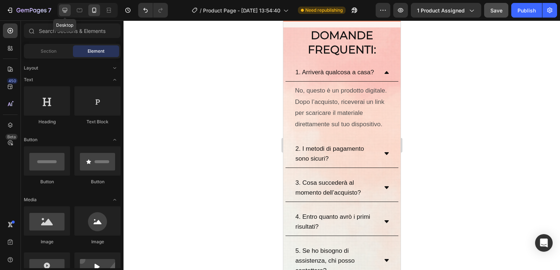
click at [67, 8] on icon at bounding box center [64, 10] width 7 height 7
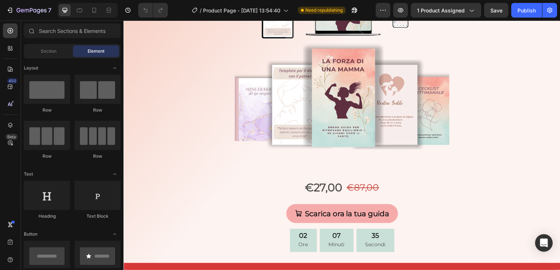
scroll to position [2539, 0]
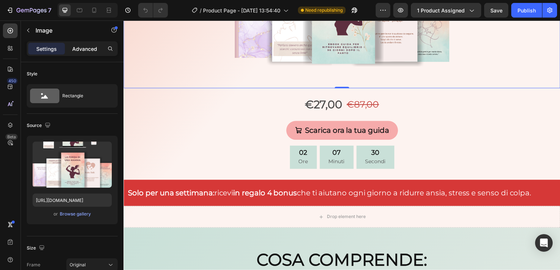
click at [85, 51] on p "Advanced" at bounding box center [84, 49] width 25 height 8
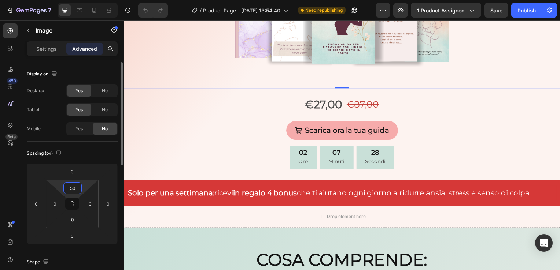
click at [76, 187] on input "50" at bounding box center [72, 188] width 15 height 11
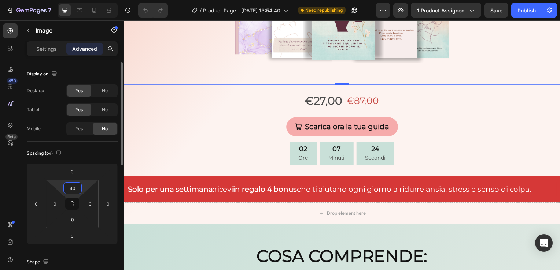
type input "4"
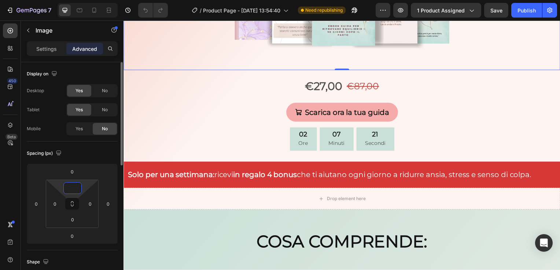
type input "ì"
type input "0"
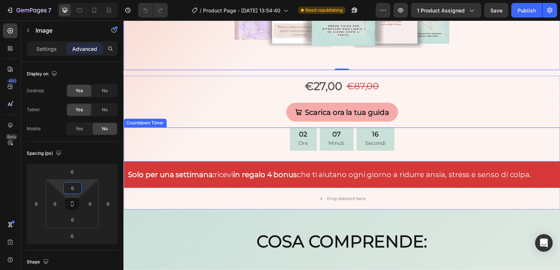
click at [473, 138] on div "02 Ore 07 Minuti 16 Secondi" at bounding box center [343, 141] width 440 height 24
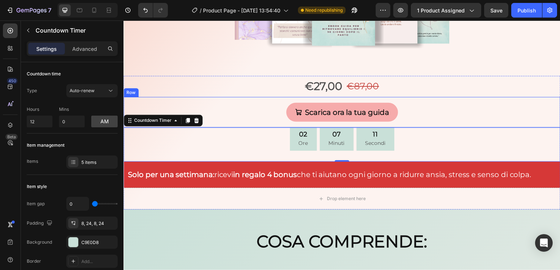
click at [408, 123] on div "Scarica ora la tua guida Add to Cart Row" at bounding box center [343, 113] width 440 height 31
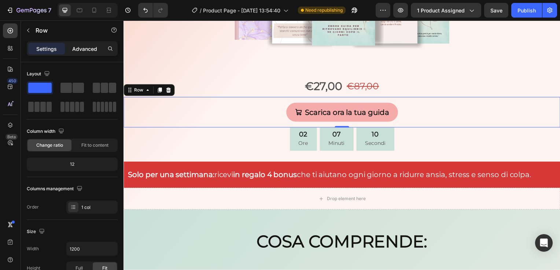
click at [87, 52] on p "Advanced" at bounding box center [84, 49] width 25 height 8
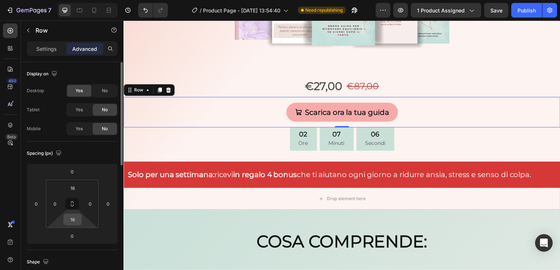
click at [77, 218] on input "16" at bounding box center [72, 219] width 15 height 11
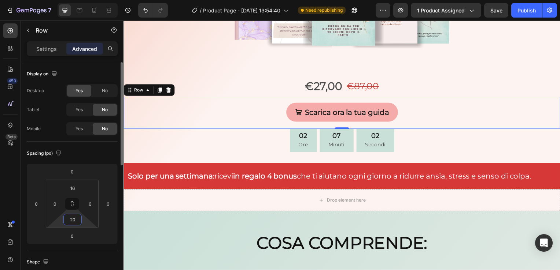
type input "2"
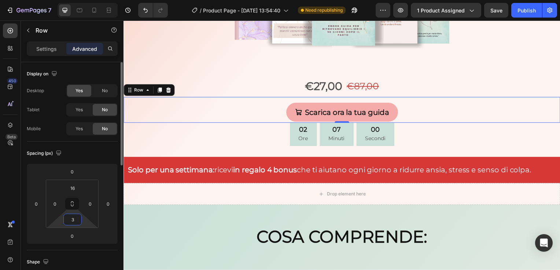
type input "30"
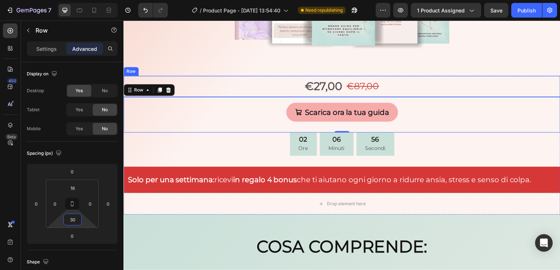
click at [409, 77] on div "€27,00 Product Price Product Price €87,00 Product Price Product Price Row" at bounding box center [343, 87] width 440 height 21
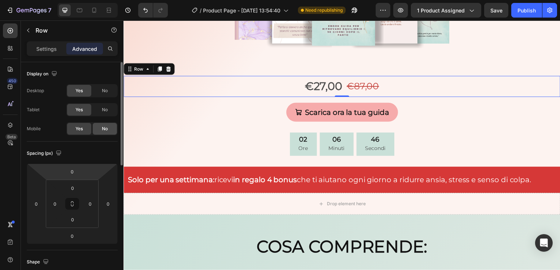
click at [110, 128] on div "No" at bounding box center [105, 129] width 24 height 12
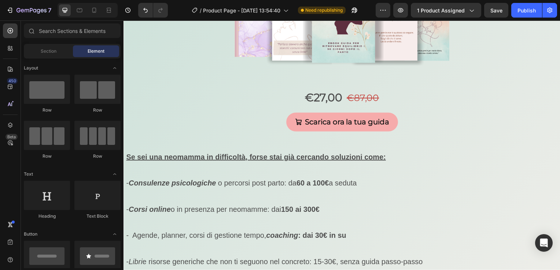
scroll to position [3781, 0]
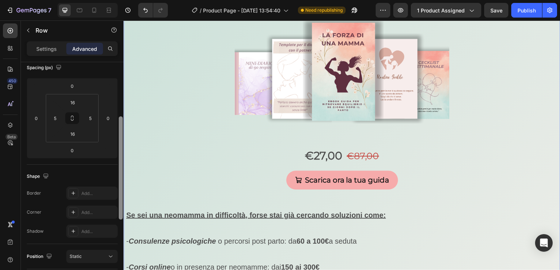
scroll to position [101, 0]
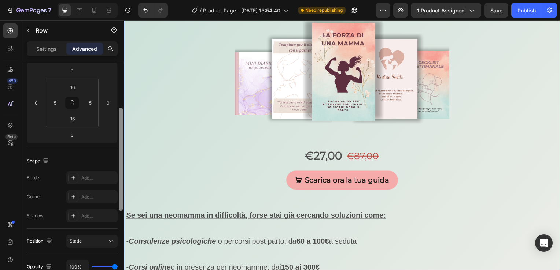
drag, startPoint x: 122, startPoint y: 133, endPoint x: 123, endPoint y: 179, distance: 45.8
click at [123, 179] on div at bounding box center [120, 176] width 5 height 229
click at [53, 52] on p "Settings" at bounding box center [46, 49] width 21 height 8
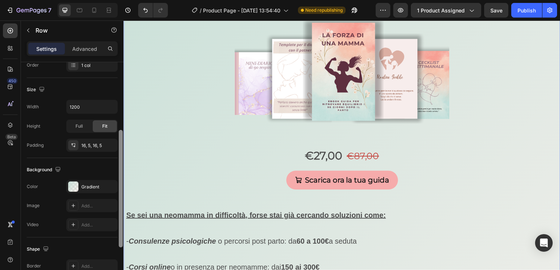
drag, startPoint x: 120, startPoint y: 145, endPoint x: 121, endPoint y: 169, distance: 23.8
click at [121, 169] on div at bounding box center [121, 189] width 4 height 118
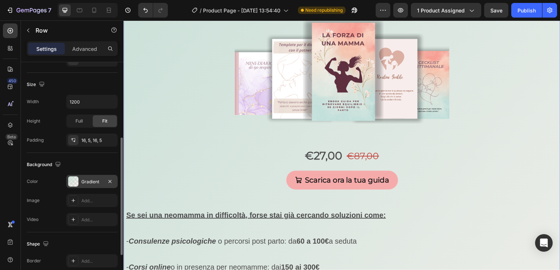
click at [103, 177] on div "Gradient" at bounding box center [91, 181] width 51 height 13
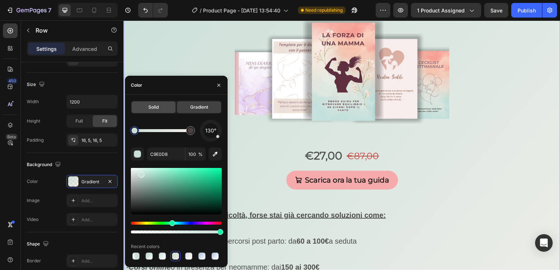
click at [168, 111] on div "Solid" at bounding box center [153, 107] width 44 height 12
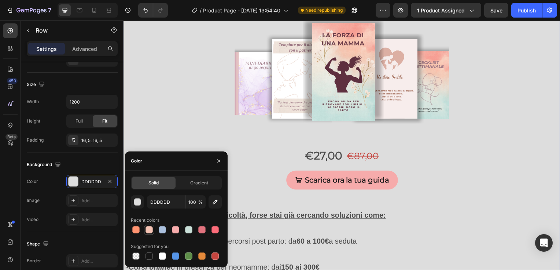
click at [147, 232] on div at bounding box center [148, 229] width 7 height 7
type input "F5C3B4"
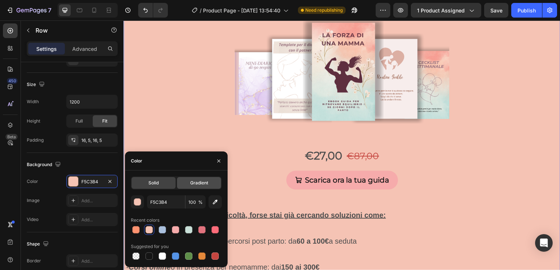
click at [200, 182] on span "Gradient" at bounding box center [199, 183] width 18 height 7
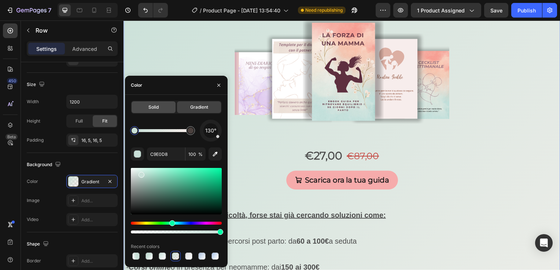
click at [166, 103] on div "Solid" at bounding box center [153, 107] width 44 height 12
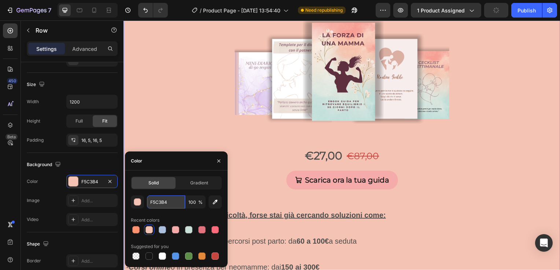
click at [170, 201] on input "F5C3B4" at bounding box center [166, 202] width 38 height 13
click at [191, 187] on div "Gradient" at bounding box center [199, 183] width 44 height 12
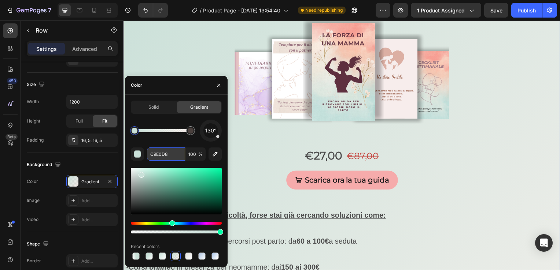
click at [178, 150] on input "C9E0D8" at bounding box center [166, 154] width 38 height 13
paste input "F5C3B4"
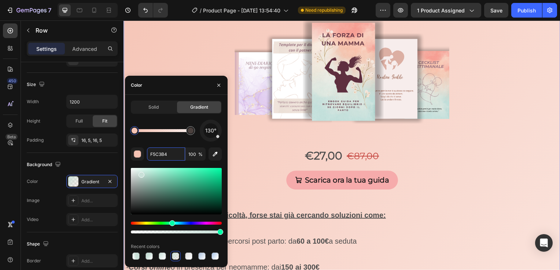
click at [201, 136] on div at bounding box center [210, 130] width 31 height 31
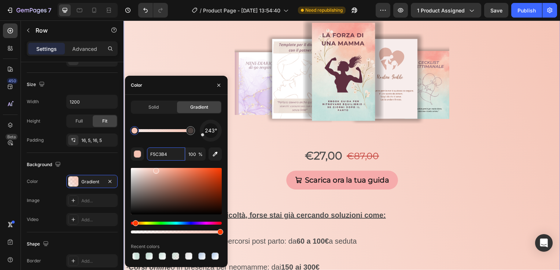
click at [205, 140] on div at bounding box center [211, 131] width 30 height 30
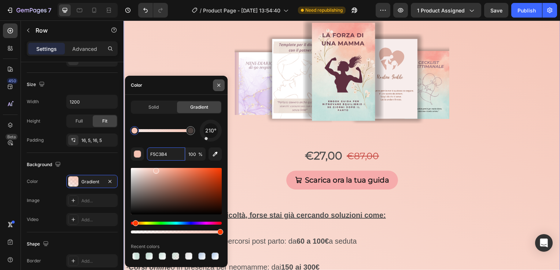
type input "F5C3B4"
click at [222, 82] on button "button" at bounding box center [219, 85] width 12 height 12
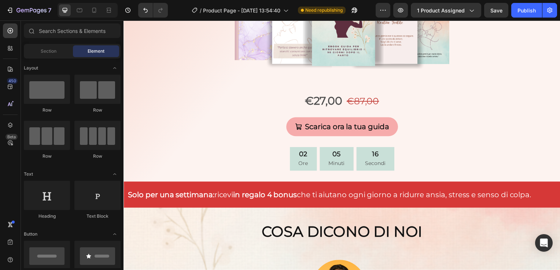
scroll to position [0, 0]
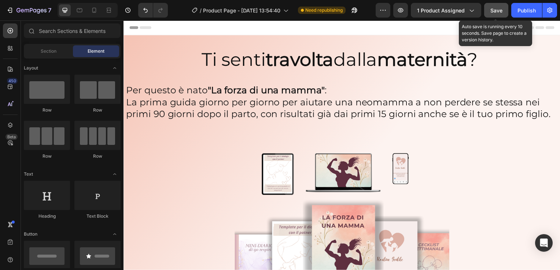
click at [501, 8] on span "Save" at bounding box center [496, 10] width 12 height 6
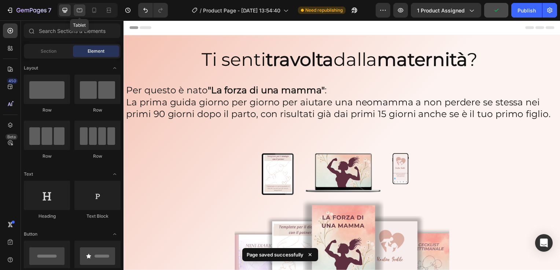
click at [82, 11] on icon at bounding box center [79, 10] width 7 height 7
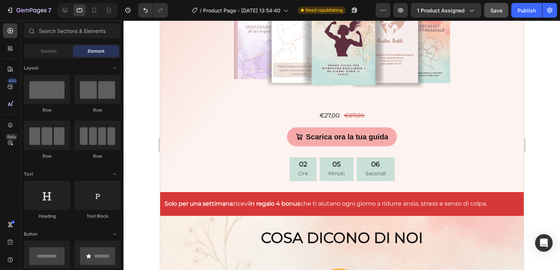
scroll to position [239, 0]
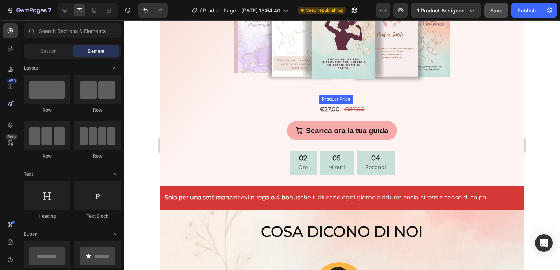
click at [327, 111] on div "€27,00" at bounding box center [329, 110] width 22 height 12
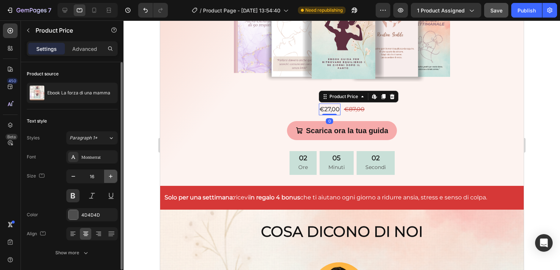
click at [112, 177] on icon "button" at bounding box center [110, 176] width 7 height 7
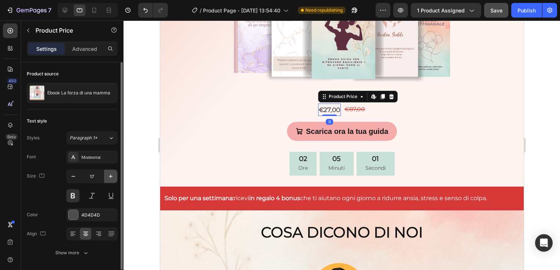
click at [112, 177] on icon "button" at bounding box center [110, 176] width 7 height 7
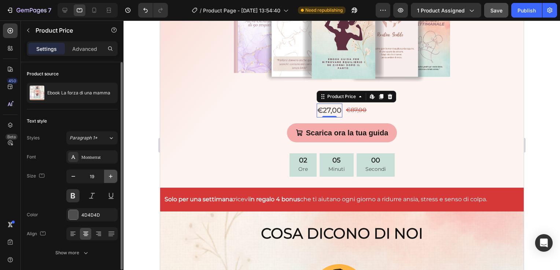
click at [112, 177] on icon "button" at bounding box center [110, 176] width 7 height 7
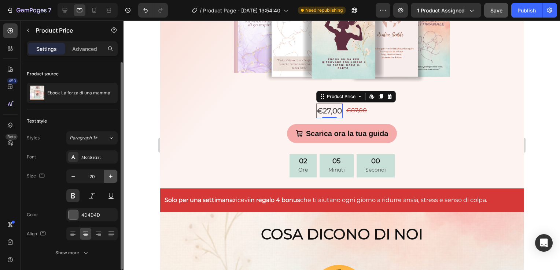
click at [112, 177] on icon "button" at bounding box center [110, 176] width 7 height 7
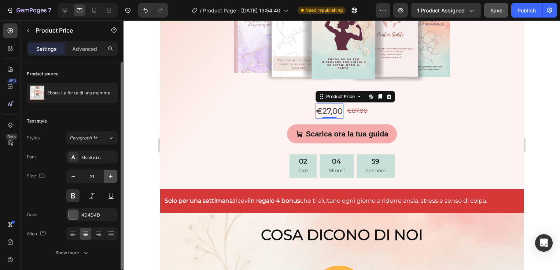
click at [112, 177] on icon "button" at bounding box center [110, 176] width 7 height 7
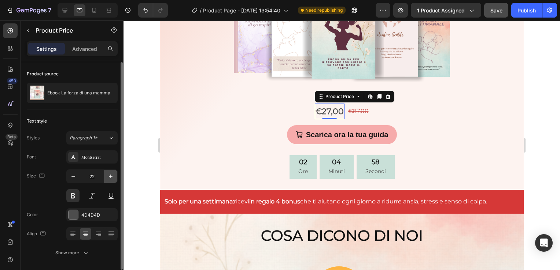
click at [112, 177] on icon "button" at bounding box center [110, 176] width 7 height 7
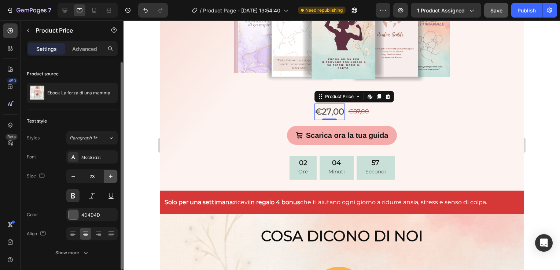
click at [112, 177] on icon "button" at bounding box center [110, 176] width 7 height 7
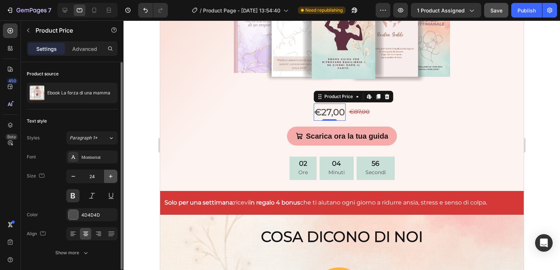
click at [112, 177] on icon "button" at bounding box center [110, 176] width 7 height 7
type input "25"
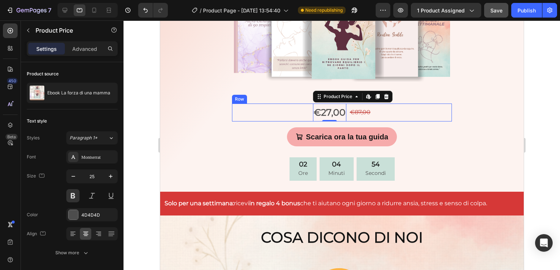
click at [367, 114] on div "€27,00 Product Price Edit content in Shopify 0 Product Price Edit content in Sh…" at bounding box center [341, 113] width 220 height 18
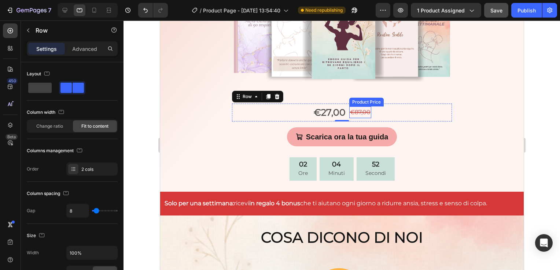
click at [359, 114] on div "€87,00" at bounding box center [360, 113] width 22 height 12
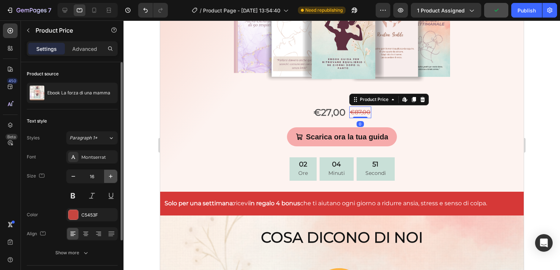
click at [111, 178] on icon "button" at bounding box center [110, 176] width 7 height 7
type input "20"
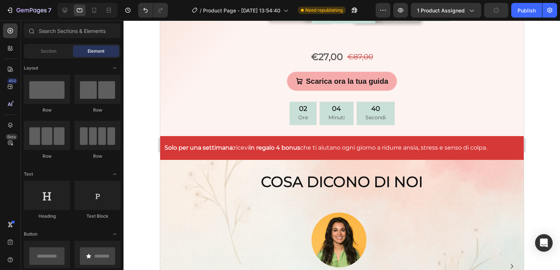
scroll to position [262, 0]
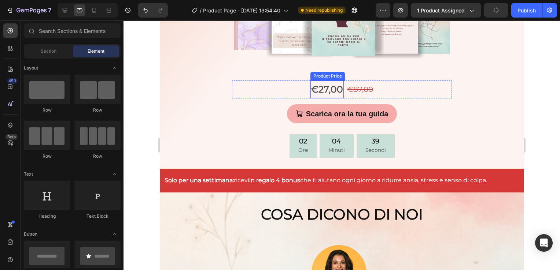
click at [329, 94] on div "€27,00" at bounding box center [326, 90] width 33 height 18
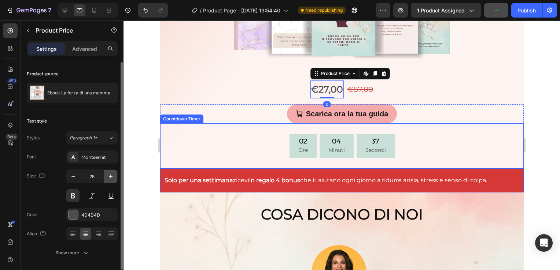
click at [112, 174] on icon "button" at bounding box center [110, 176] width 7 height 7
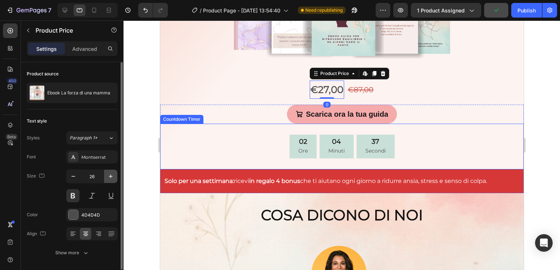
click at [112, 174] on icon "button" at bounding box center [110, 176] width 7 height 7
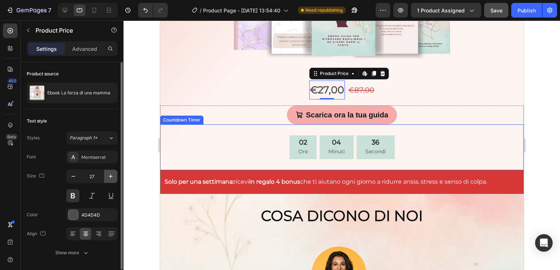
click at [112, 174] on icon "button" at bounding box center [110, 176] width 7 height 7
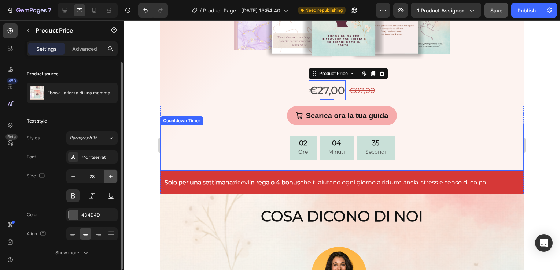
click at [112, 174] on icon "button" at bounding box center [110, 176] width 7 height 7
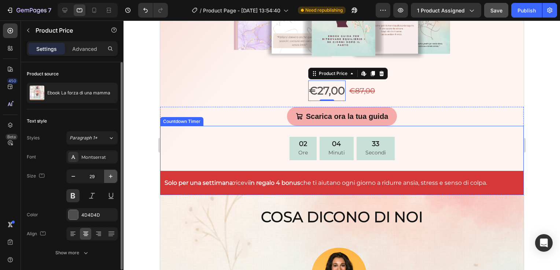
click at [112, 174] on icon "button" at bounding box center [110, 176] width 7 height 7
type input "30"
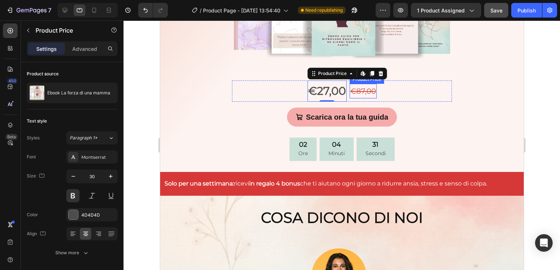
click at [351, 94] on div "€87,00" at bounding box center [362, 91] width 27 height 15
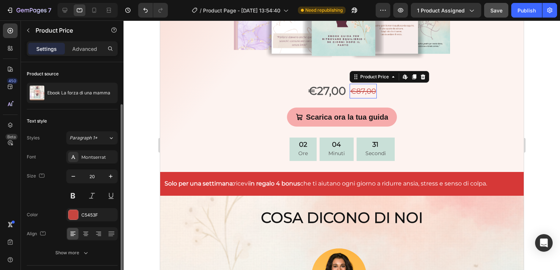
scroll to position [24, 0]
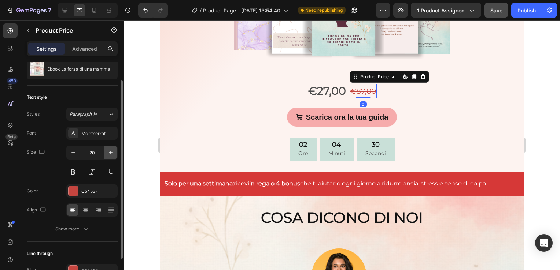
click at [110, 156] on button "button" at bounding box center [110, 152] width 13 height 13
type input "23"
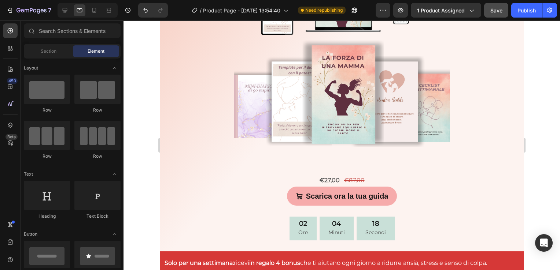
scroll to position [2549, 0]
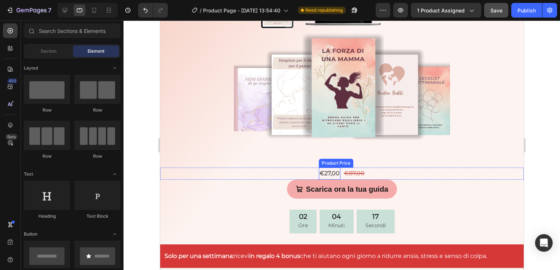
click at [332, 172] on div "€27,00" at bounding box center [329, 174] width 22 height 12
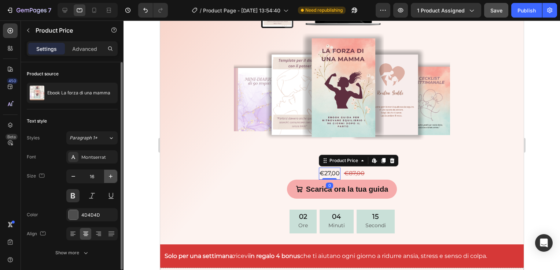
click at [116, 176] on button "button" at bounding box center [110, 176] width 13 height 13
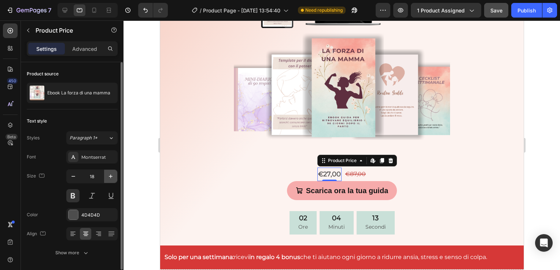
click at [111, 177] on icon "button" at bounding box center [110, 176] width 7 height 7
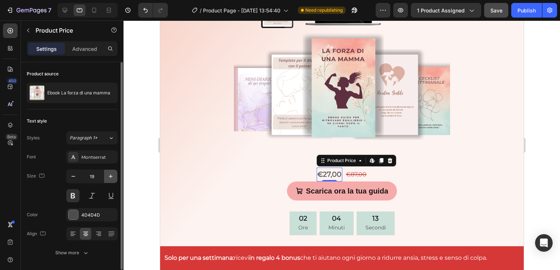
click at [111, 177] on icon "button" at bounding box center [110, 176] width 7 height 7
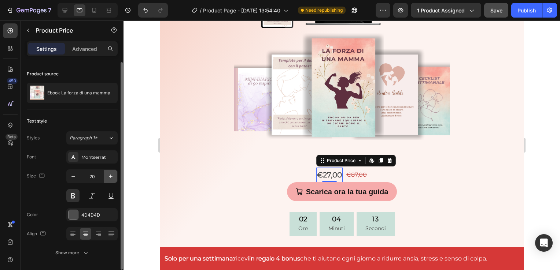
click at [111, 177] on icon "button" at bounding box center [110, 176] width 7 height 7
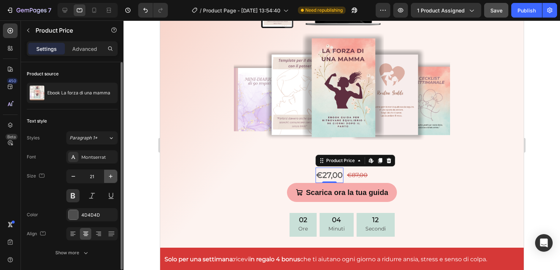
click at [111, 177] on icon "button" at bounding box center [110, 176] width 7 height 7
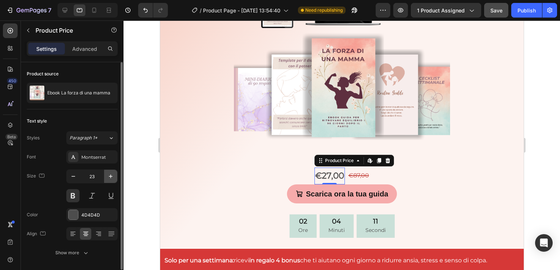
click at [111, 177] on icon "button" at bounding box center [110, 176] width 7 height 7
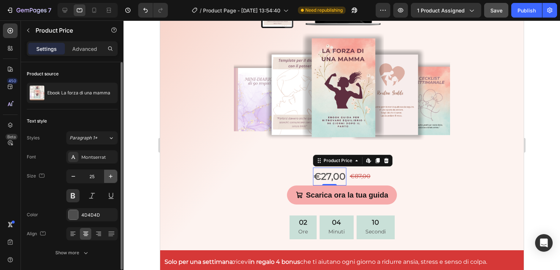
click at [111, 177] on icon "button" at bounding box center [110, 176] width 7 height 7
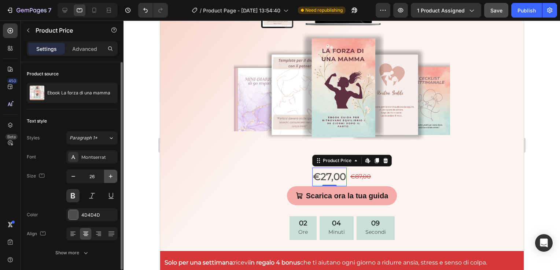
click at [111, 177] on icon "button" at bounding box center [110, 176] width 7 height 7
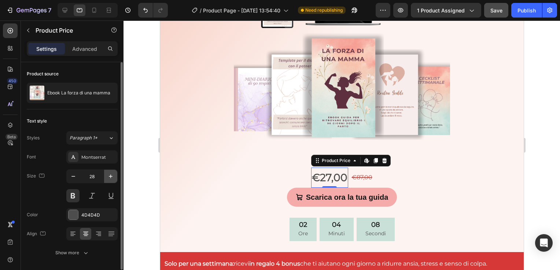
click at [111, 177] on icon "button" at bounding box center [110, 176] width 7 height 7
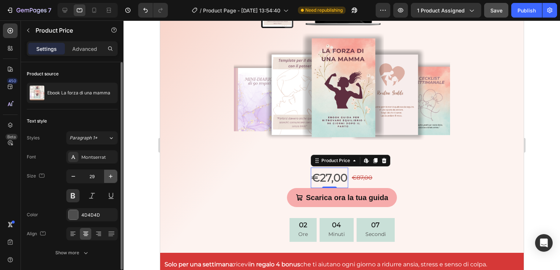
click at [111, 177] on icon "button" at bounding box center [110, 176] width 7 height 7
type input "30"
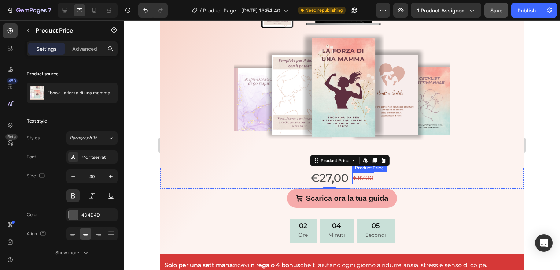
click at [367, 182] on div "€87,00" at bounding box center [363, 179] width 22 height 12
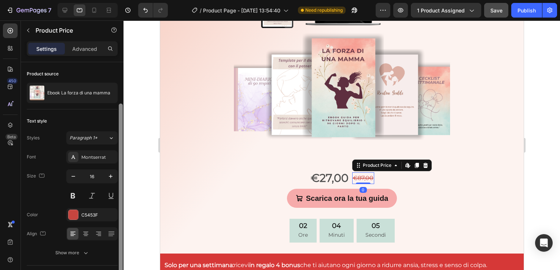
scroll to position [23, 0]
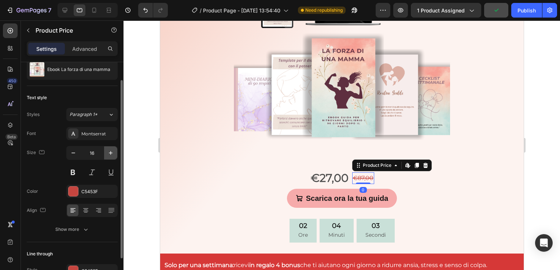
click at [109, 156] on icon "button" at bounding box center [110, 152] width 7 height 7
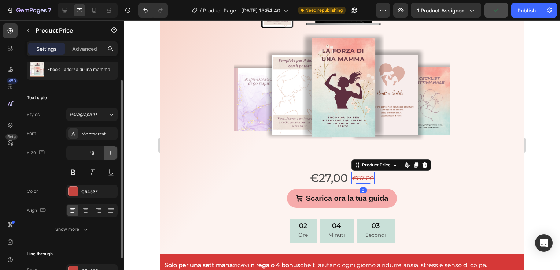
click at [109, 156] on icon "button" at bounding box center [110, 152] width 7 height 7
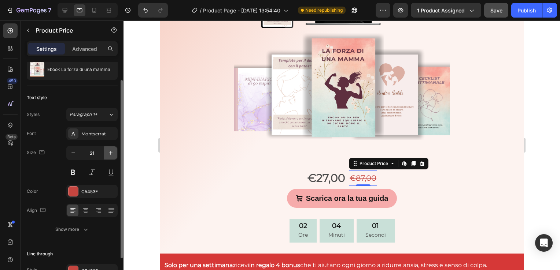
click at [109, 156] on icon "button" at bounding box center [110, 152] width 7 height 7
click at [75, 153] on icon "button" at bounding box center [73, 152] width 7 height 7
type input "23"
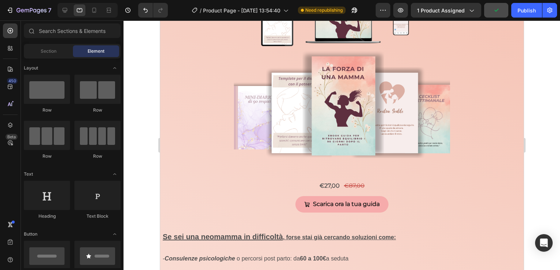
scroll to position [3834, 0]
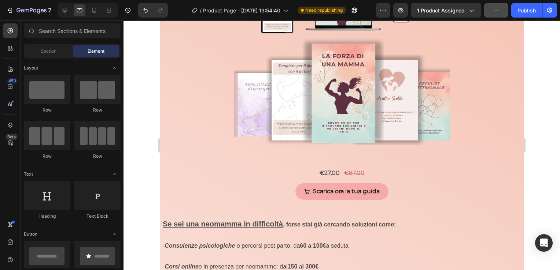
drag, startPoint x: 519, startPoint y: 149, endPoint x: 689, endPoint y: 229, distance: 187.4
click at [323, 179] on div "€27,00" at bounding box center [329, 173] width 22 height 12
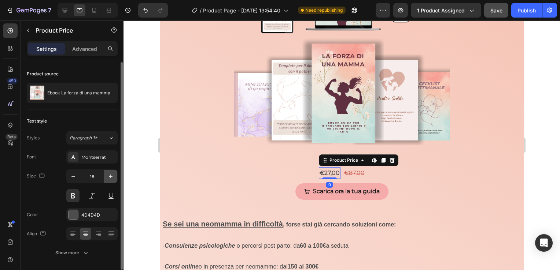
click at [111, 177] on icon "button" at bounding box center [110, 176] width 7 height 7
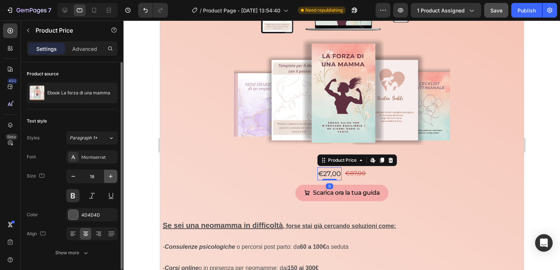
click at [111, 177] on icon "button" at bounding box center [110, 176] width 7 height 7
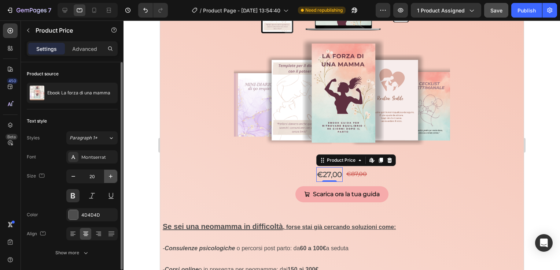
click at [111, 177] on icon "button" at bounding box center [110, 176] width 7 height 7
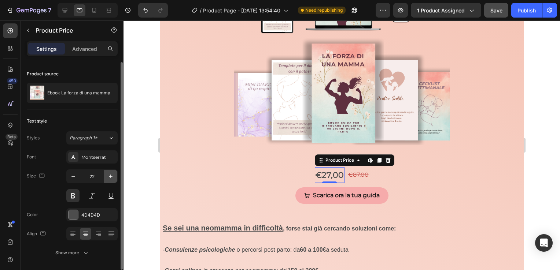
click at [111, 177] on icon "button" at bounding box center [110, 176] width 7 height 7
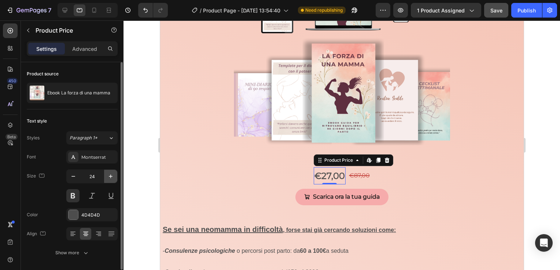
click at [111, 177] on icon "button" at bounding box center [110, 176] width 7 height 7
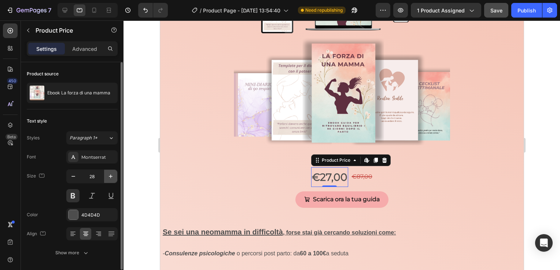
click at [111, 177] on icon "button" at bounding box center [110, 176] width 7 height 7
type input "30"
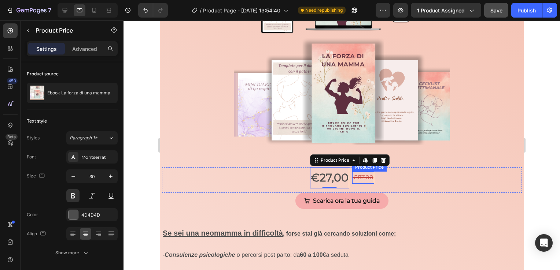
click at [357, 184] on div "€87,00" at bounding box center [363, 178] width 22 height 12
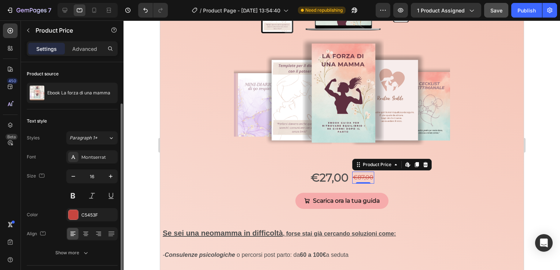
scroll to position [23, 0]
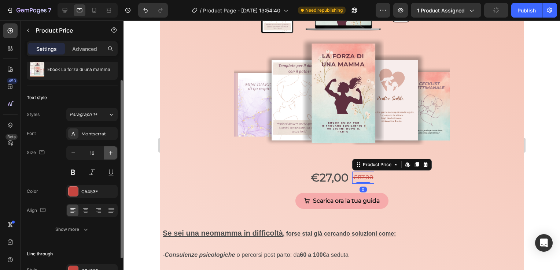
click at [112, 147] on button "button" at bounding box center [110, 153] width 13 height 13
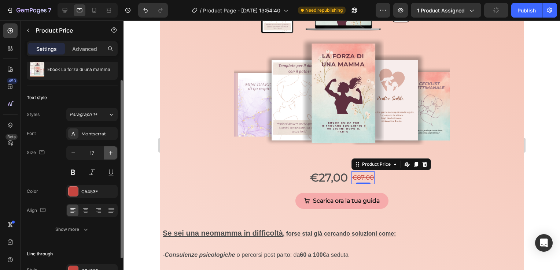
click at [112, 147] on button "button" at bounding box center [110, 153] width 13 height 13
click at [110, 154] on icon "button" at bounding box center [110, 152] width 7 height 7
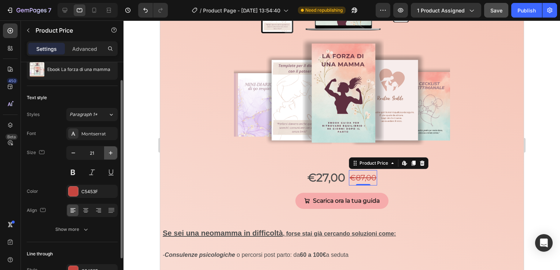
click at [110, 154] on icon "button" at bounding box center [110, 152] width 7 height 7
type input "23"
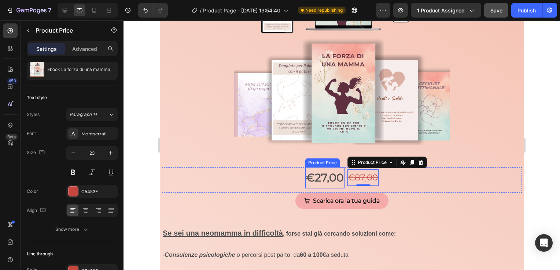
click at [325, 189] on div "€27,00" at bounding box center [324, 177] width 39 height 21
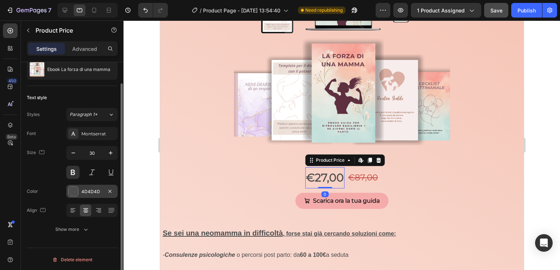
click at [76, 189] on div at bounding box center [73, 192] width 10 height 10
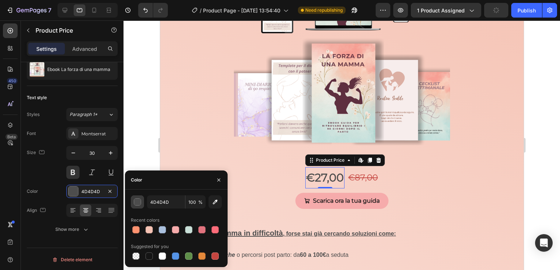
click at [140, 206] on button "button" at bounding box center [137, 202] width 13 height 13
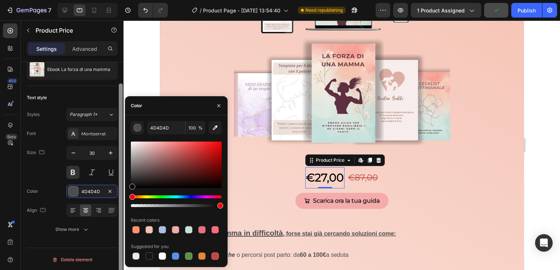
drag, startPoint x: 131, startPoint y: 187, endPoint x: 122, endPoint y: 203, distance: 18.7
click at [122, 203] on div "450 Beta Sections(18) Elements(84) Section Element Hero Section Product Detail …" at bounding box center [61, 146] width 123 height 250
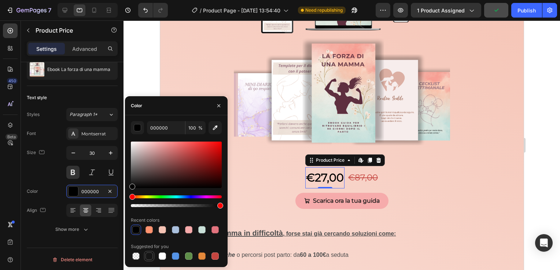
click at [146, 256] on div at bounding box center [148, 256] width 7 height 7
type input "151515"
click at [217, 102] on button "button" at bounding box center [219, 106] width 12 height 12
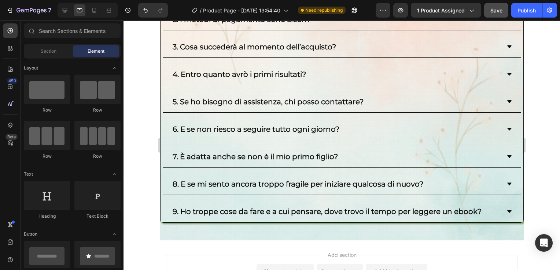
scroll to position [4823, 0]
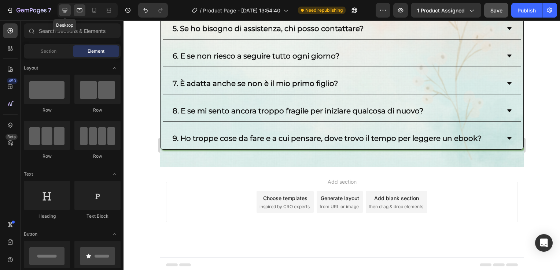
click at [69, 14] on div at bounding box center [65, 10] width 12 height 12
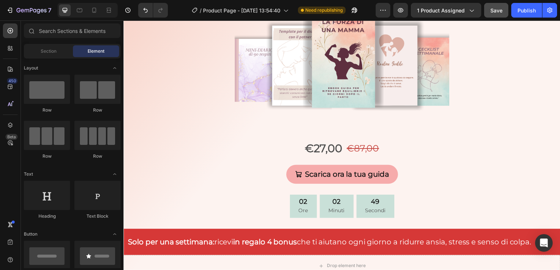
scroll to position [2579, 0]
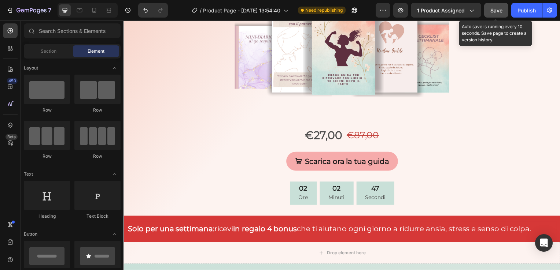
click at [500, 12] on span "Save" at bounding box center [496, 10] width 12 height 6
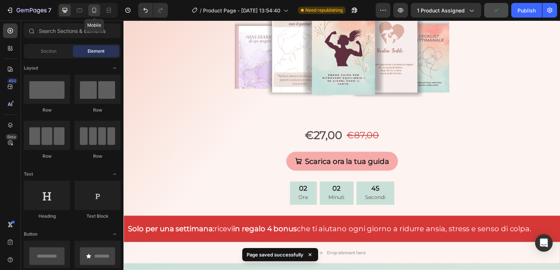
click at [95, 14] on icon at bounding box center [93, 10] width 7 height 7
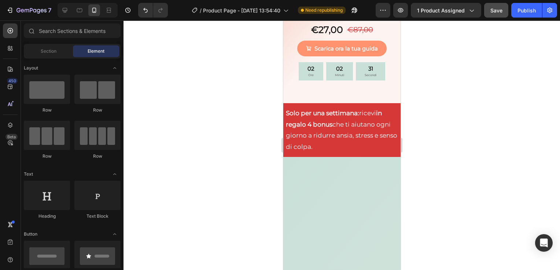
scroll to position [2561, 0]
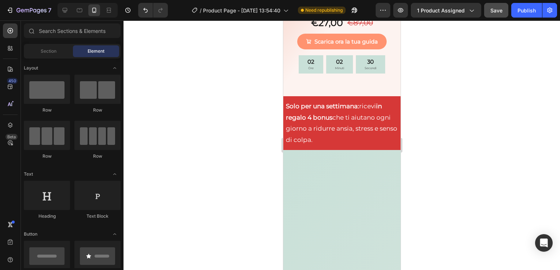
drag, startPoint x: 397, startPoint y: 115, endPoint x: 687, endPoint y: 136, distance: 290.9
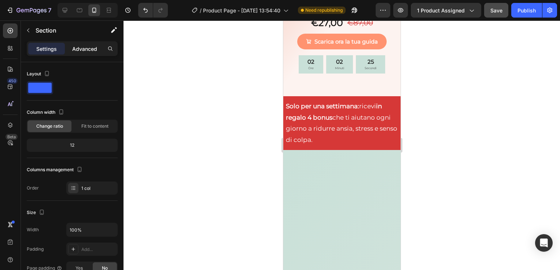
click at [90, 48] on p "Advanced" at bounding box center [84, 49] width 25 height 8
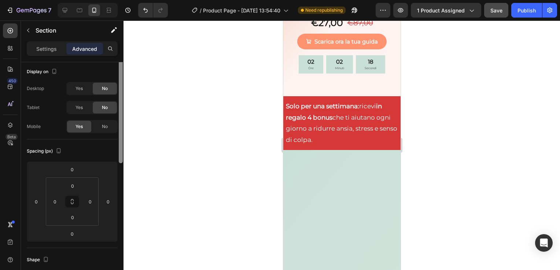
scroll to position [0, 0]
drag, startPoint x: 120, startPoint y: 85, endPoint x: 123, endPoint y: 51, distance: 35.0
click at [123, 0] on div "7 / Product Page - Jun 30, 13:54:40 Need republishing Preview 1 product assigne…" at bounding box center [280, 0] width 560 height 0
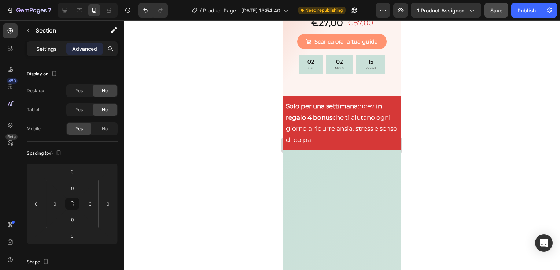
click at [51, 47] on p "Settings" at bounding box center [46, 49] width 21 height 8
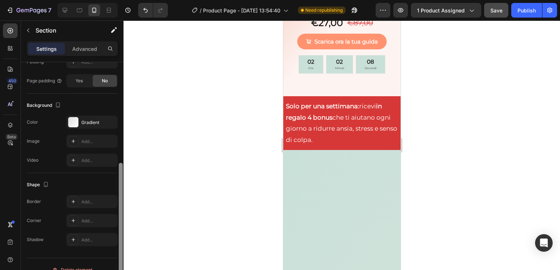
scroll to position [198, 0]
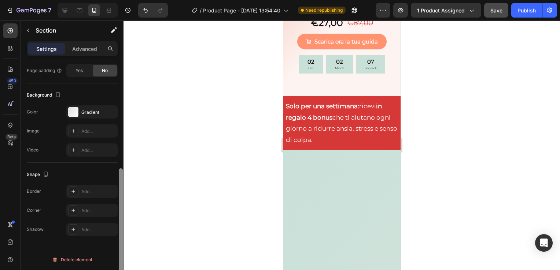
drag, startPoint x: 120, startPoint y: 97, endPoint x: 132, endPoint y: 248, distance: 151.1
click at [132, 0] on div "7 / Product Page - Jun 30, 13:54:40 Need republishing Preview 1 product assigne…" at bounding box center [280, 0] width 560 height 0
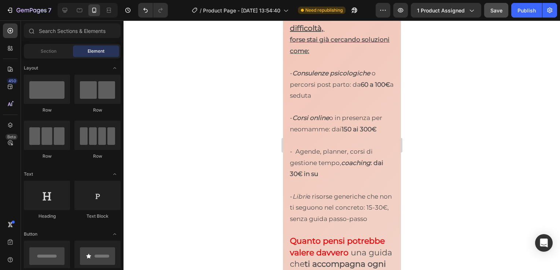
scroll to position [4011, 0]
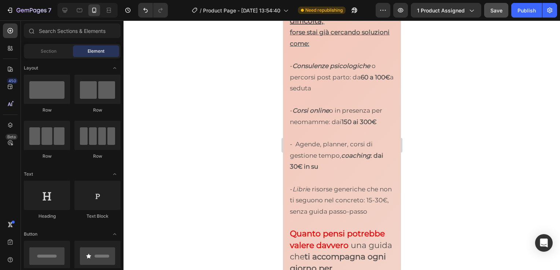
drag, startPoint x: 399, startPoint y: 140, endPoint x: 707, endPoint y: 222, distance: 319.1
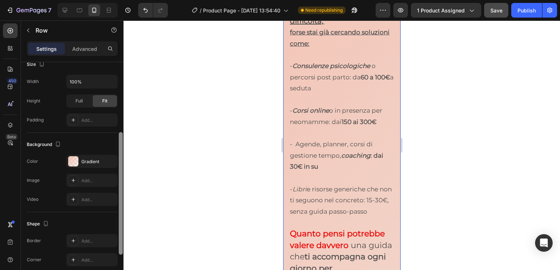
scroll to position [157, 0]
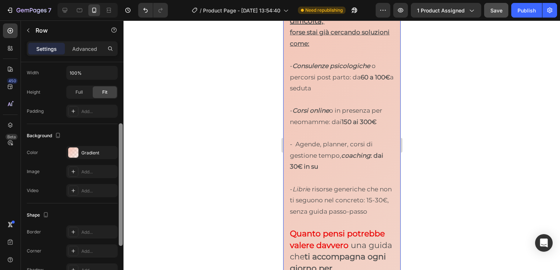
drag, startPoint x: 120, startPoint y: 93, endPoint x: 134, endPoint y: 177, distance: 85.8
click at [134, 0] on div "7 / Product Page - Jun 30, 13:54:40 Need republishing Preview 1 product assigne…" at bounding box center [280, 0] width 560 height 0
click at [107, 152] on icon "button" at bounding box center [110, 153] width 6 height 6
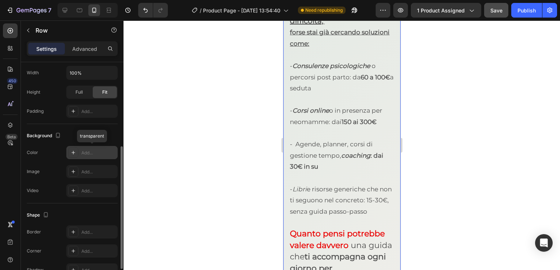
click at [92, 150] on div "Add..." at bounding box center [98, 153] width 34 height 7
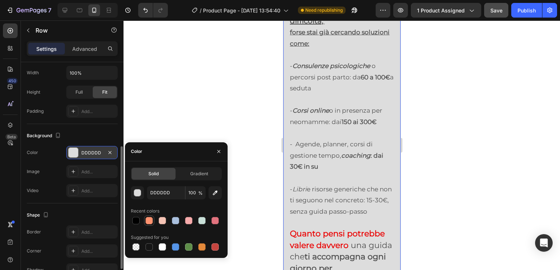
click at [150, 219] on div at bounding box center [148, 220] width 7 height 7
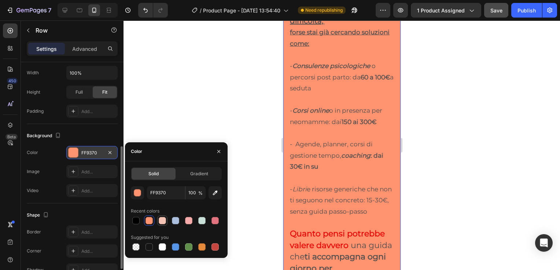
click at [160, 220] on div at bounding box center [162, 220] width 7 height 7
type input "F5C3B4"
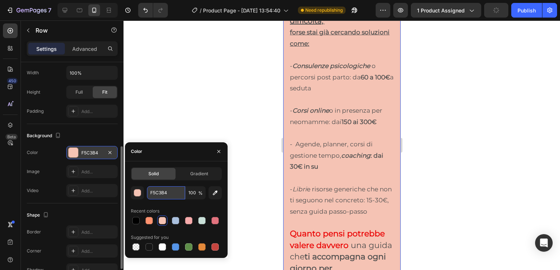
click at [176, 194] on input "F5C3B4" at bounding box center [166, 192] width 38 height 13
click at [201, 172] on span "Gradient" at bounding box center [199, 174] width 18 height 7
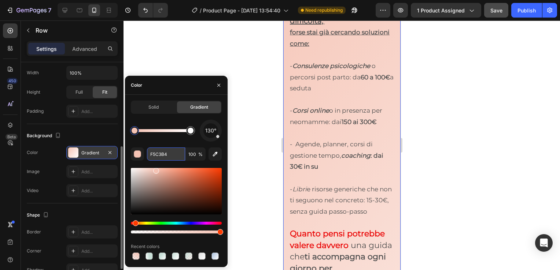
click at [171, 159] on input "F5C3B4" at bounding box center [166, 154] width 38 height 13
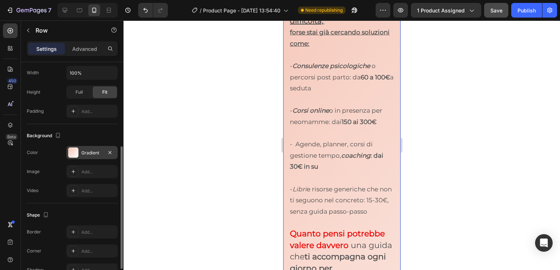
click at [415, 175] on div at bounding box center [341, 146] width 436 height 250
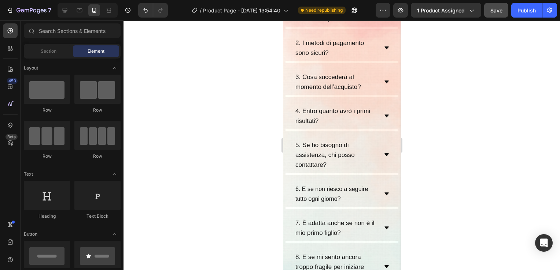
scroll to position [4957, 0]
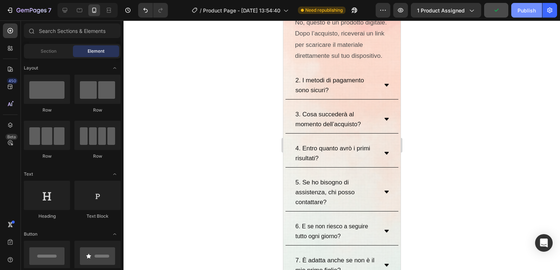
click at [522, 5] on button "Publish" at bounding box center [526, 10] width 31 height 15
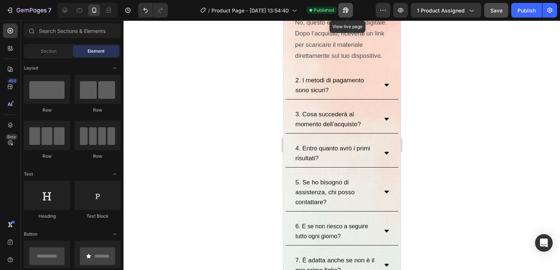
click at [352, 11] on button "button" at bounding box center [345, 10] width 15 height 15
click at [349, 12] on icon "button" at bounding box center [345, 10] width 7 height 7
